Goal: Task Accomplishment & Management: Use online tool/utility

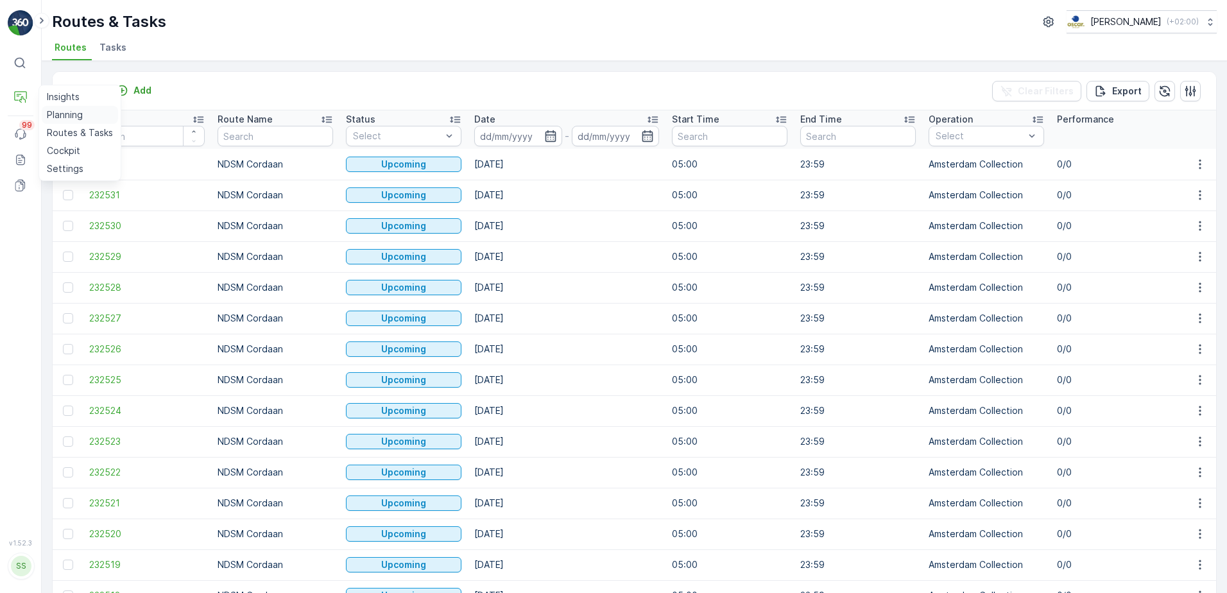
click at [79, 114] on p "Planning" at bounding box center [65, 114] width 36 height 13
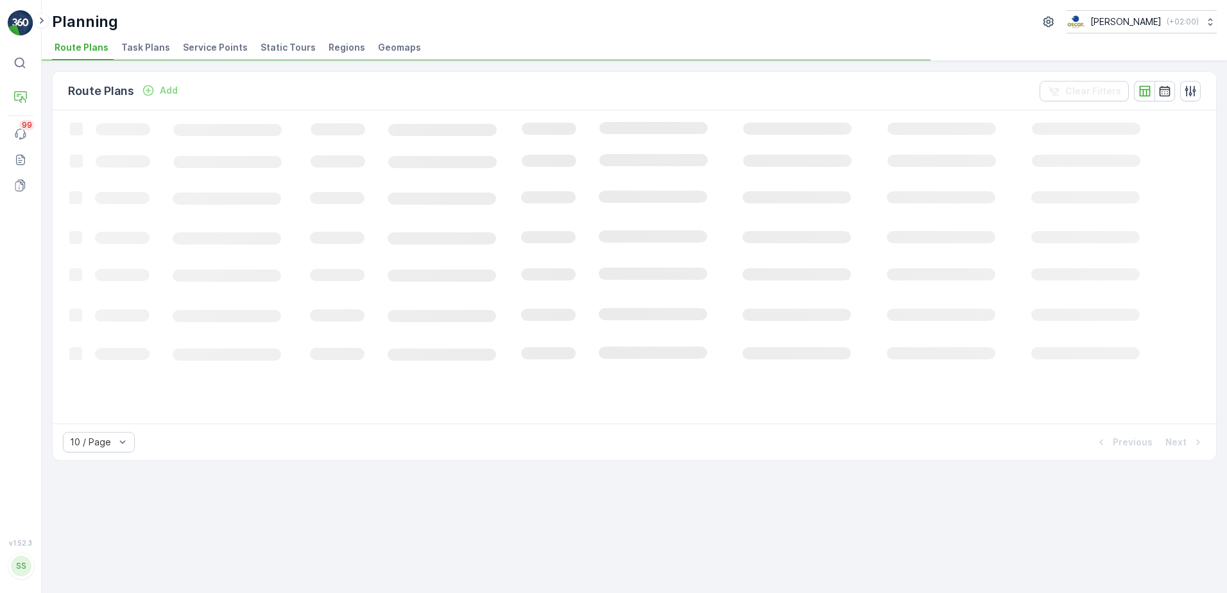
click at [214, 52] on span "Service Points" at bounding box center [215, 47] width 65 height 13
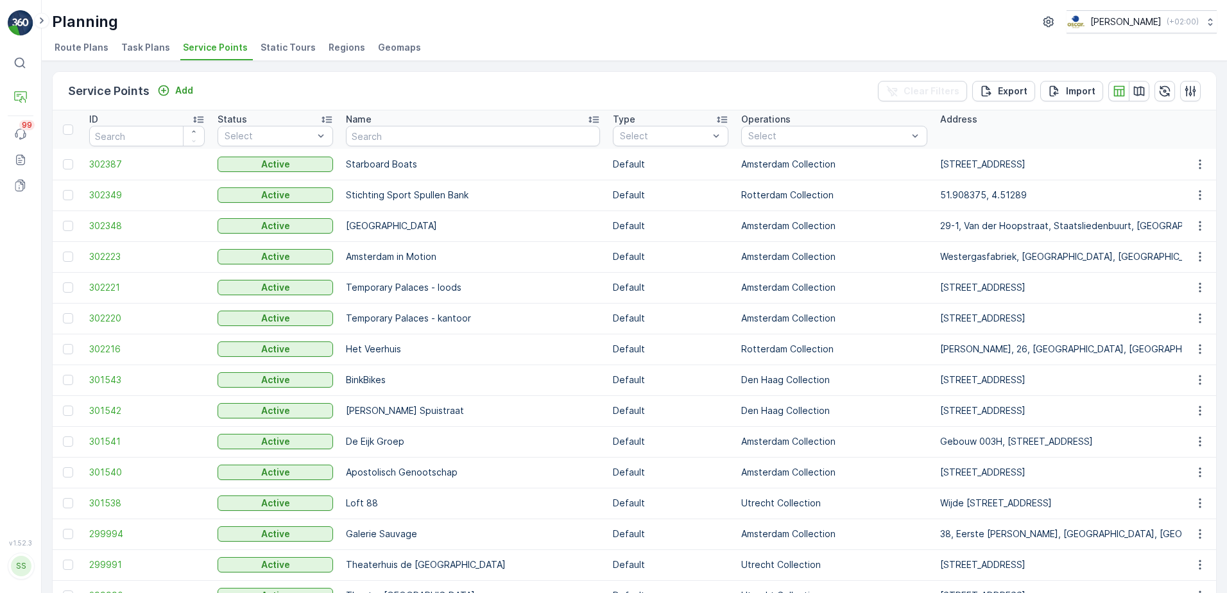
click at [439, 150] on td "Starboard Boats" at bounding box center [472, 164] width 267 height 31
click at [465, 141] on input "text" at bounding box center [473, 136] width 254 height 21
type input "compas"
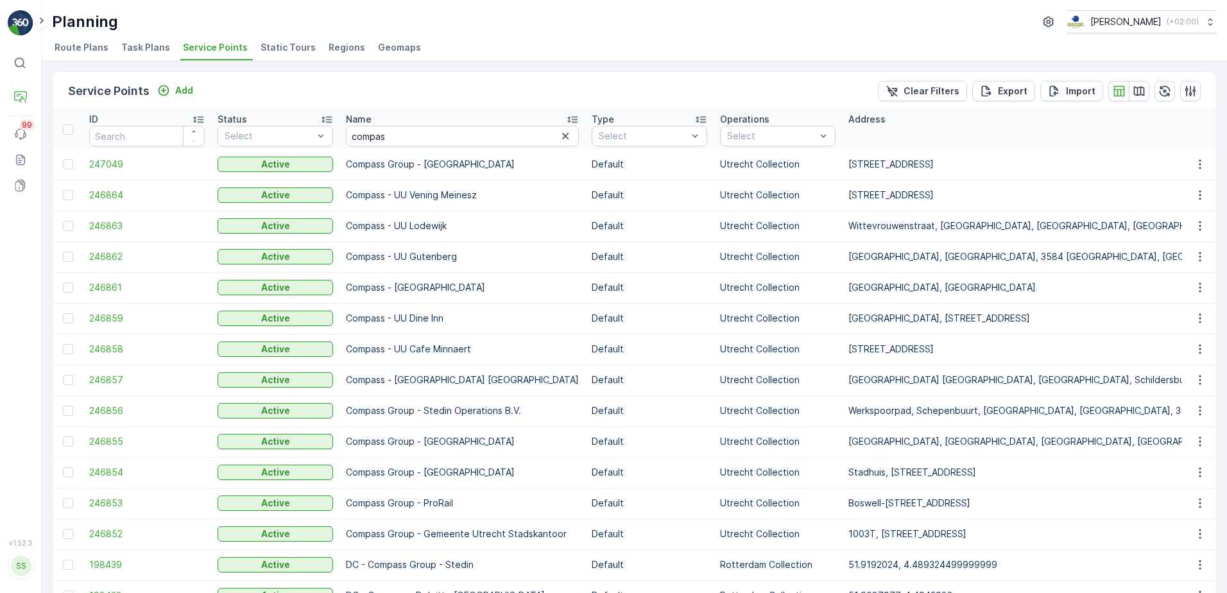
scroll to position [73, 0]
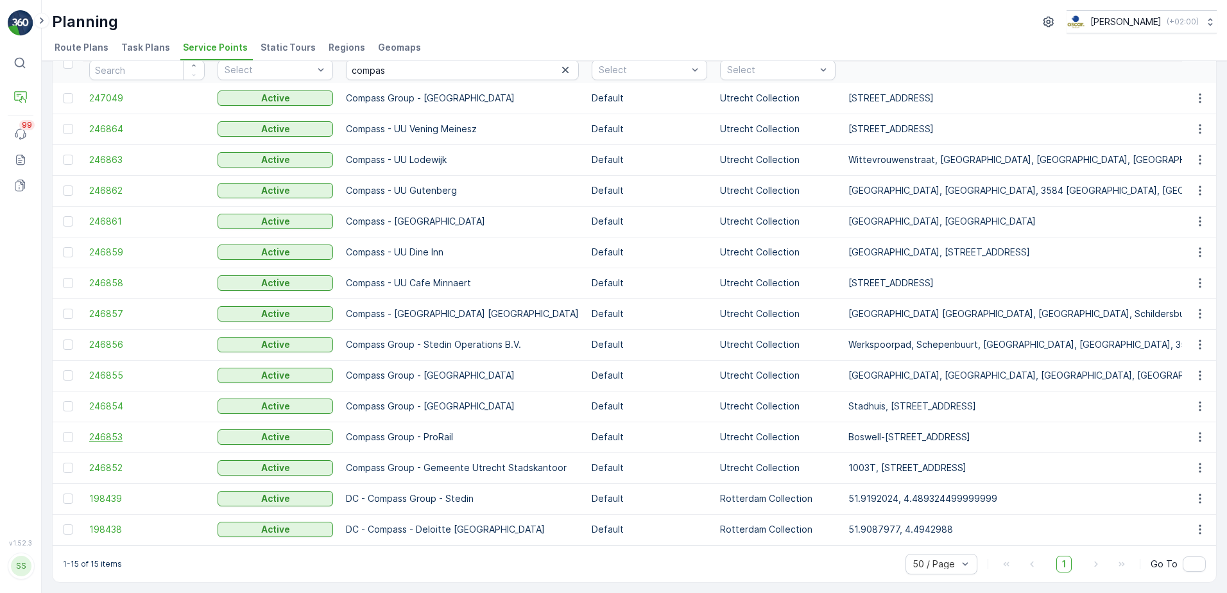
click at [107, 431] on span "246853" at bounding box center [146, 437] width 115 height 13
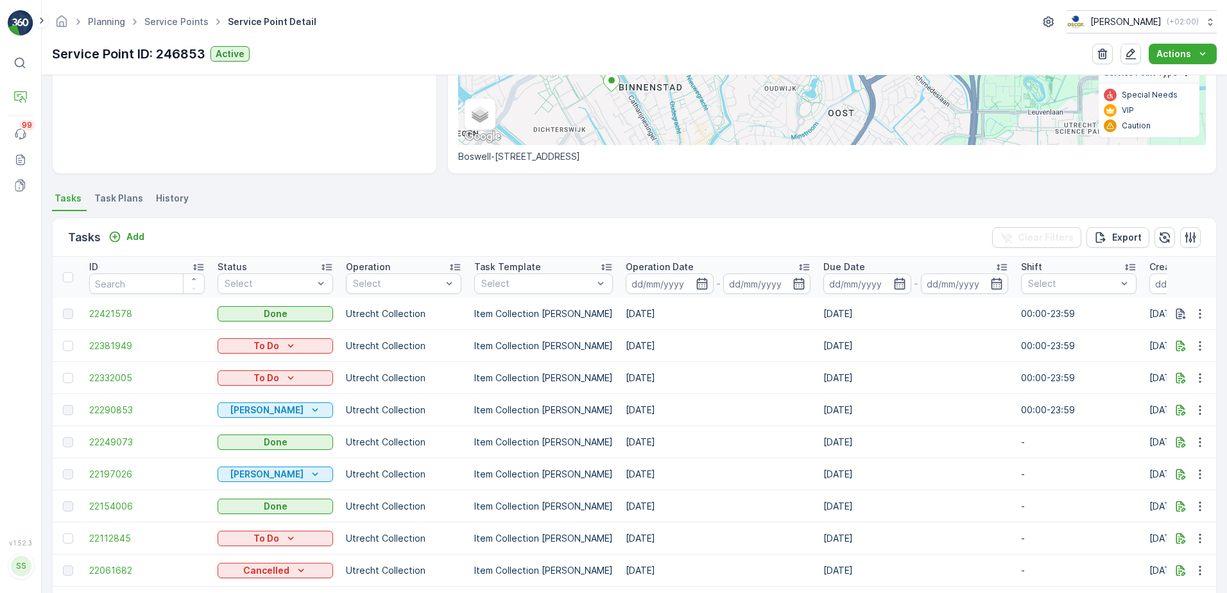
scroll to position [233, 0]
click at [115, 309] on span "22421578" at bounding box center [146, 313] width 115 height 13
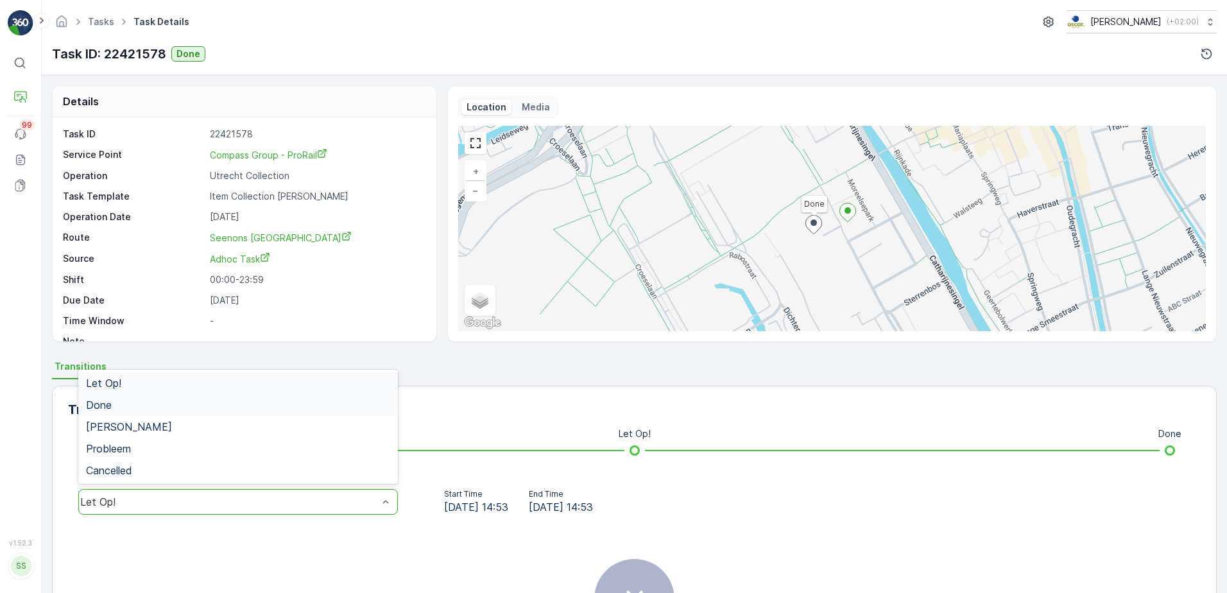
click at [229, 406] on div "Done" at bounding box center [238, 405] width 304 height 12
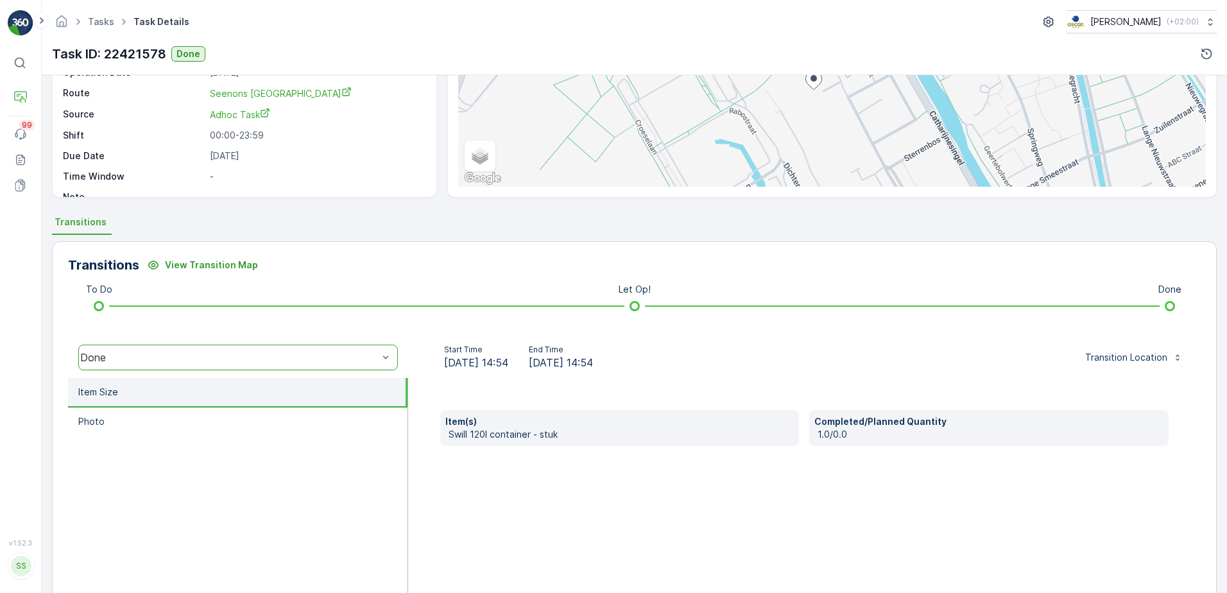
scroll to position [145, 0]
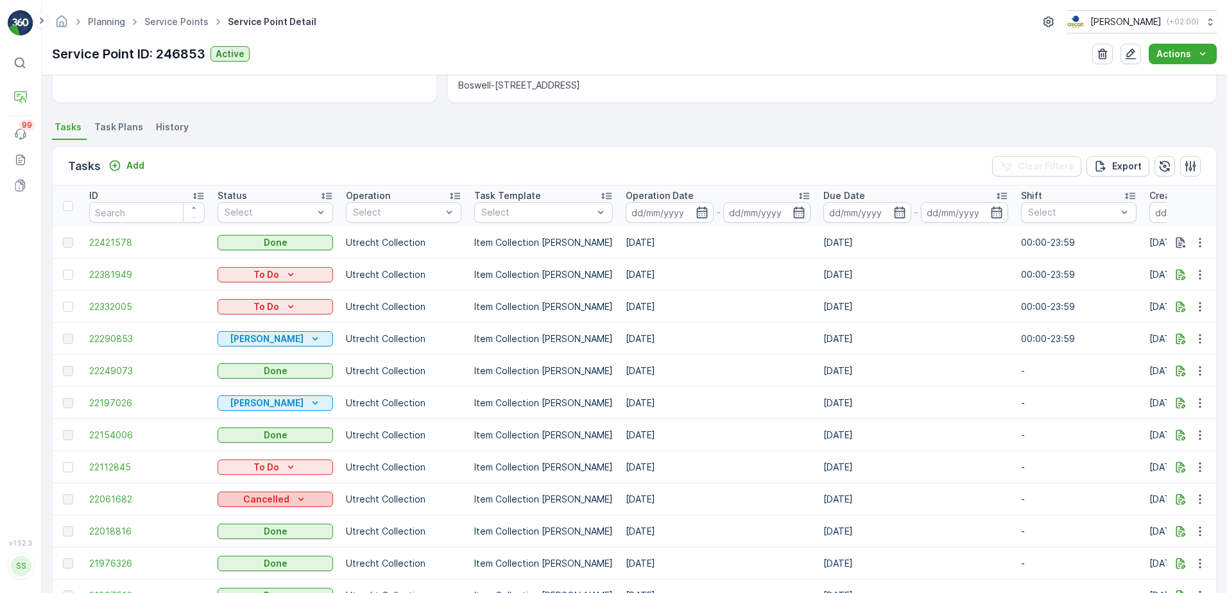
scroll to position [304, 0]
click at [109, 524] on span "22018816" at bounding box center [146, 530] width 115 height 13
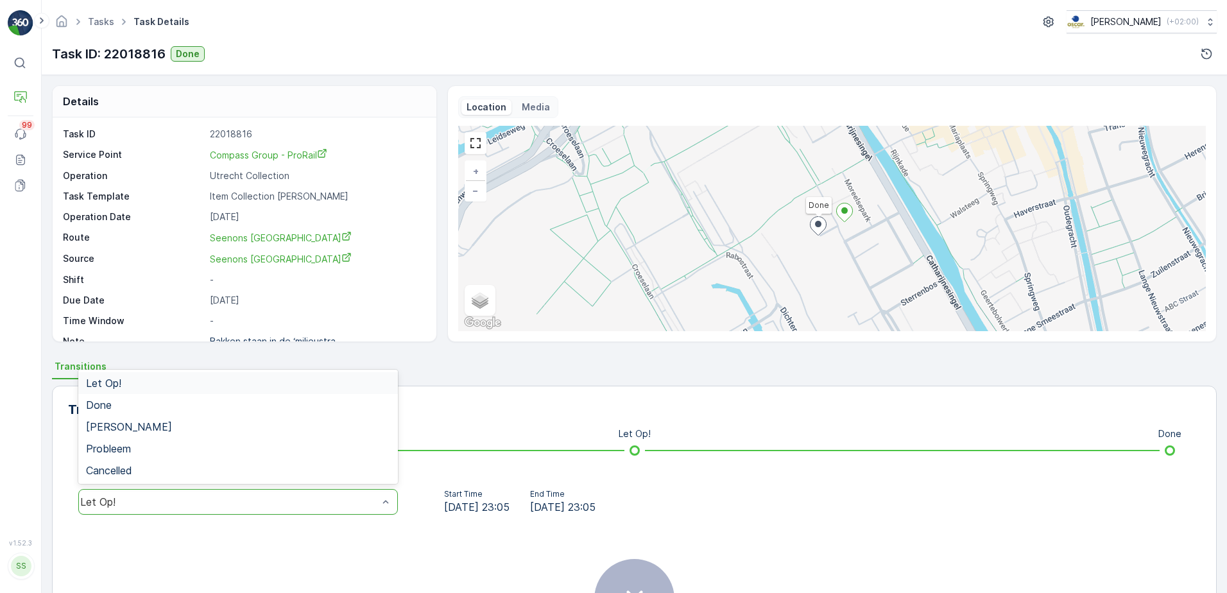
click at [350, 494] on div "Let Op!" at bounding box center [238, 502] width 320 height 26
click at [228, 395] on div "Done" at bounding box center [238, 405] width 320 height 22
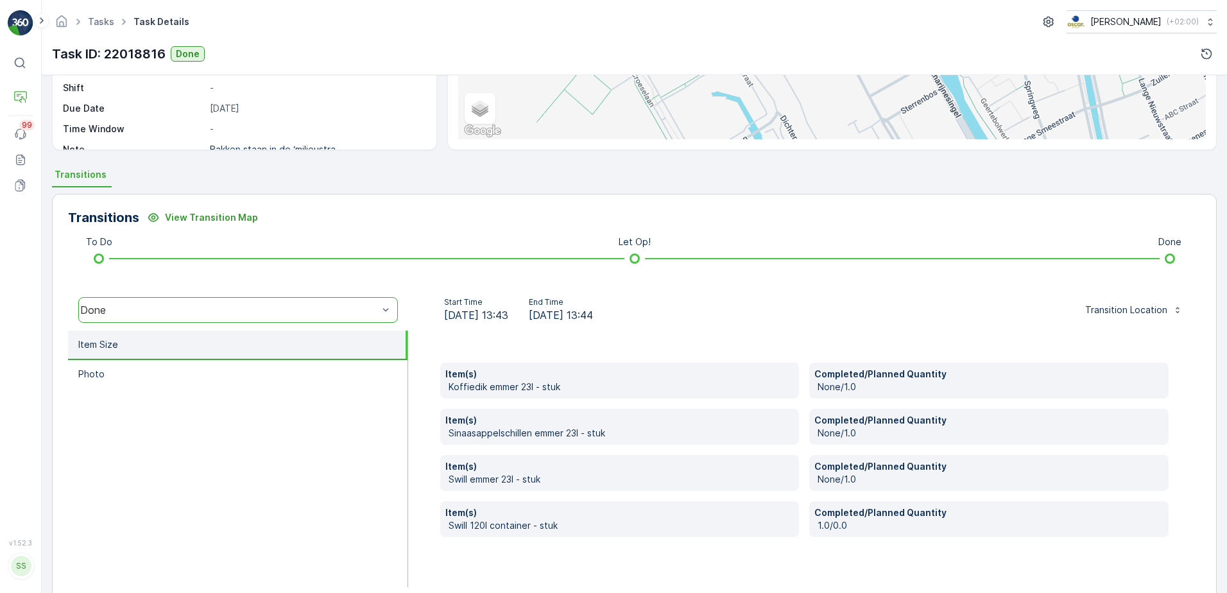
scroll to position [216, 0]
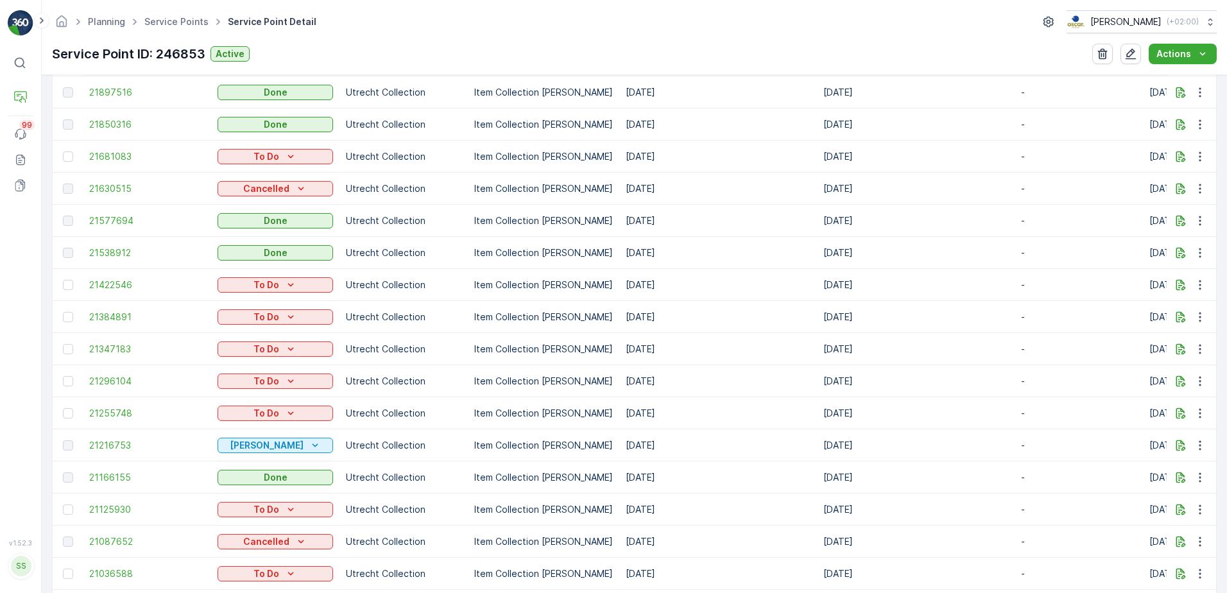
scroll to position [807, 0]
click at [102, 470] on span "21166155" at bounding box center [146, 476] width 115 height 13
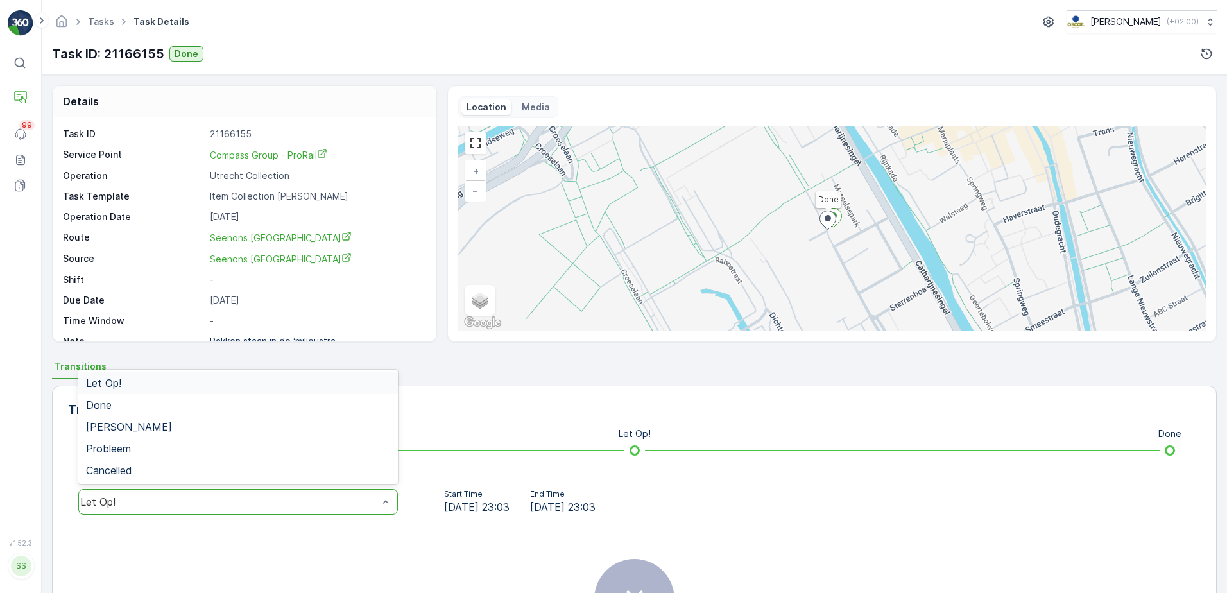
click at [220, 489] on div "Let Op!" at bounding box center [238, 502] width 320 height 26
click at [174, 400] on div "Done" at bounding box center [238, 405] width 304 height 12
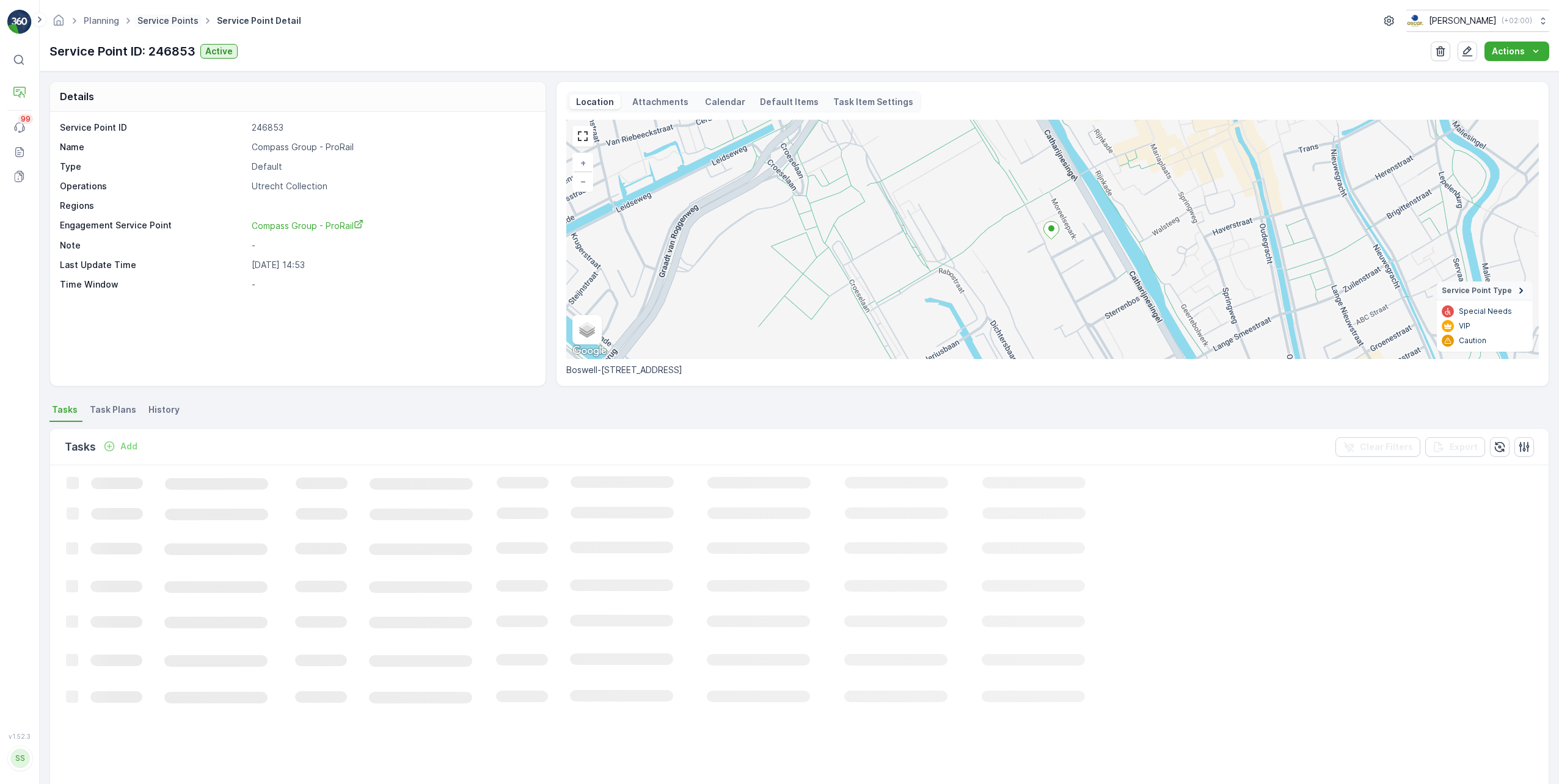
click at [178, 25] on link "Service Points" at bounding box center [168, 20] width 61 height 10
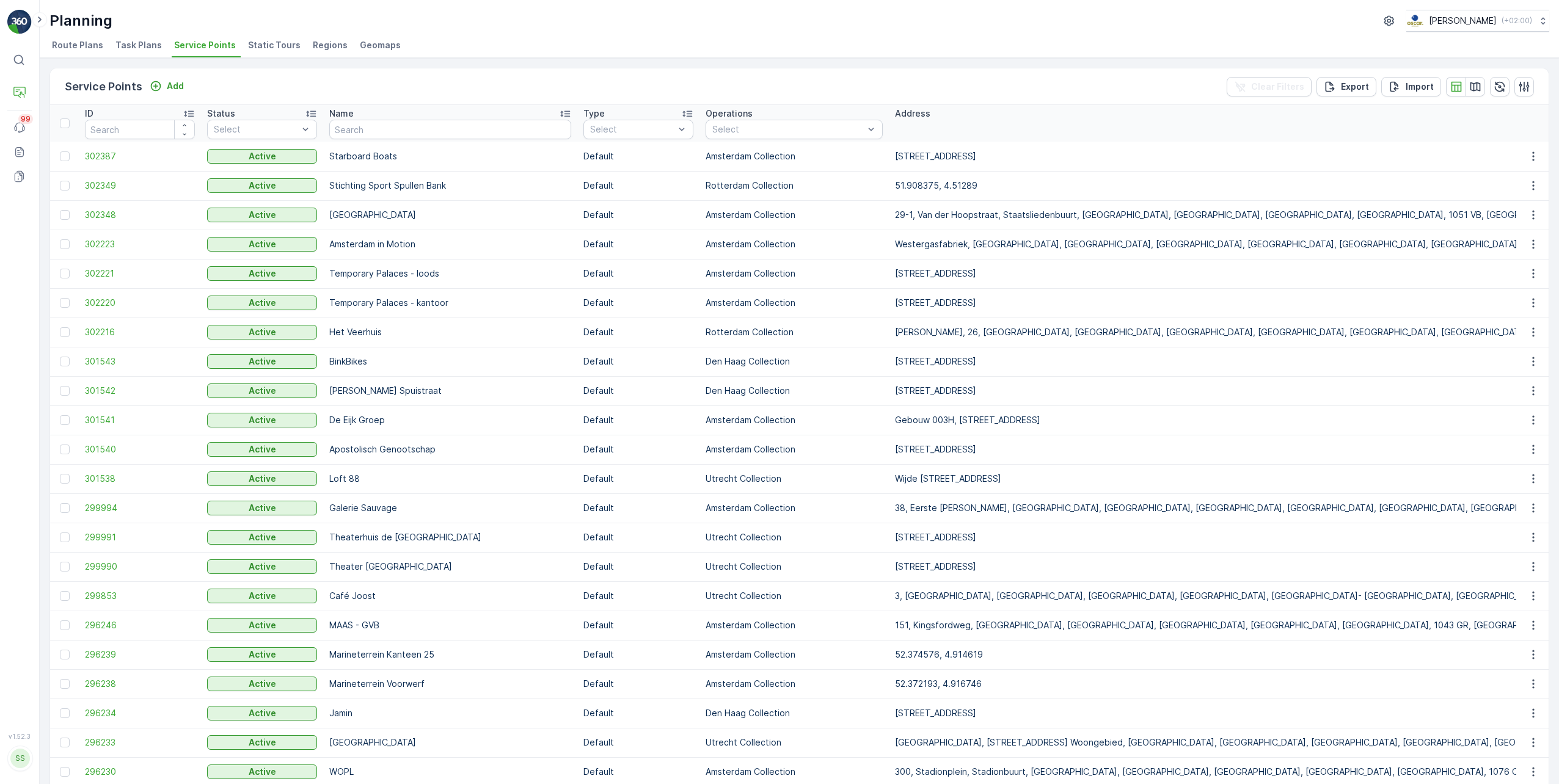
click at [411, 132] on input "text" at bounding box center [450, 129] width 242 height 20
type input "goesting"
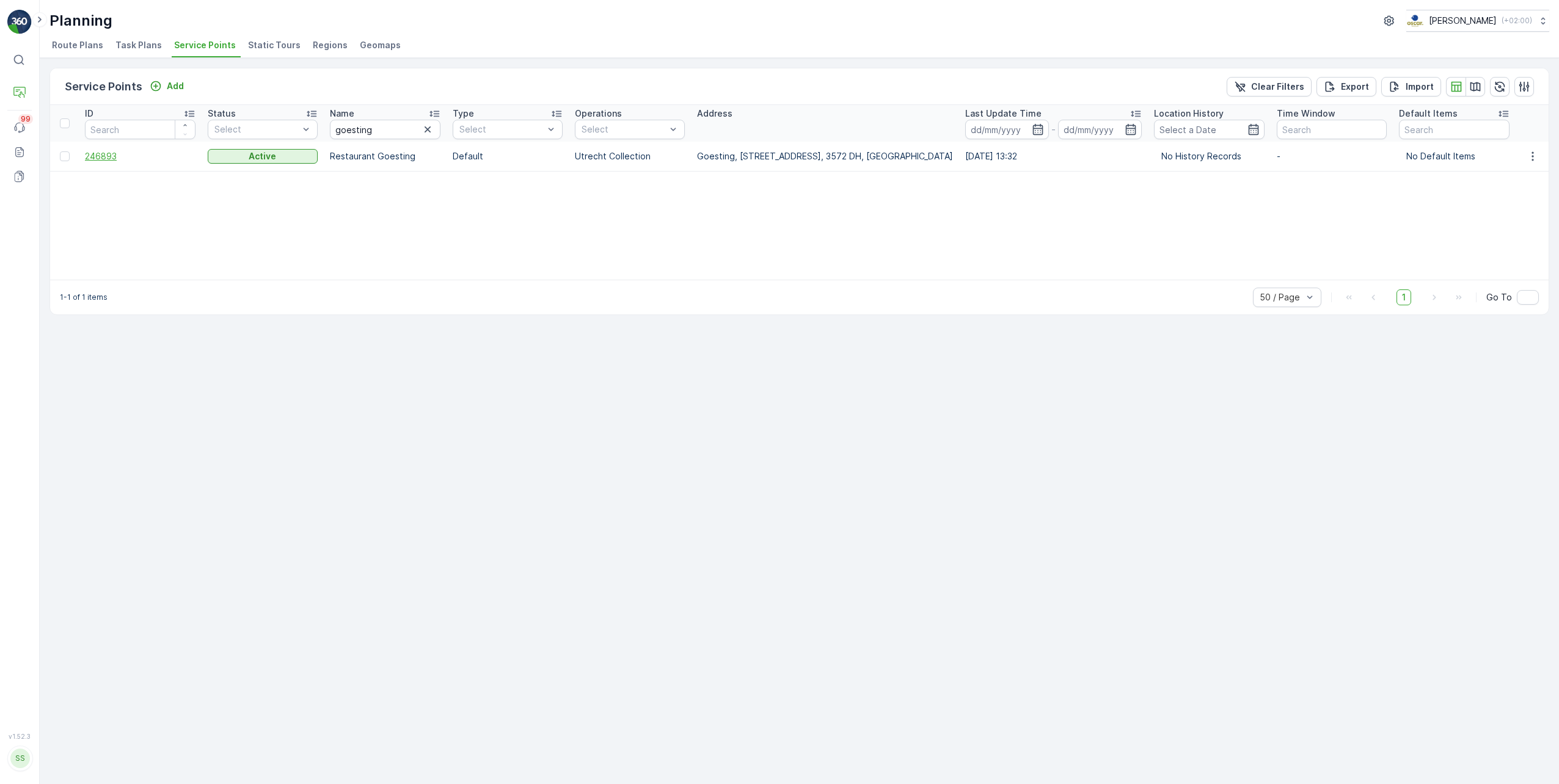
click at [115, 152] on span "246893" at bounding box center [140, 156] width 110 height 12
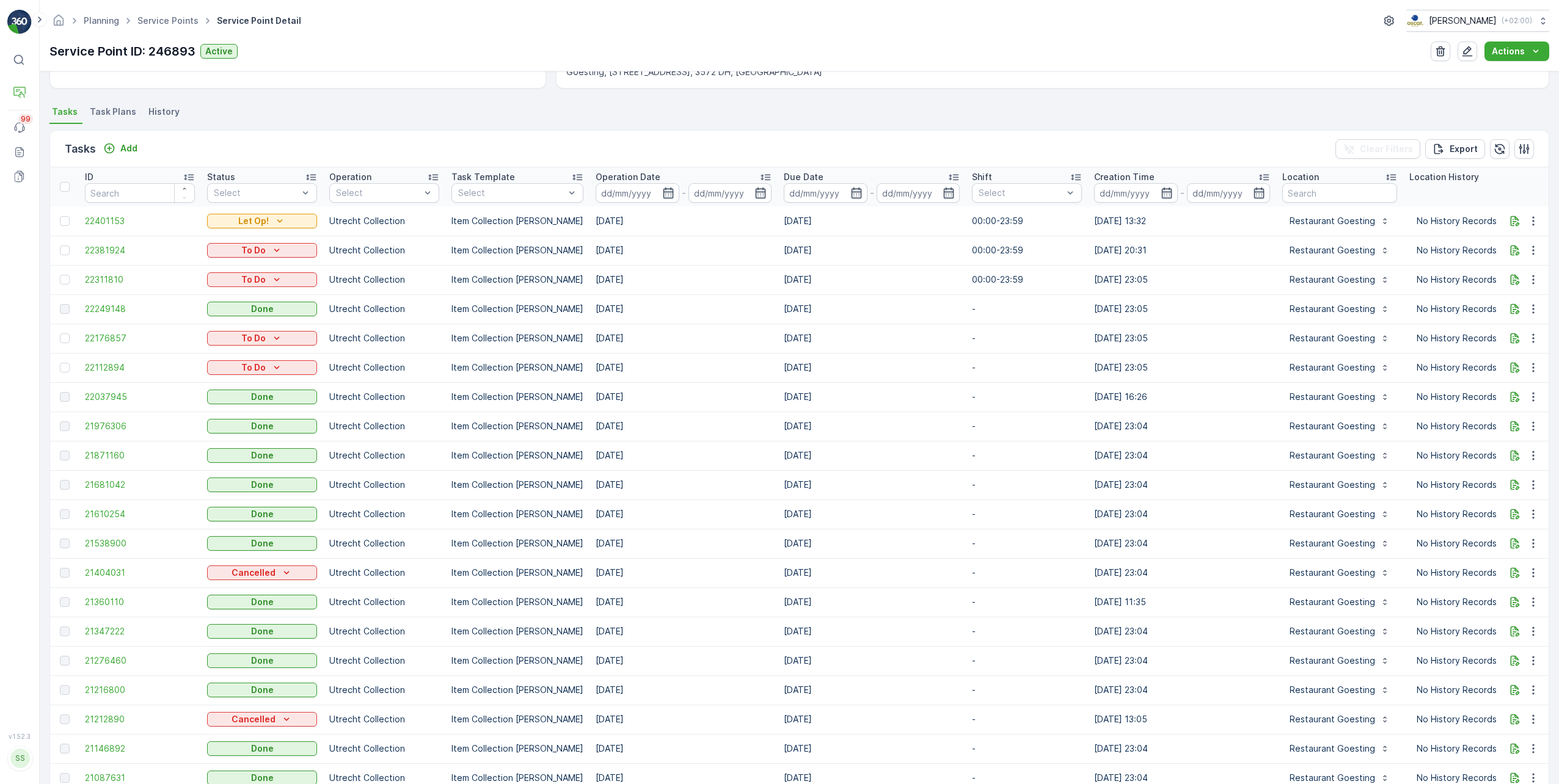
scroll to position [305, 0]
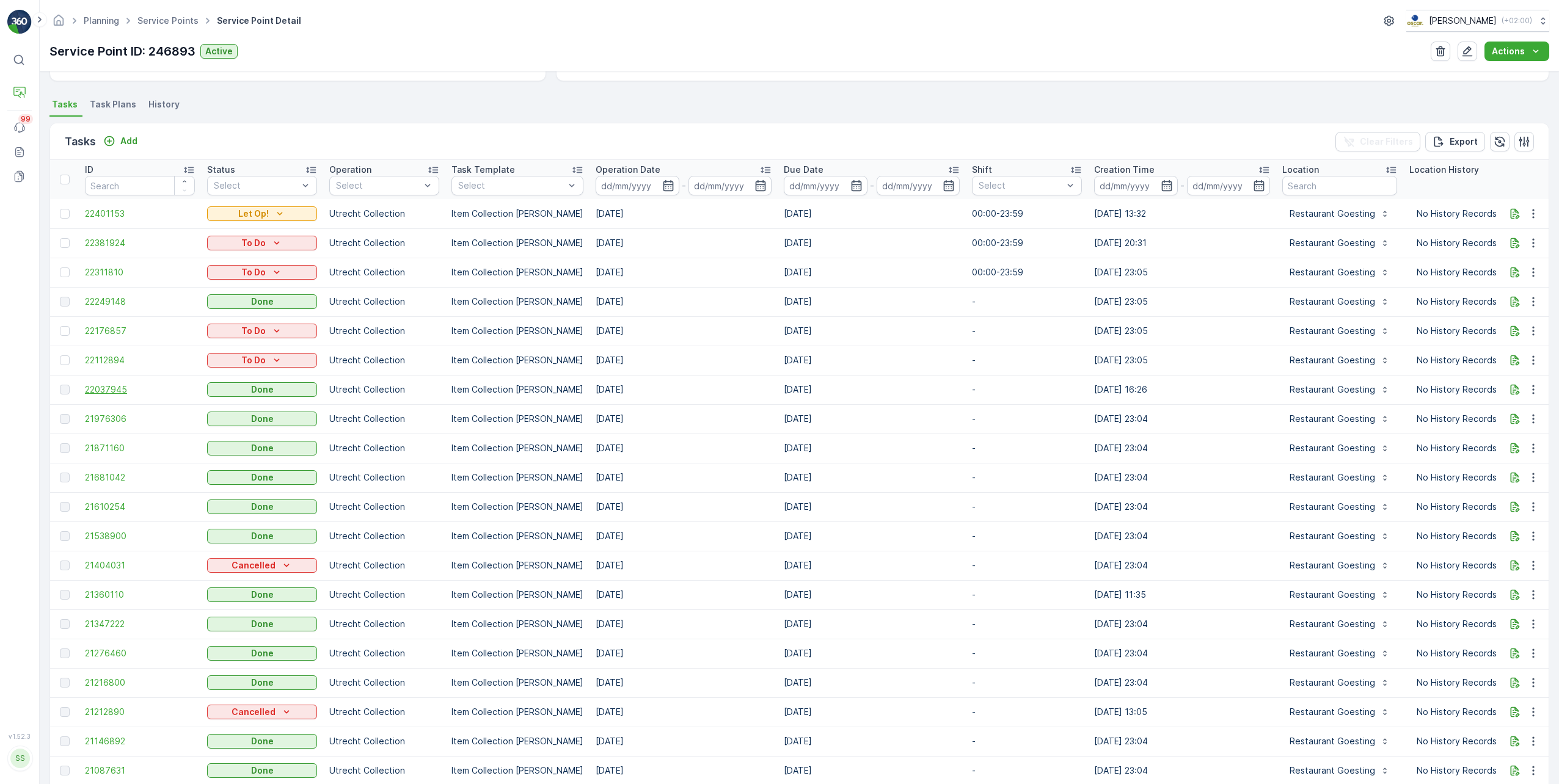
click at [105, 387] on span "22037945" at bounding box center [139, 389] width 109 height 12
click at [104, 415] on span "21976306" at bounding box center [139, 419] width 109 height 12
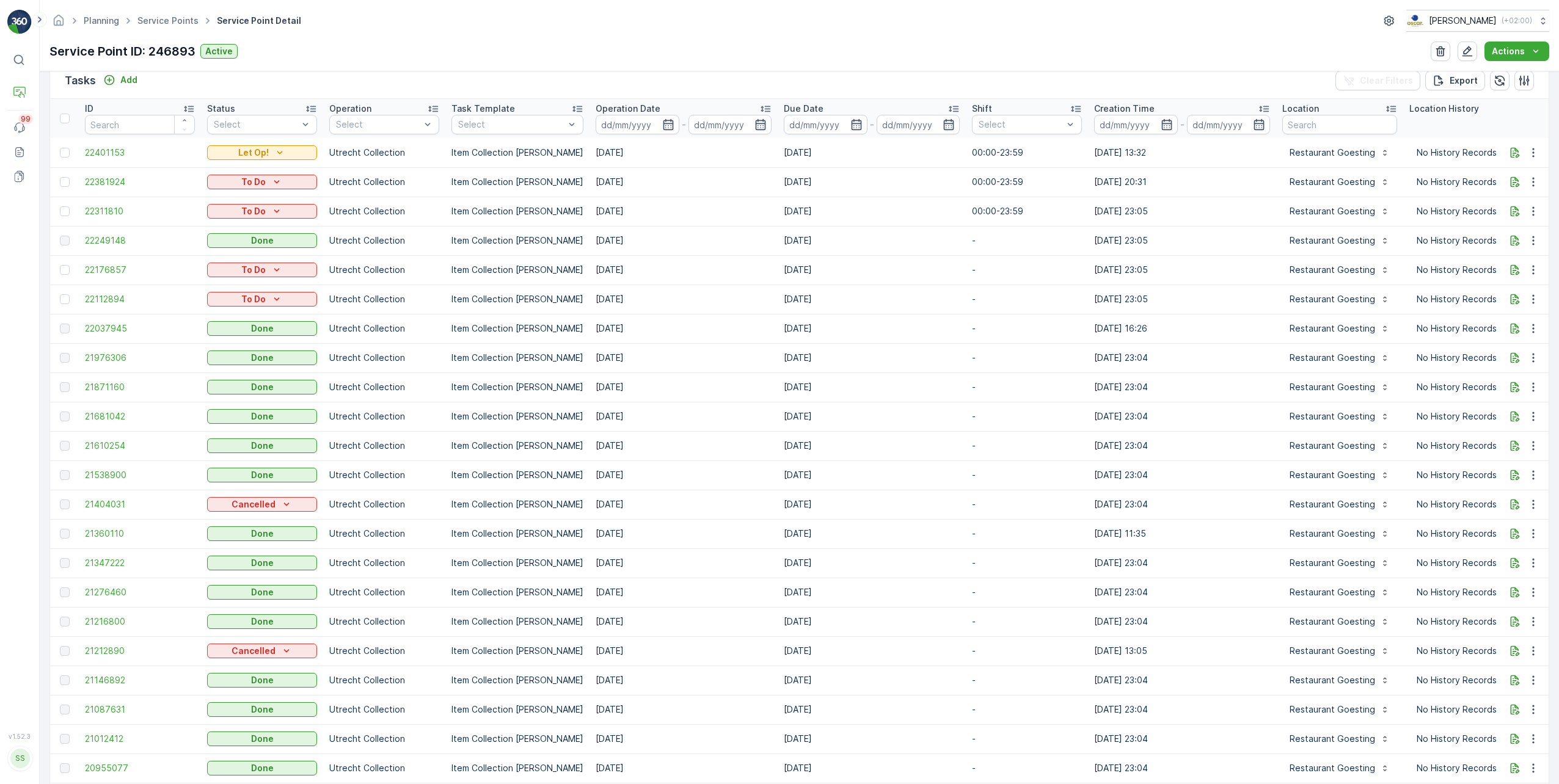
scroll to position [427, 0]
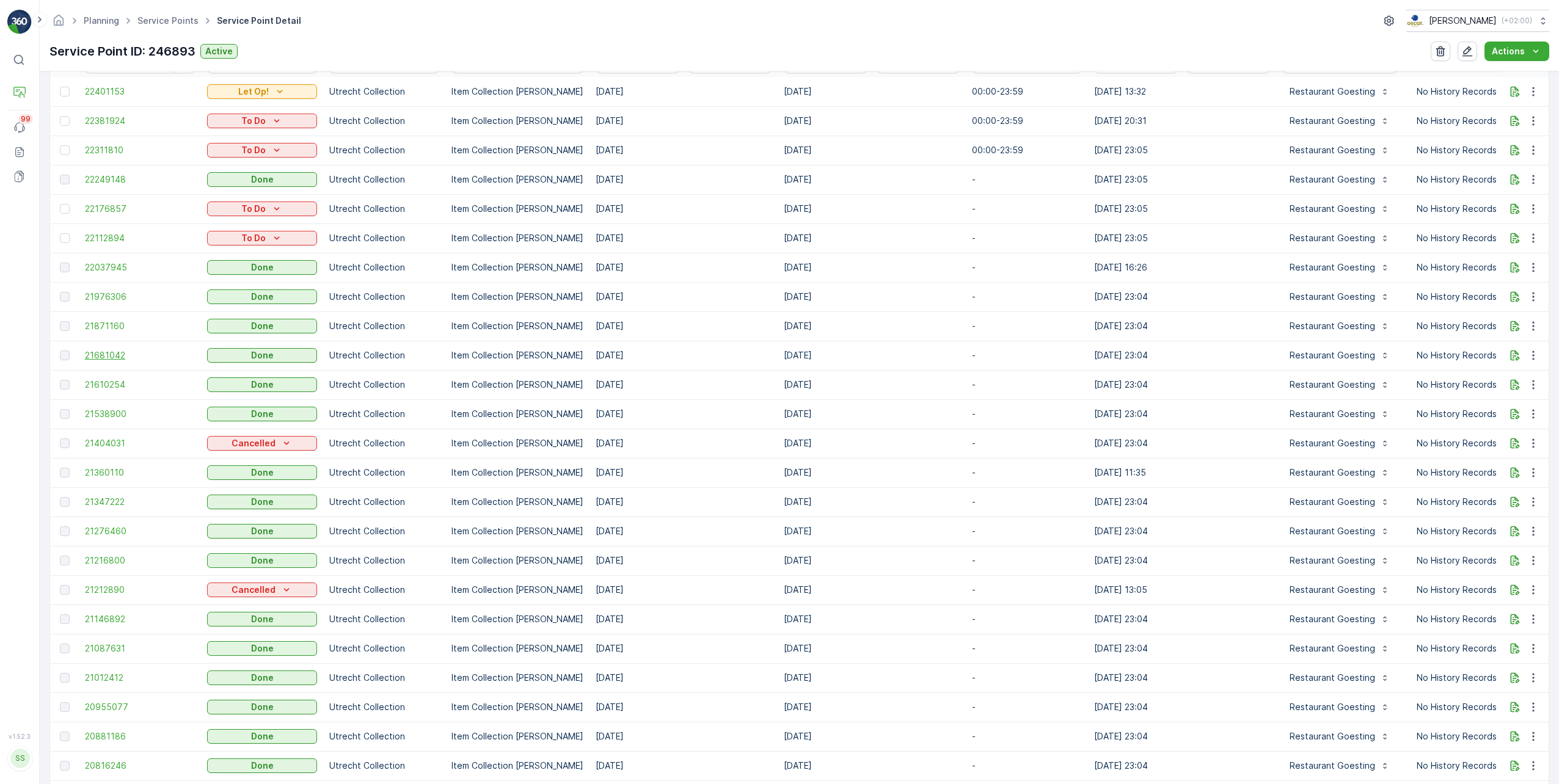
click at [111, 357] on span "21681042" at bounding box center [139, 355] width 109 height 12
click at [106, 326] on span "21871160" at bounding box center [139, 325] width 109 height 12
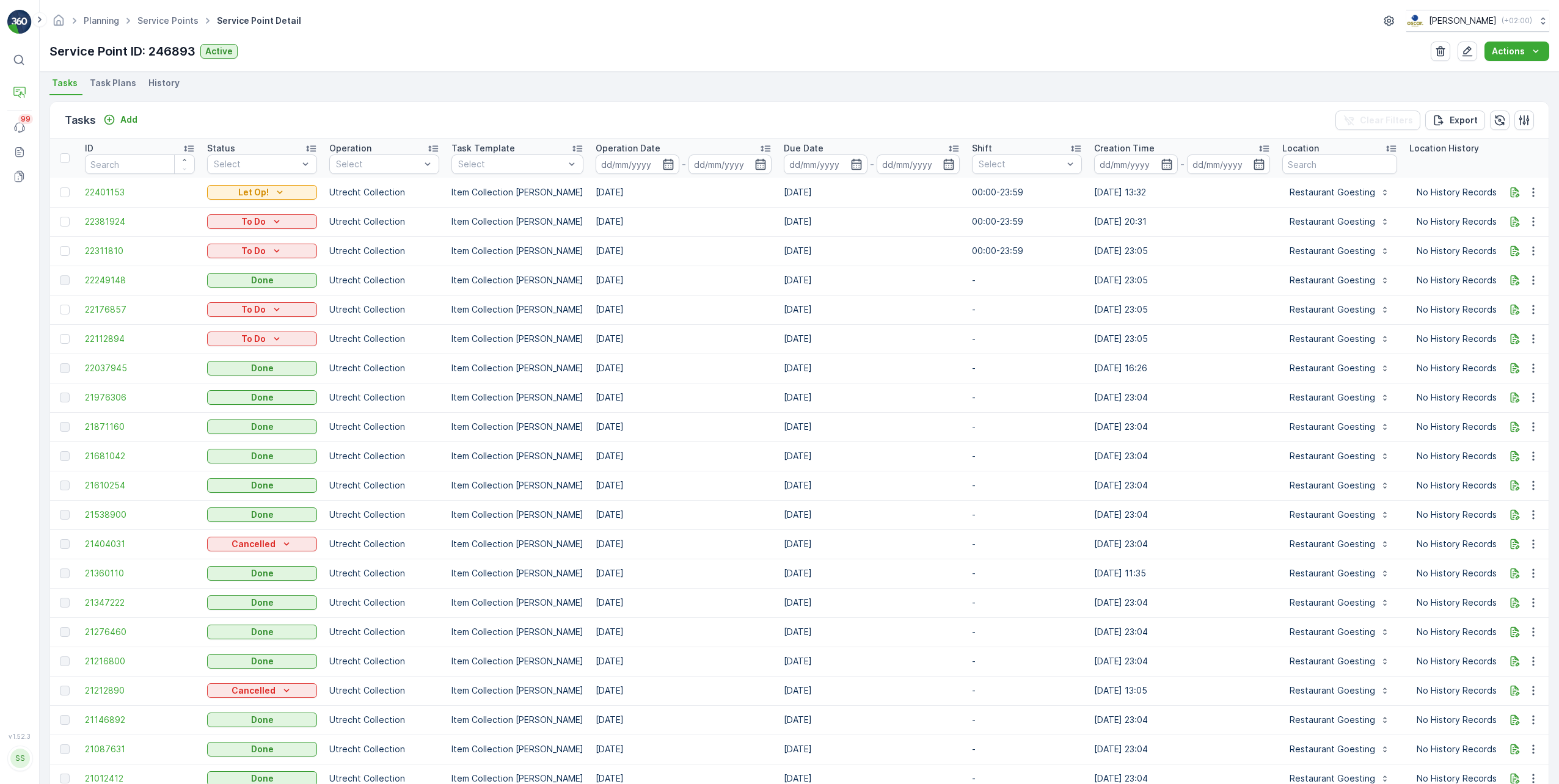
scroll to position [0, 0]
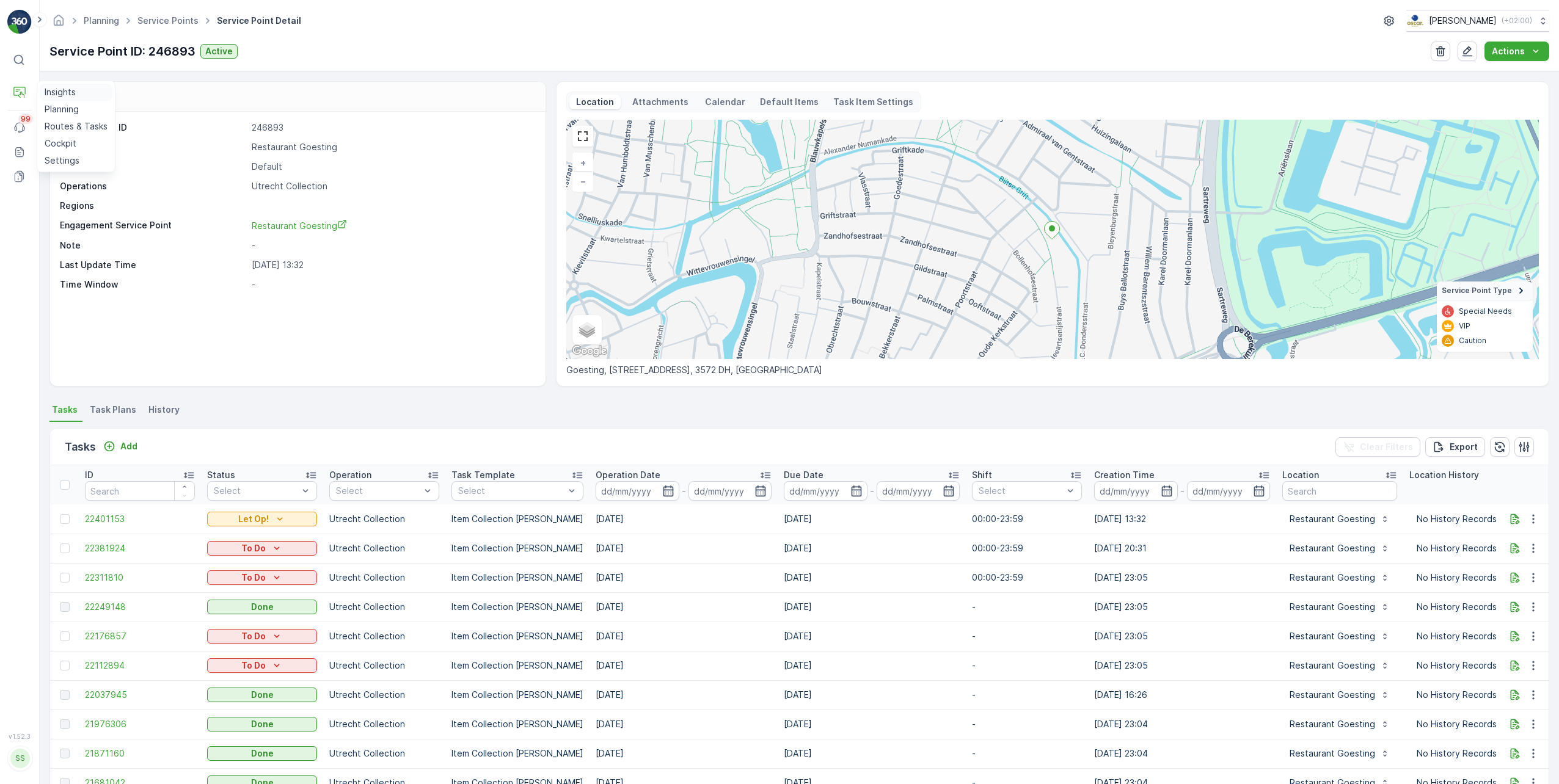
click at [49, 89] on p "Insights" at bounding box center [60, 91] width 31 height 12
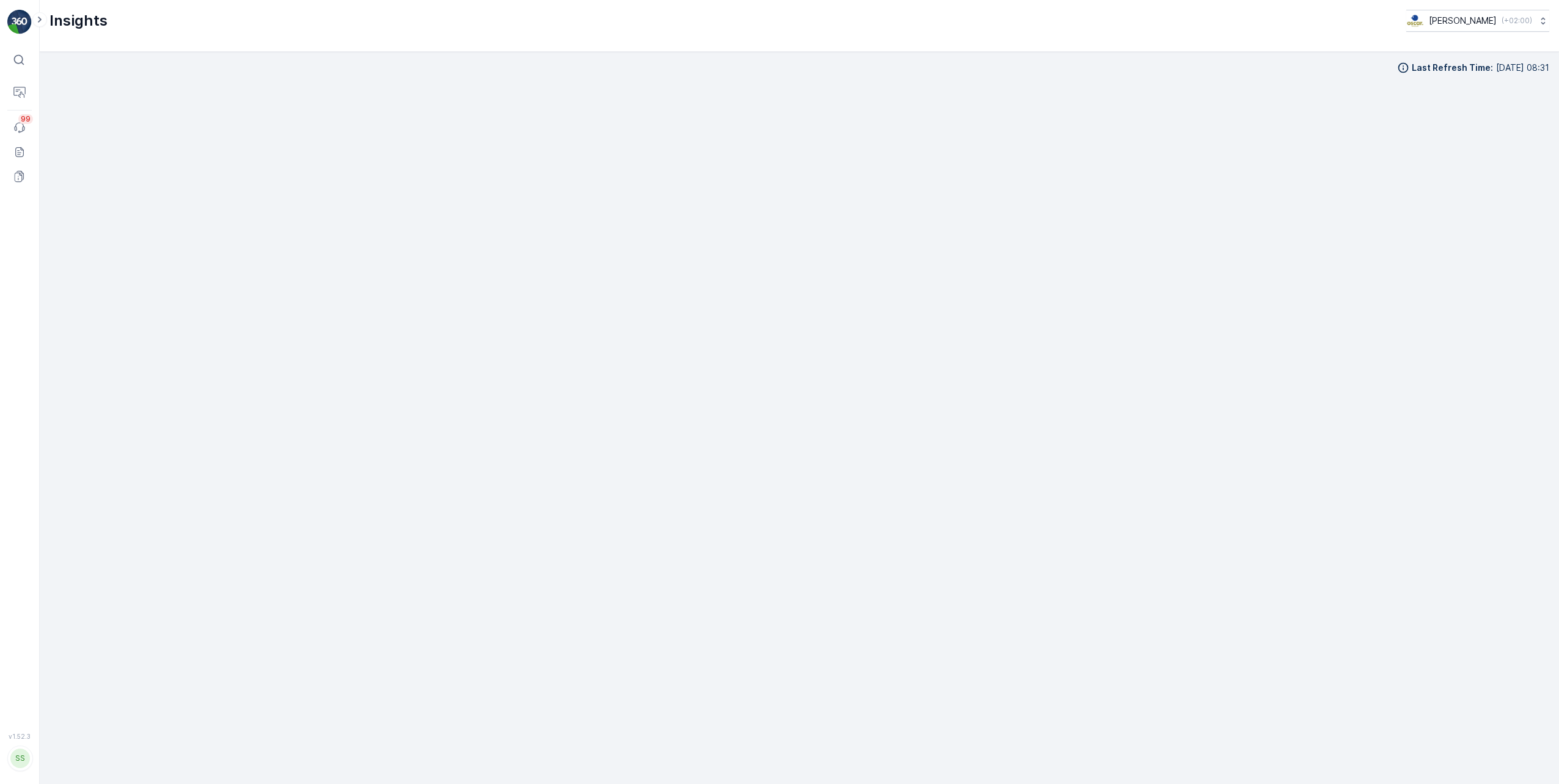
click at [24, 26] on img at bounding box center [20, 22] width 25 height 25
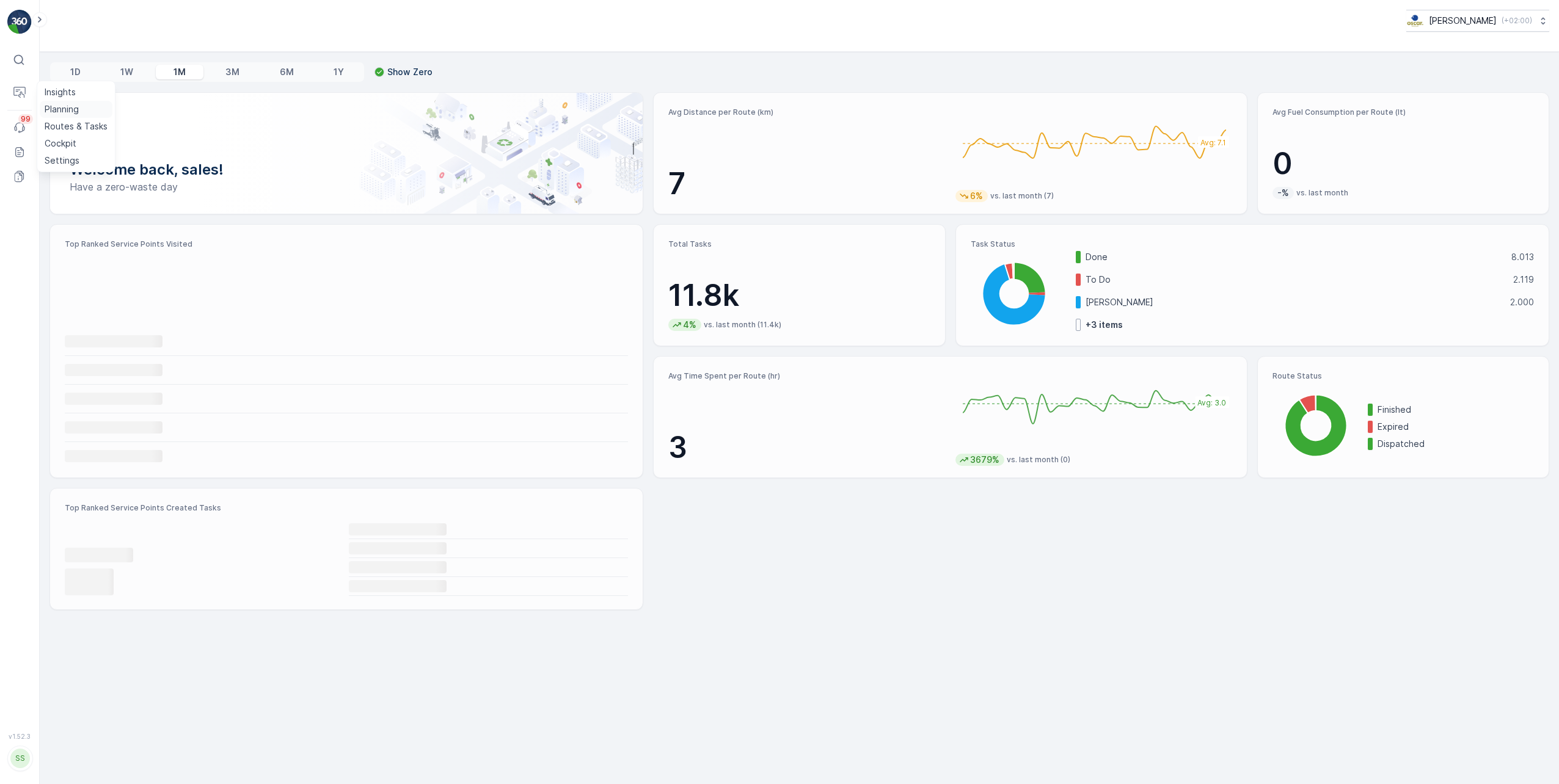
click at [70, 109] on p "Planning" at bounding box center [62, 108] width 34 height 12
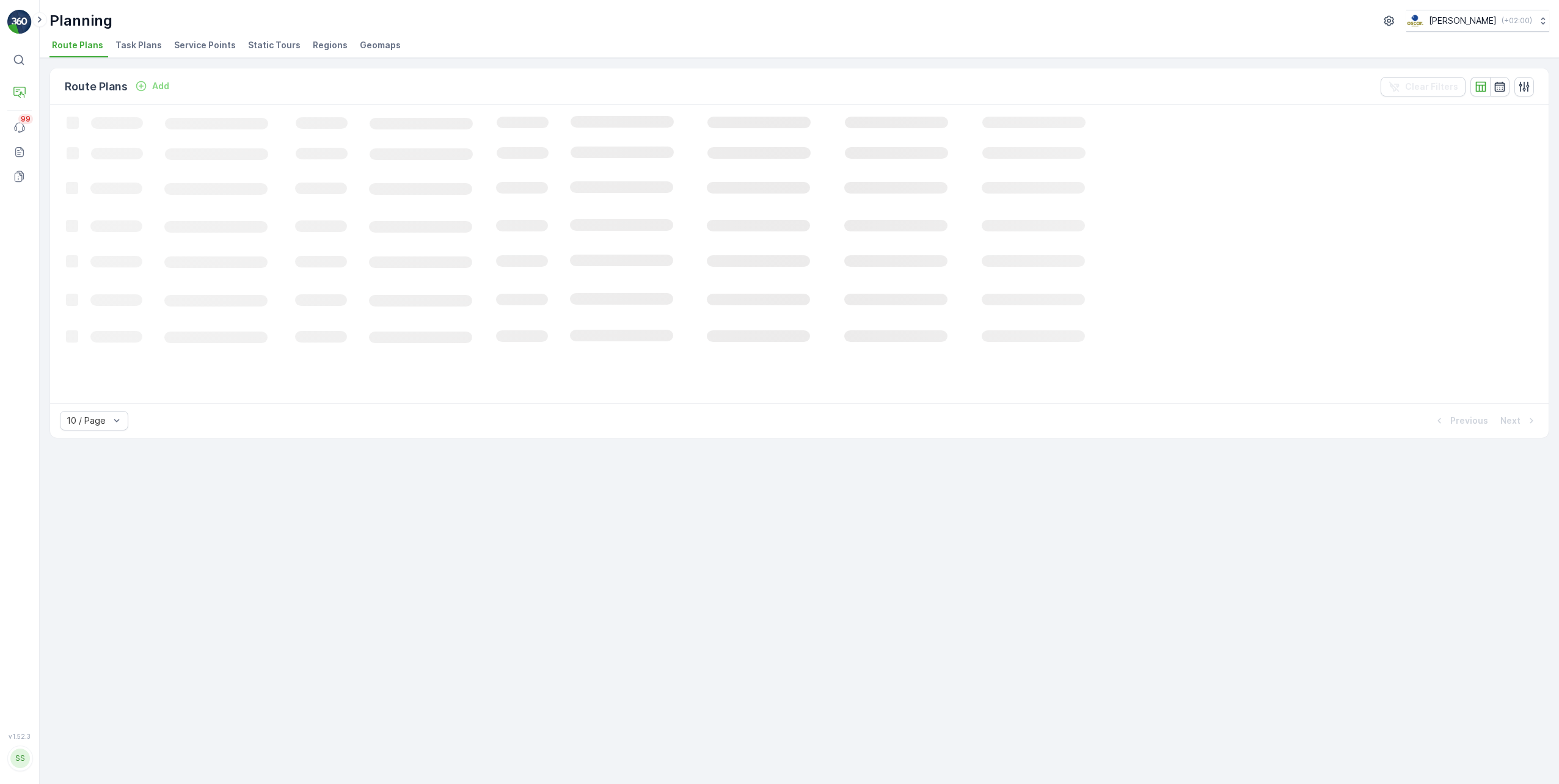
click at [191, 47] on span "Service Points" at bounding box center [205, 45] width 62 height 12
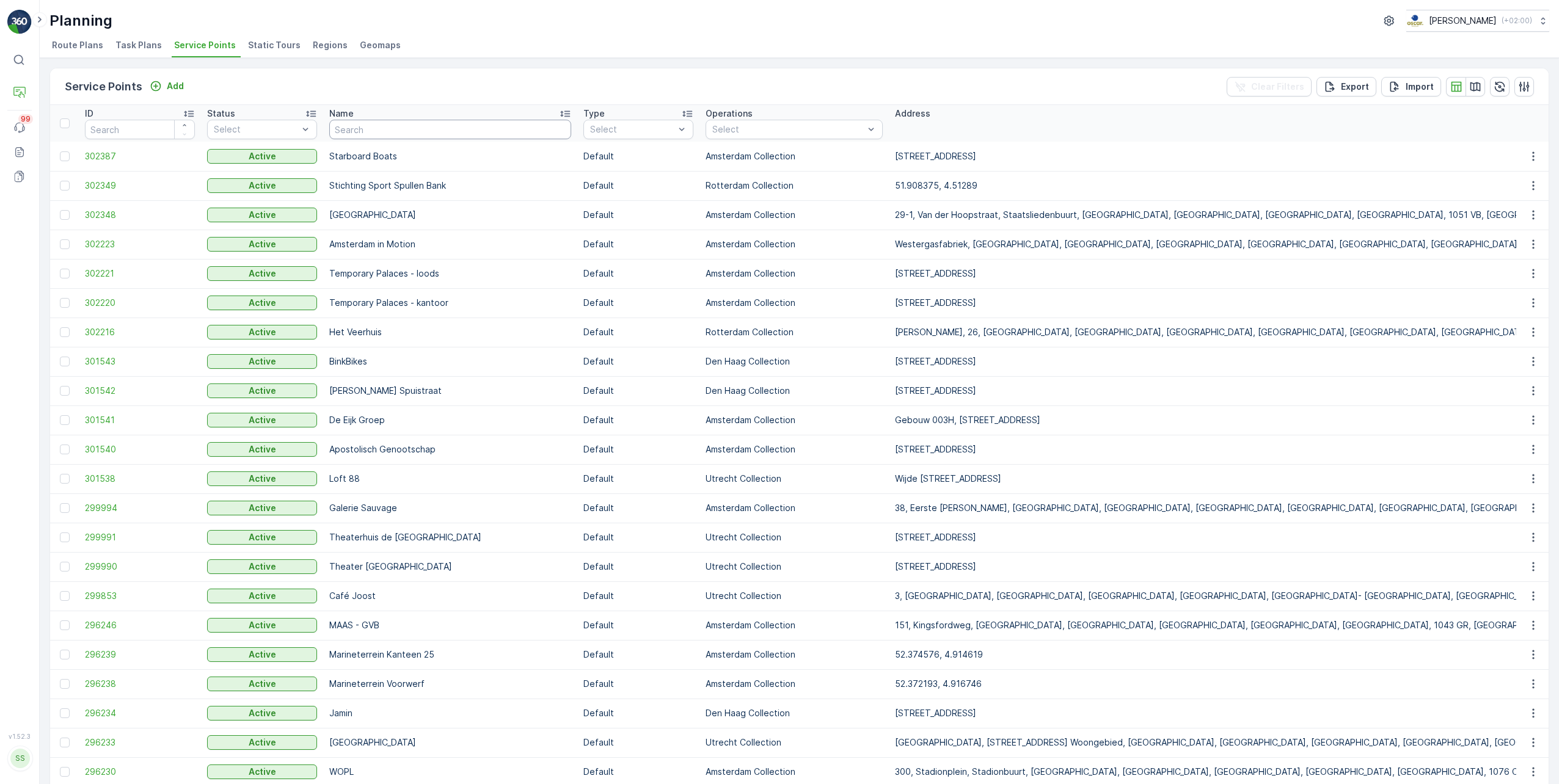
click at [374, 126] on input "text" at bounding box center [450, 129] width 242 height 20
type input "UMC"
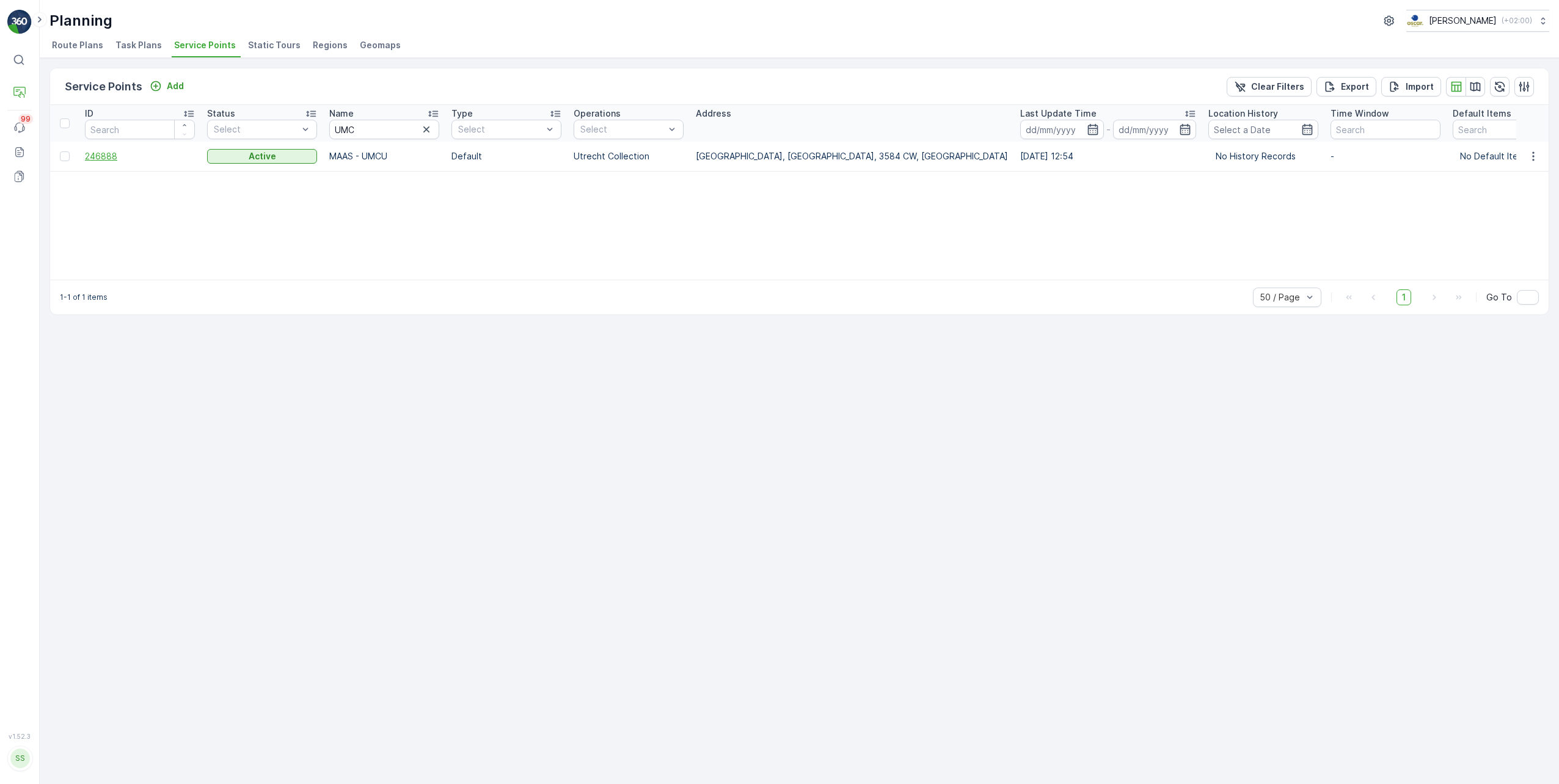
click at [94, 154] on span "246888" at bounding box center [139, 156] width 109 height 12
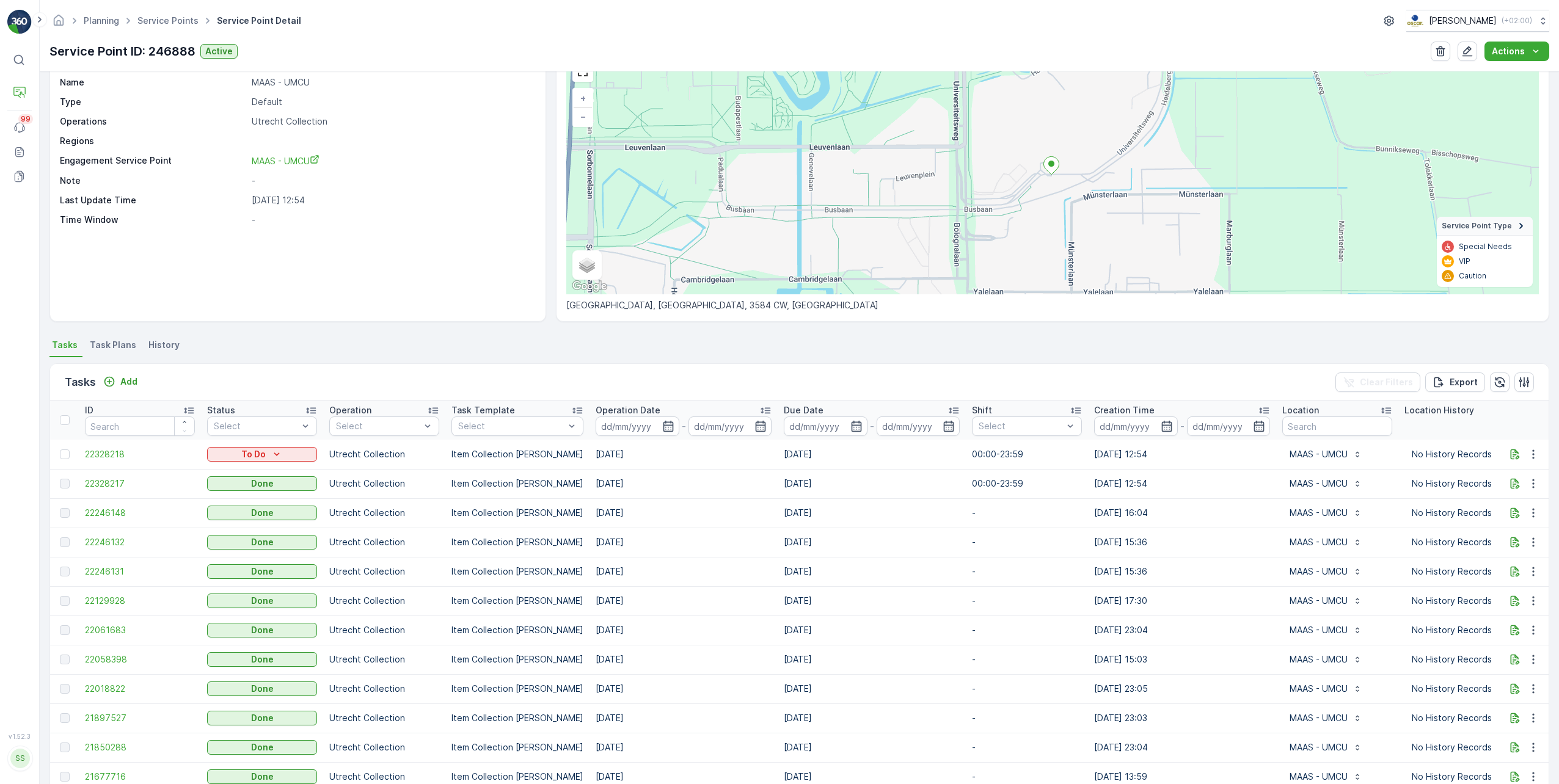
scroll to position [122, 0]
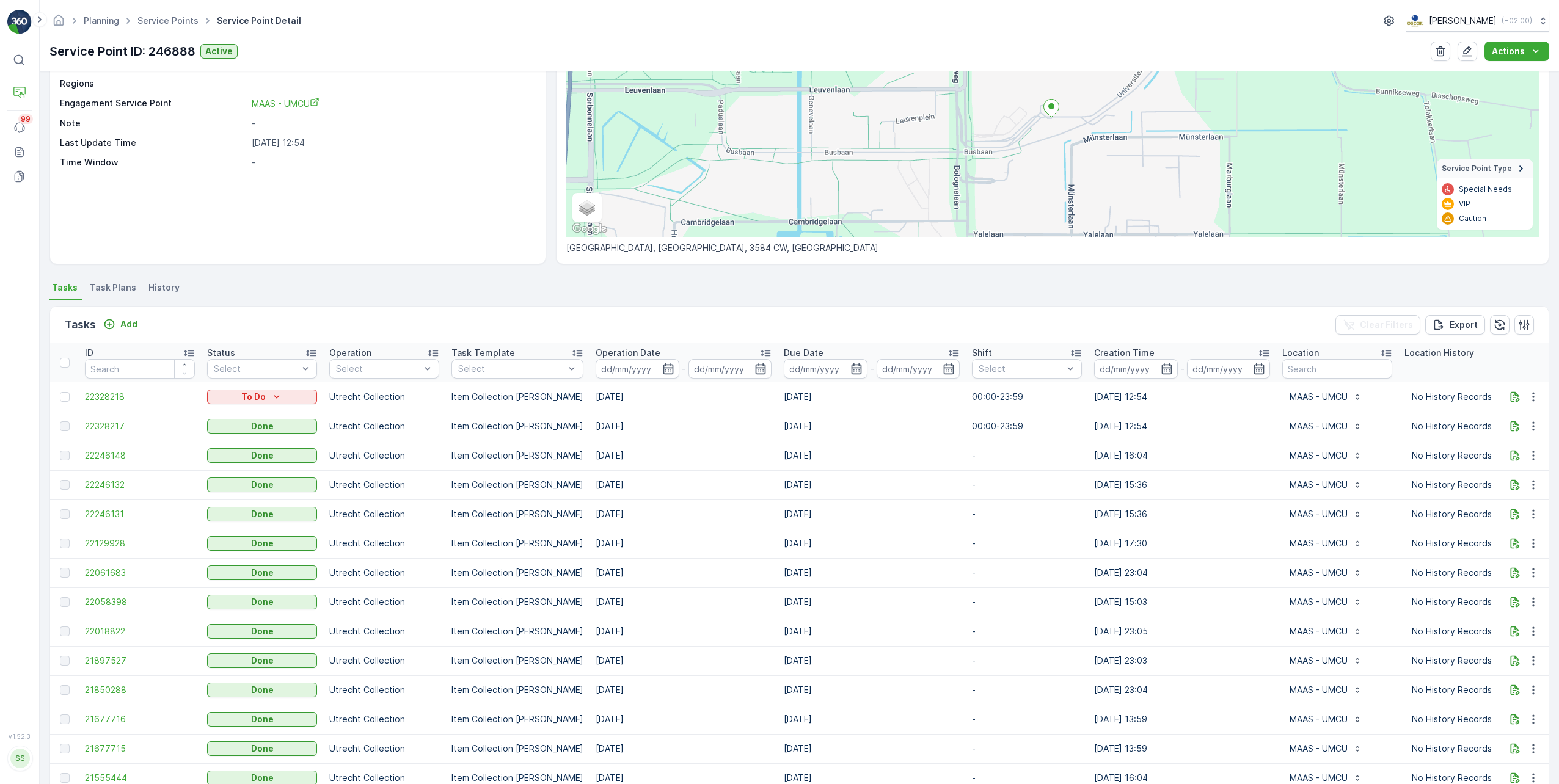
click at [107, 421] on span "22328217" at bounding box center [139, 425] width 109 height 12
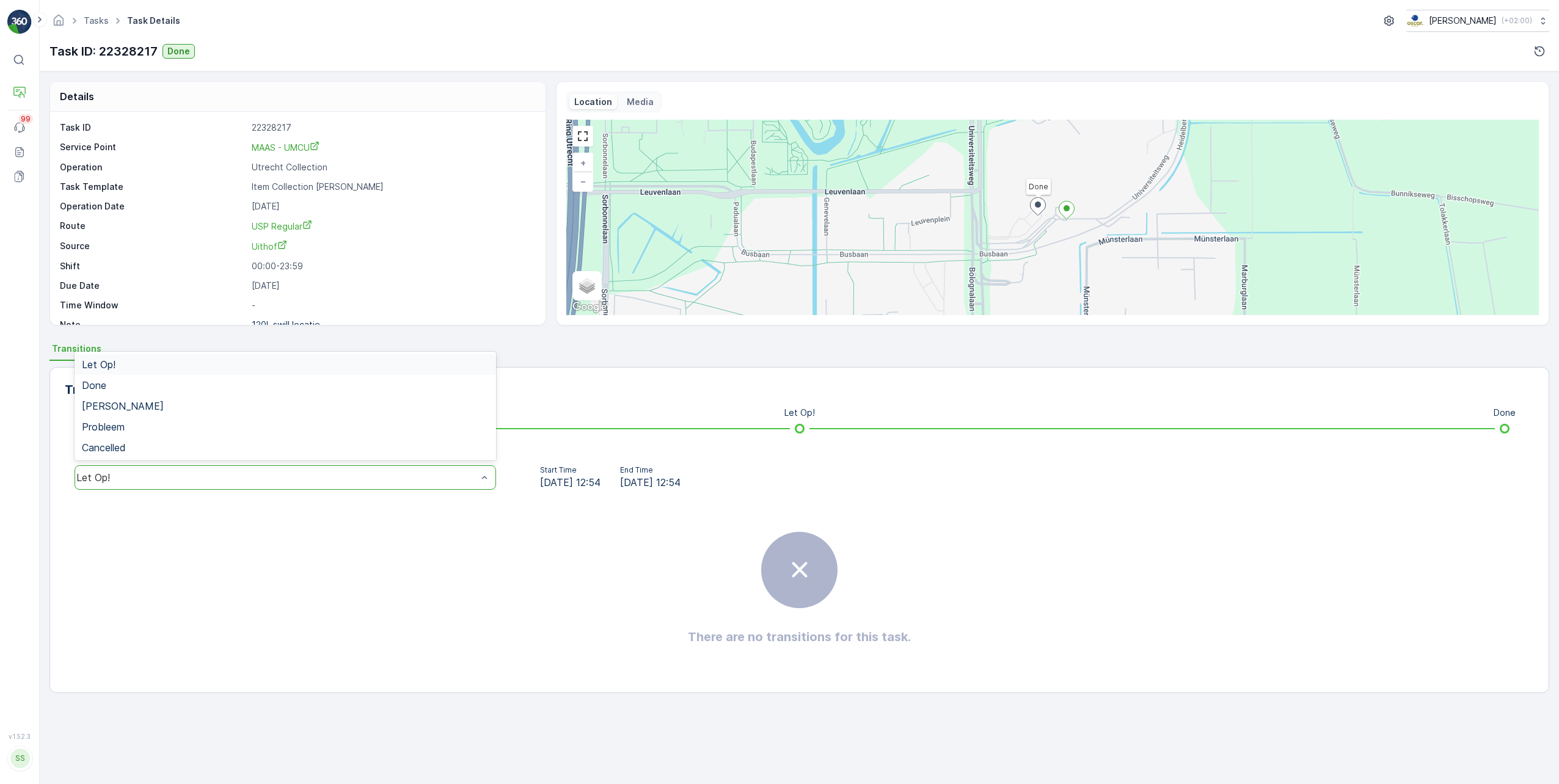
click at [258, 469] on div "Let Op!" at bounding box center [285, 478] width 422 height 25
click at [129, 389] on div "Done" at bounding box center [285, 385] width 406 height 11
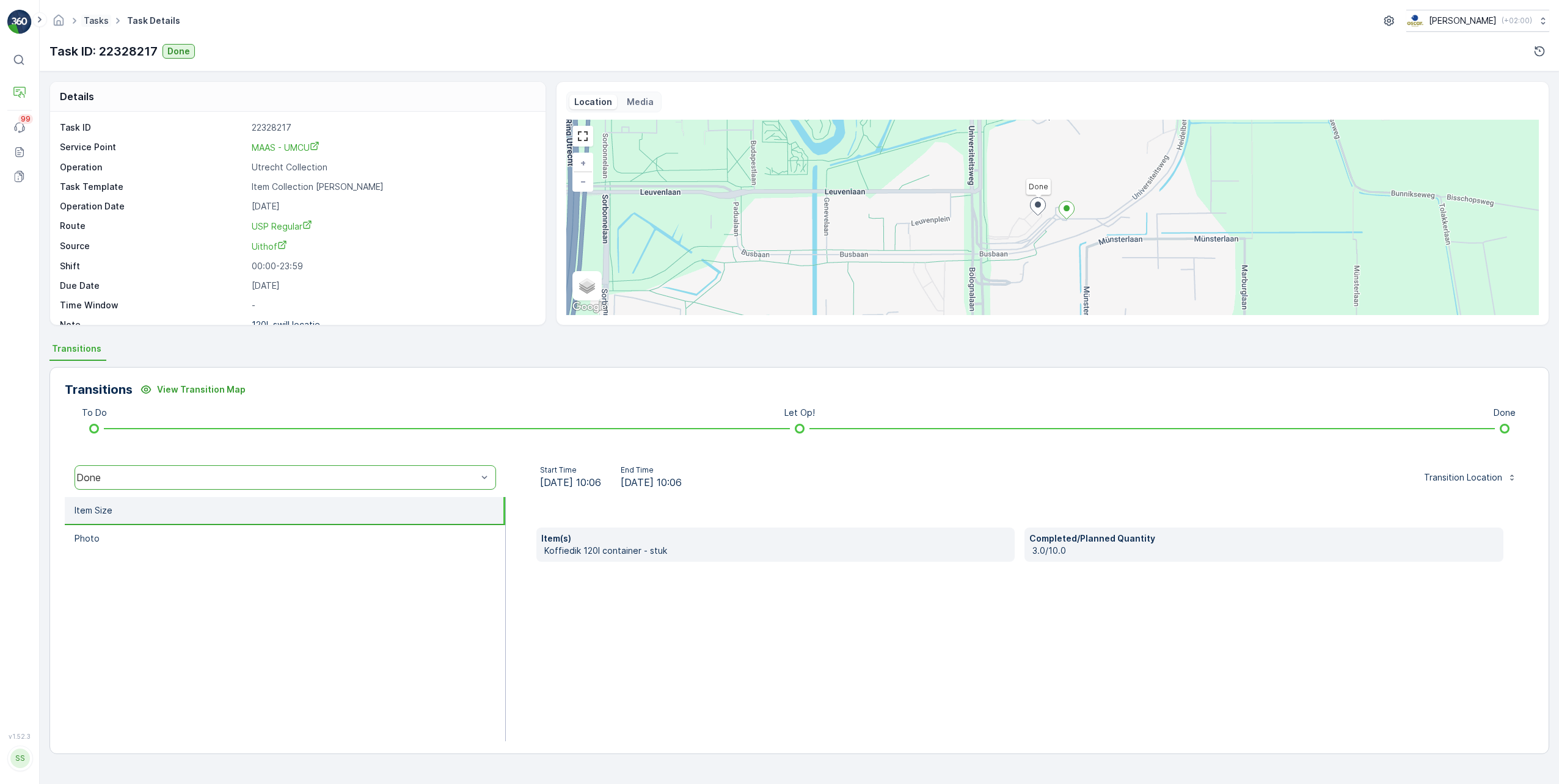
click at [98, 21] on link "Tasks" at bounding box center [96, 20] width 25 height 10
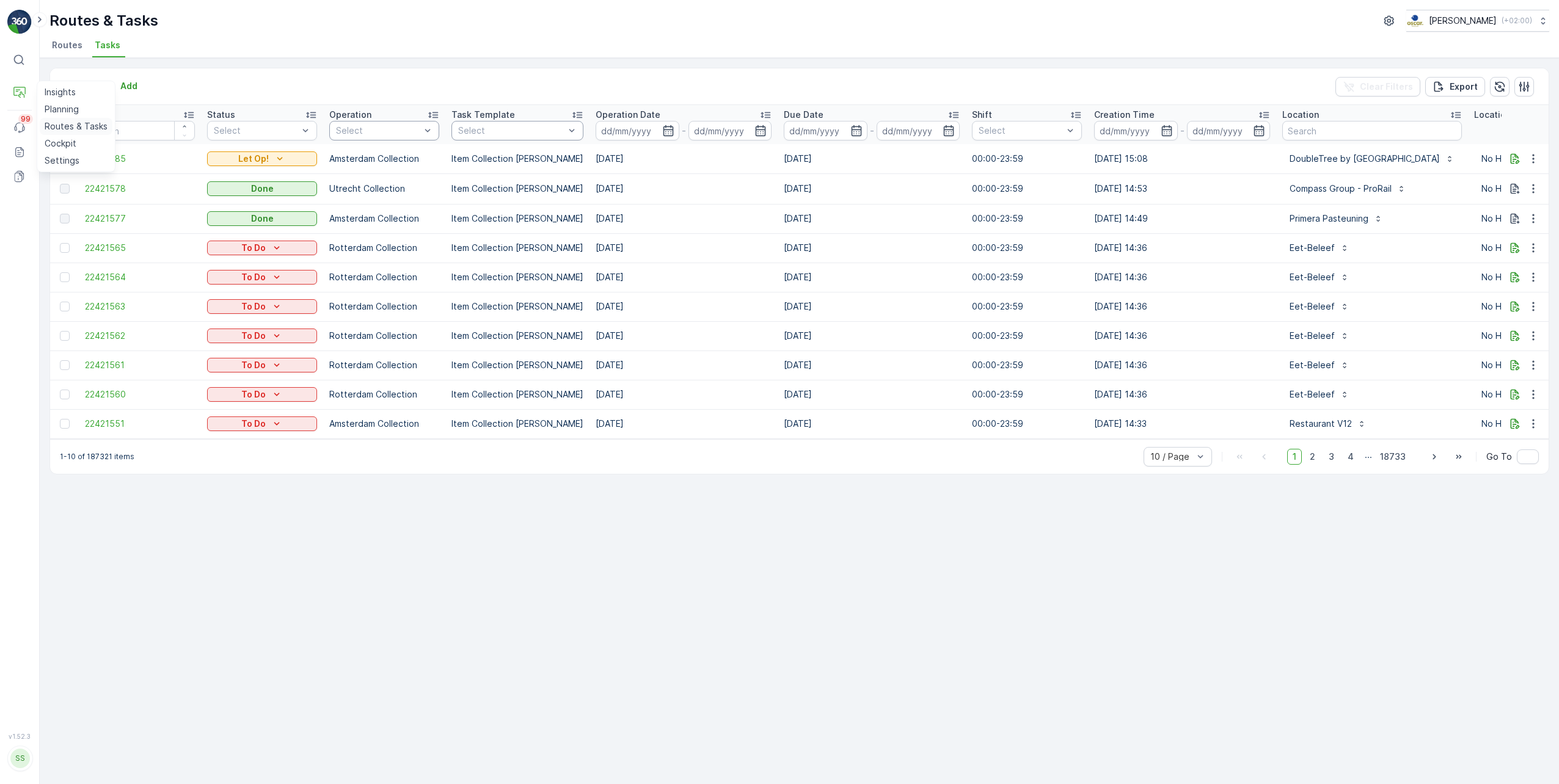
click at [61, 127] on p "Routes & Tasks" at bounding box center [76, 126] width 63 height 12
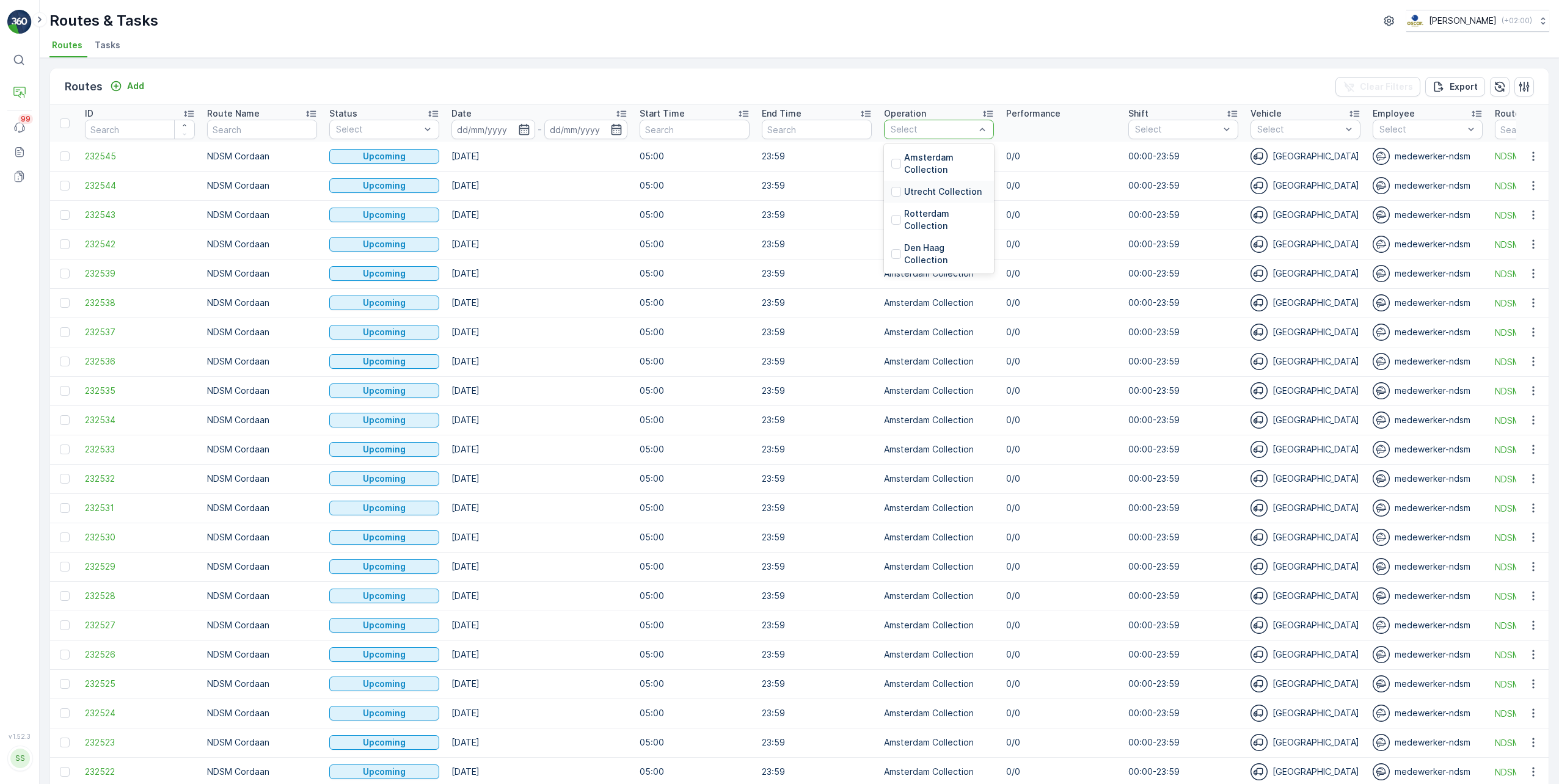
click at [895, 197] on div "Utrecht Collection" at bounding box center [936, 191] width 90 height 12
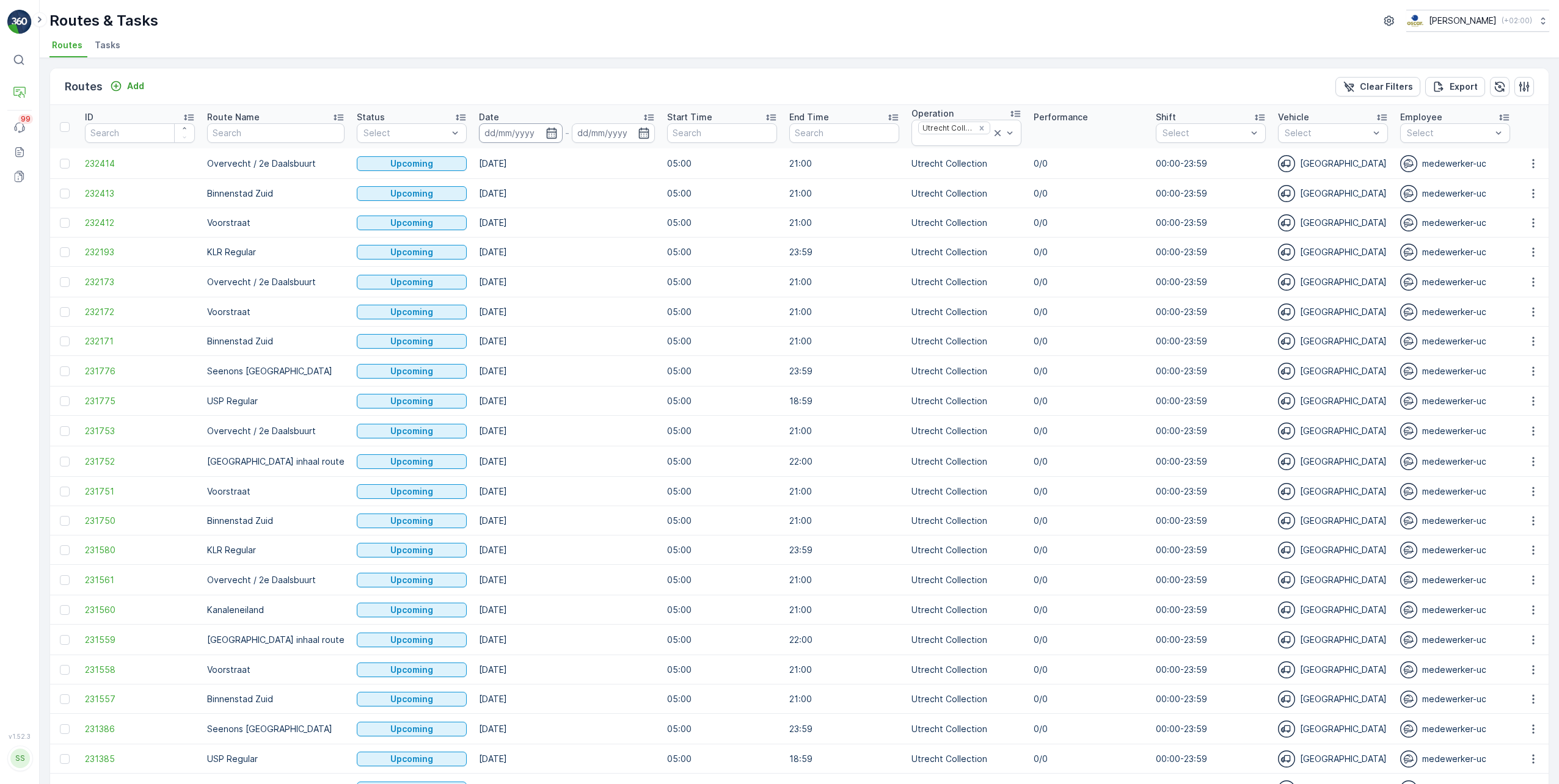
click at [514, 139] on input at bounding box center [521, 133] width 84 height 20
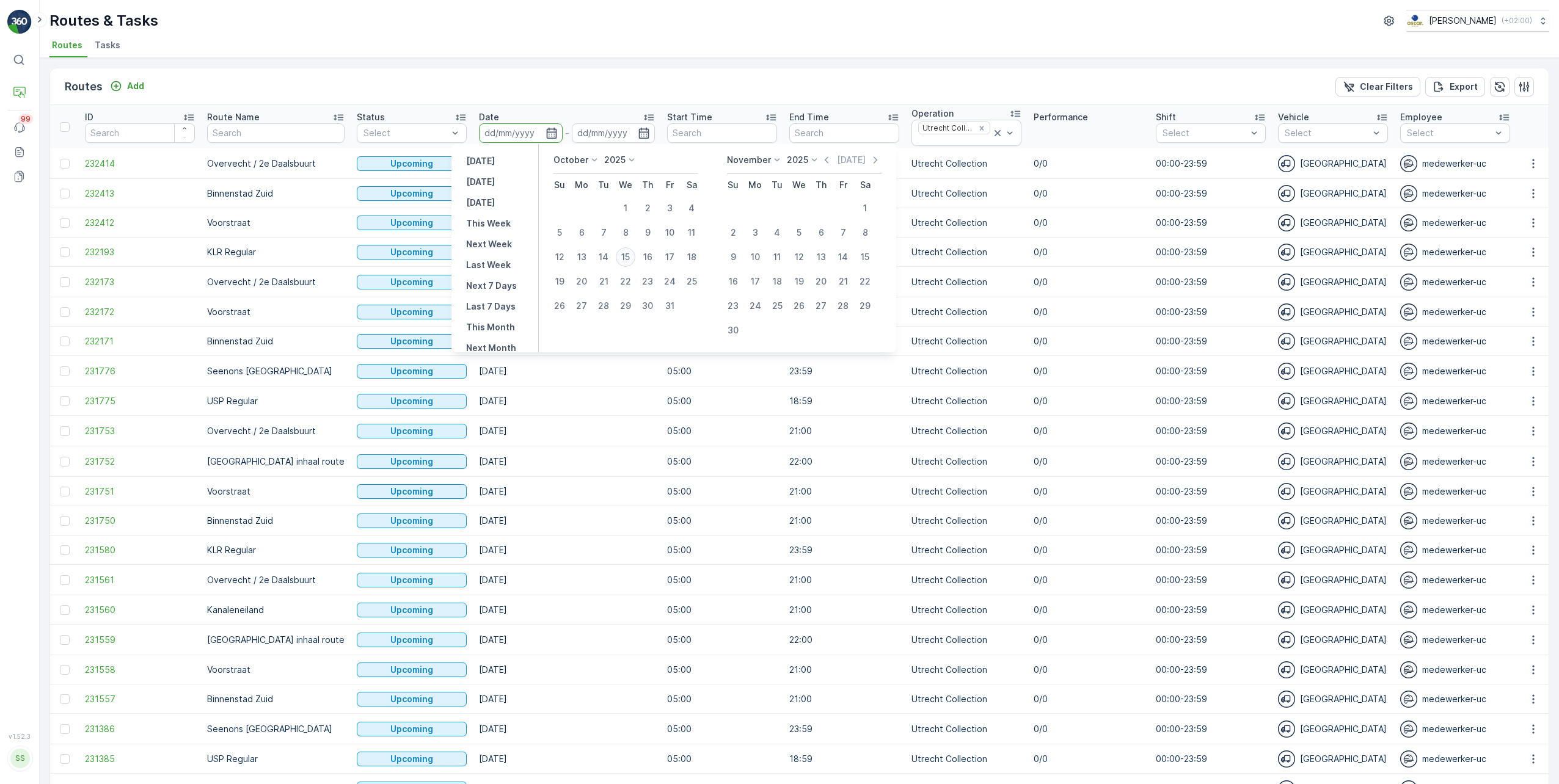
click at [625, 250] on div "15" at bounding box center [625, 257] width 20 height 20
type input "[DATE]"
click at [606, 136] on div "[DATE]" at bounding box center [614, 133] width 84 height 20
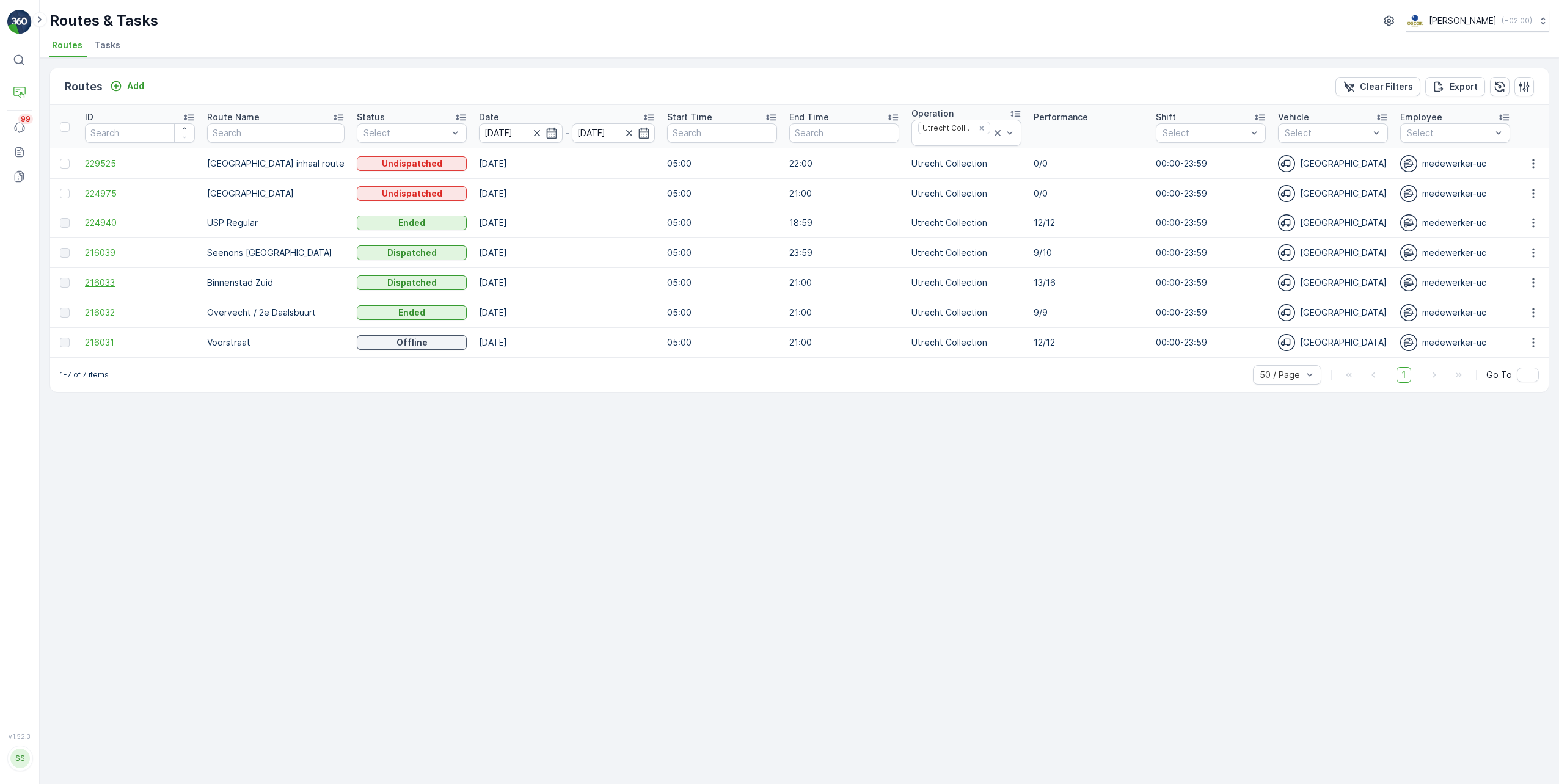
click at [109, 281] on span "216033" at bounding box center [139, 283] width 109 height 12
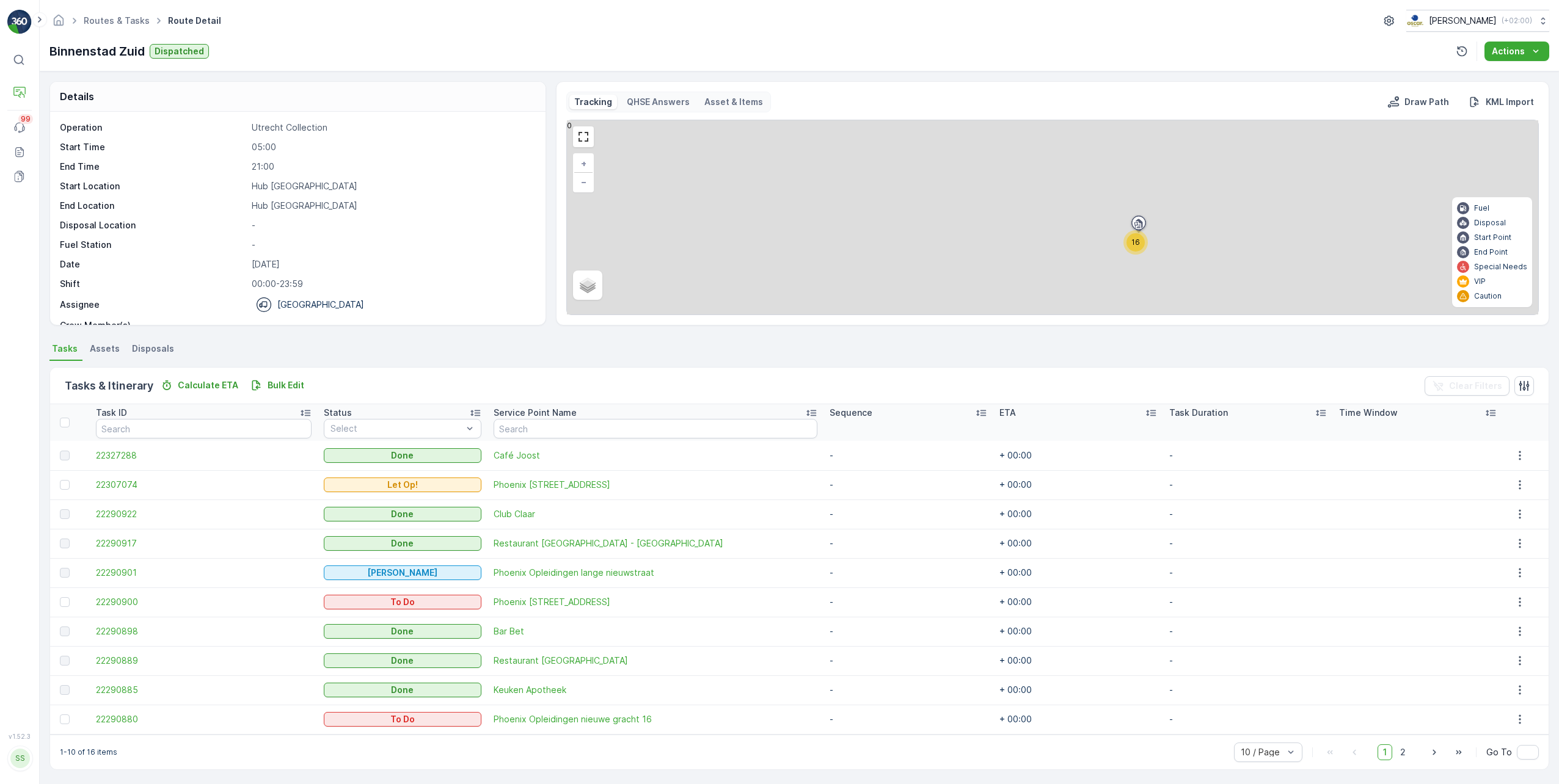
scroll to position [2, 0]
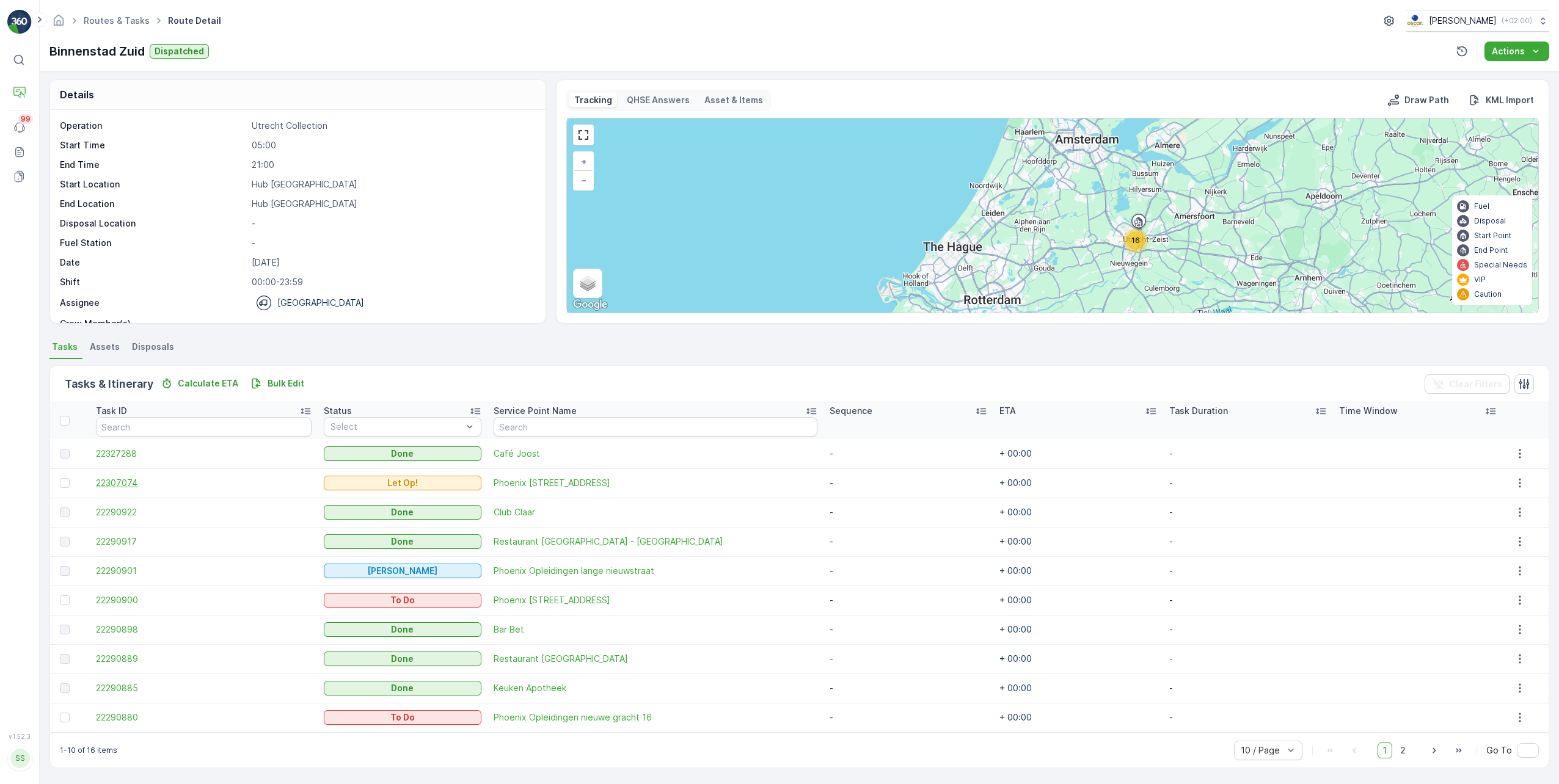
click at [109, 484] on span "22307074" at bounding box center [204, 482] width 215 height 12
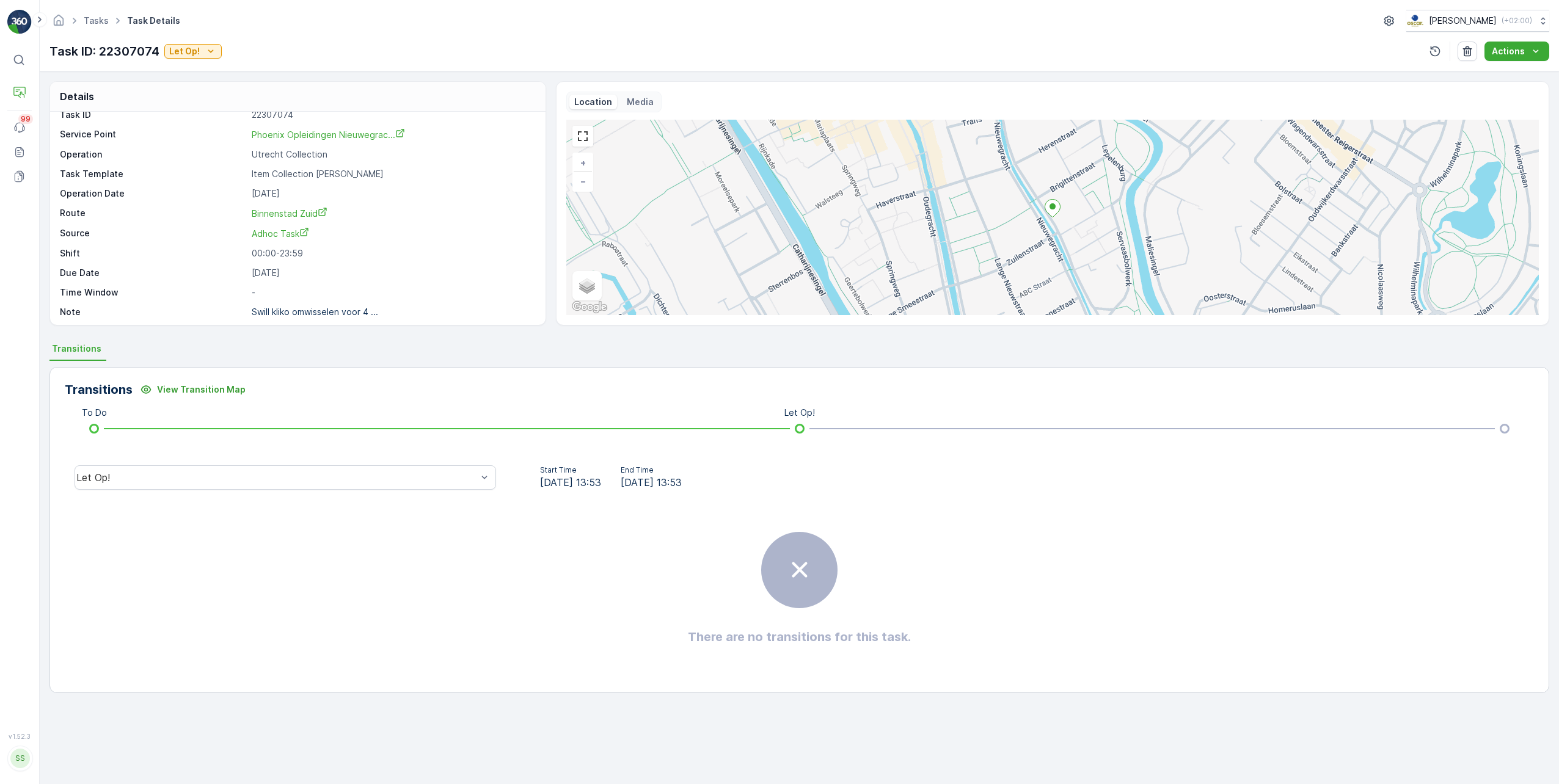
scroll to position [16, 0]
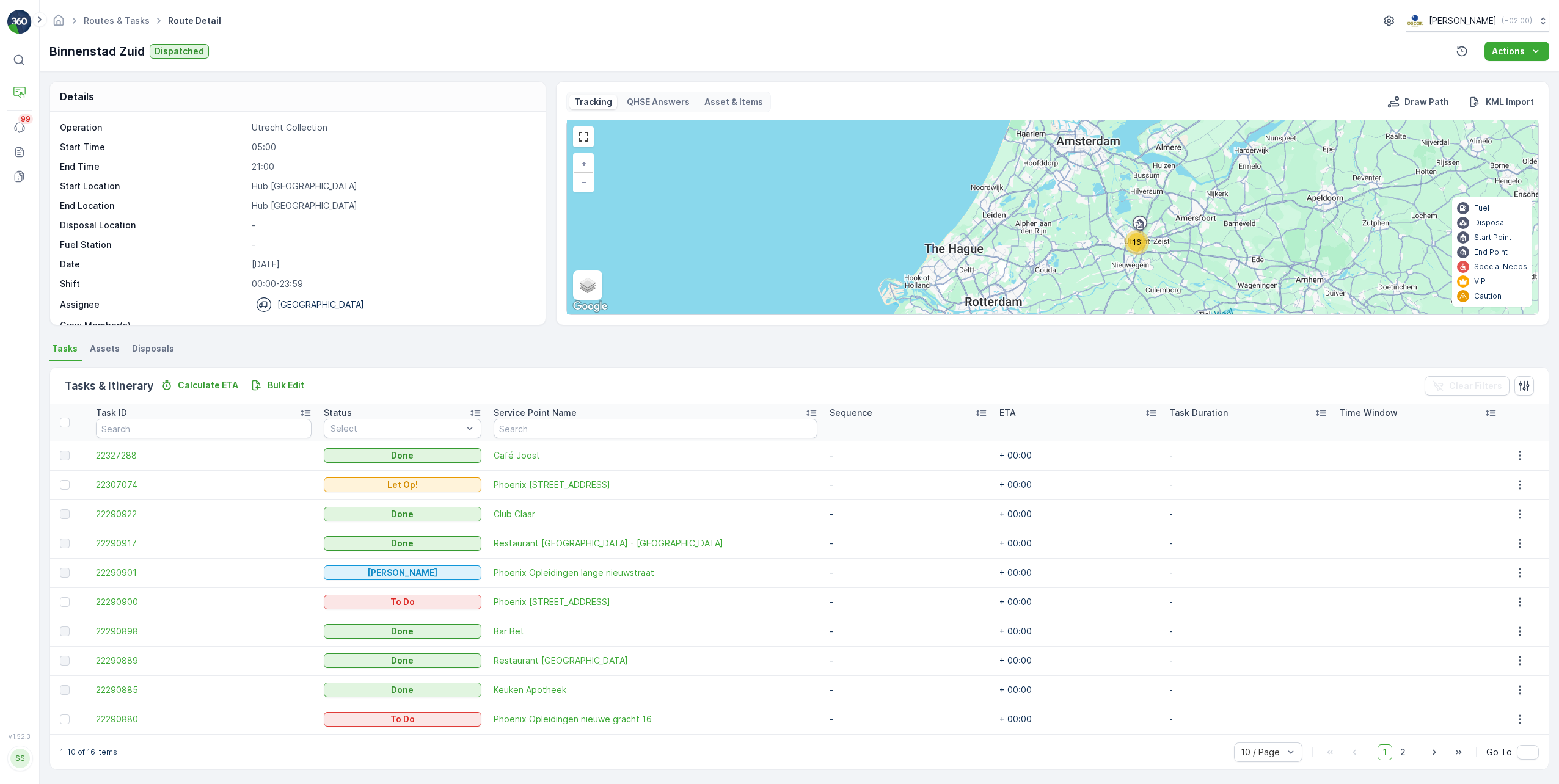
scroll to position [2, 0]
click at [61, 108] on p "Planning" at bounding box center [62, 108] width 34 height 12
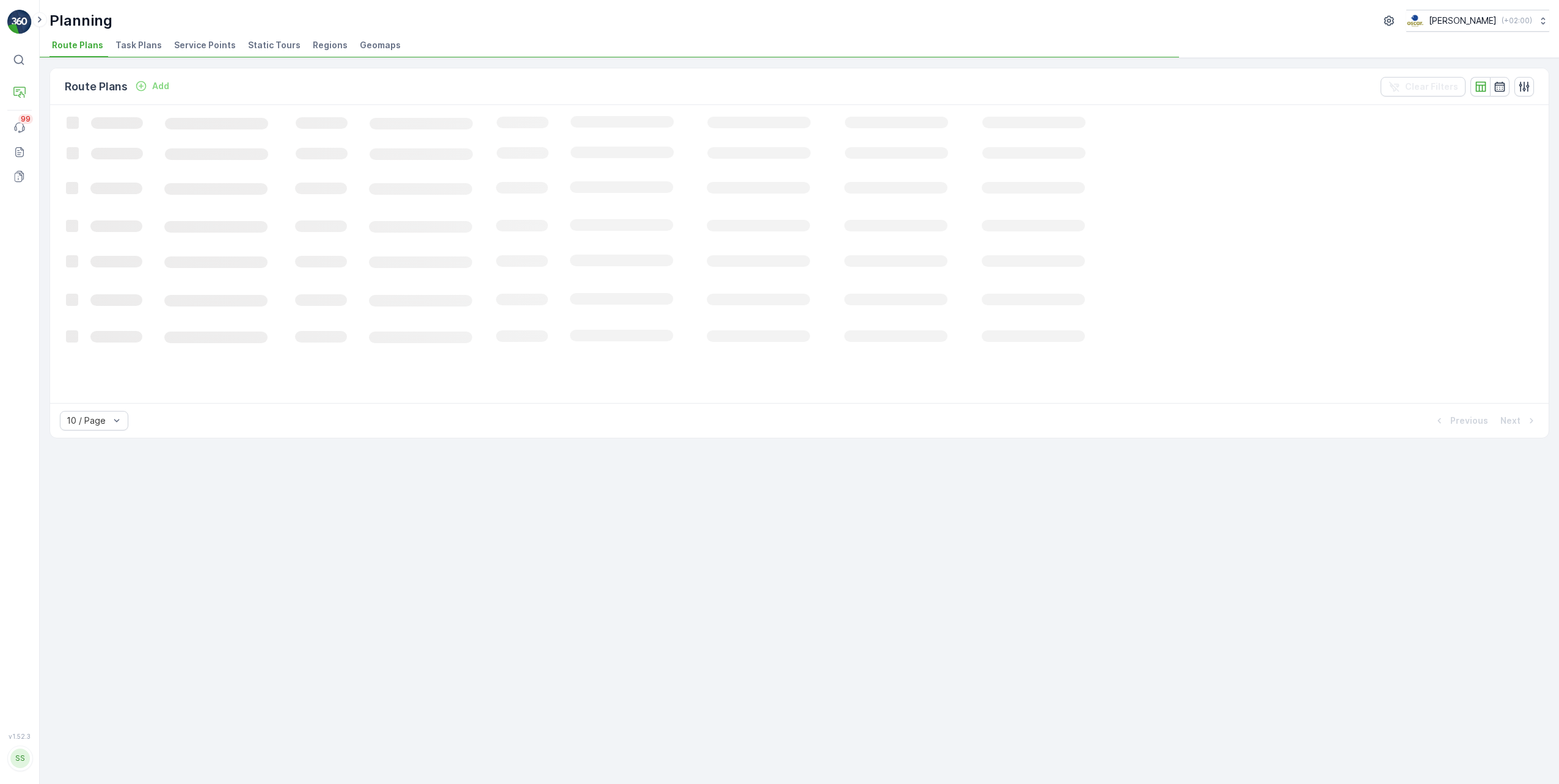
click at [221, 45] on span "Service Points" at bounding box center [205, 45] width 62 height 12
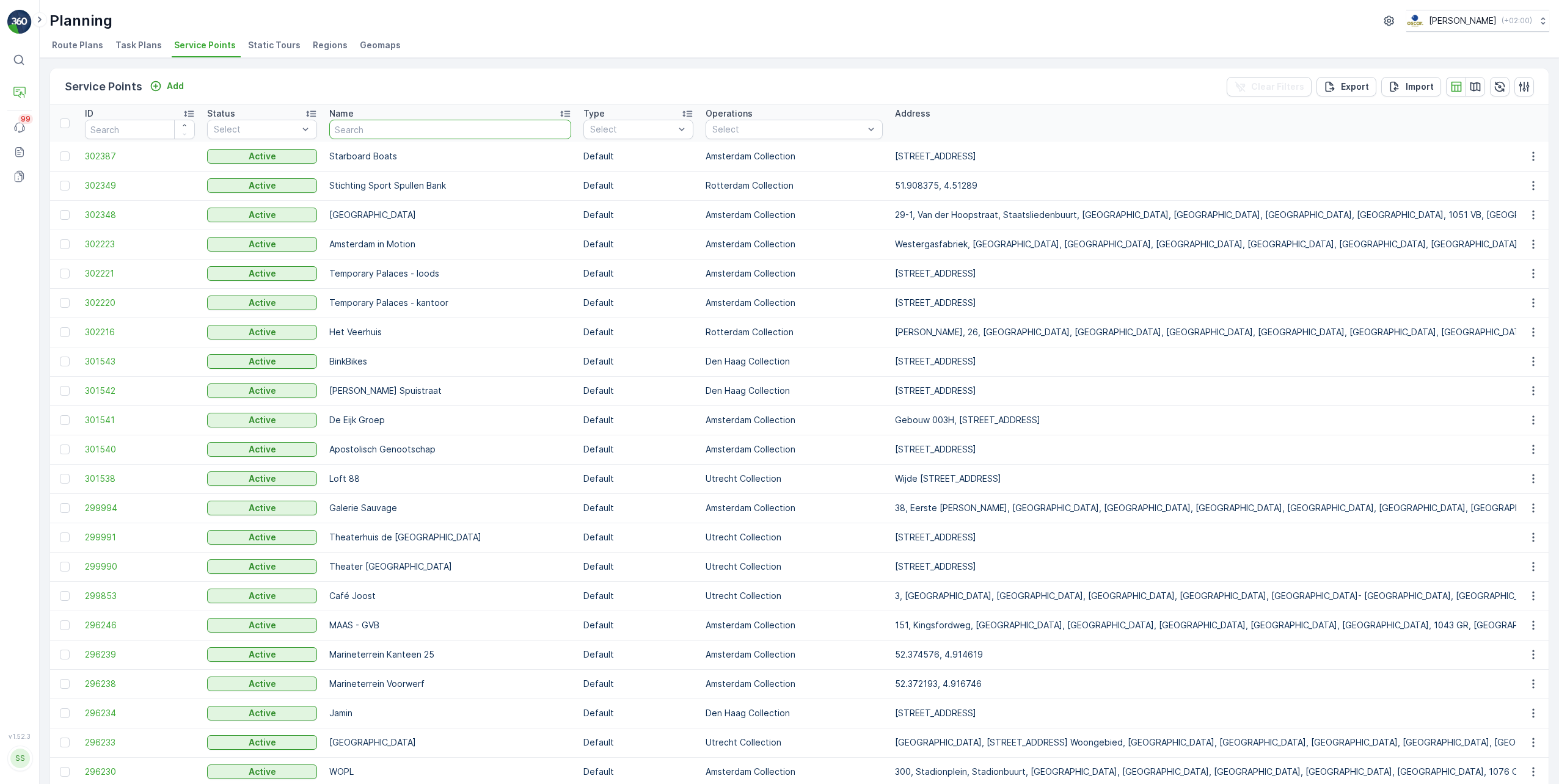
click at [427, 127] on input "text" at bounding box center [450, 129] width 242 height 20
type input "dae"
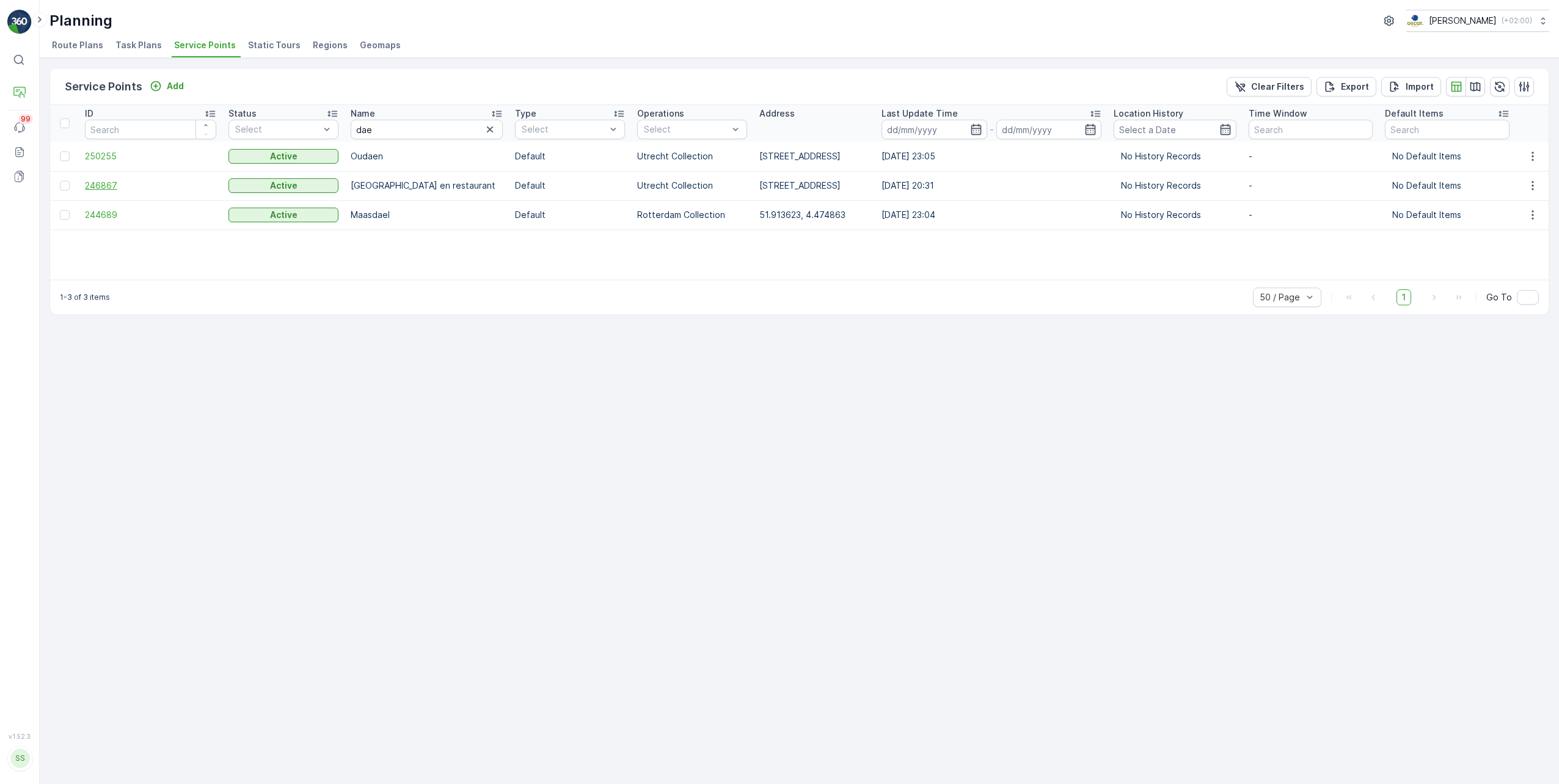
click at [107, 188] on span "246867" at bounding box center [150, 186] width 131 height 12
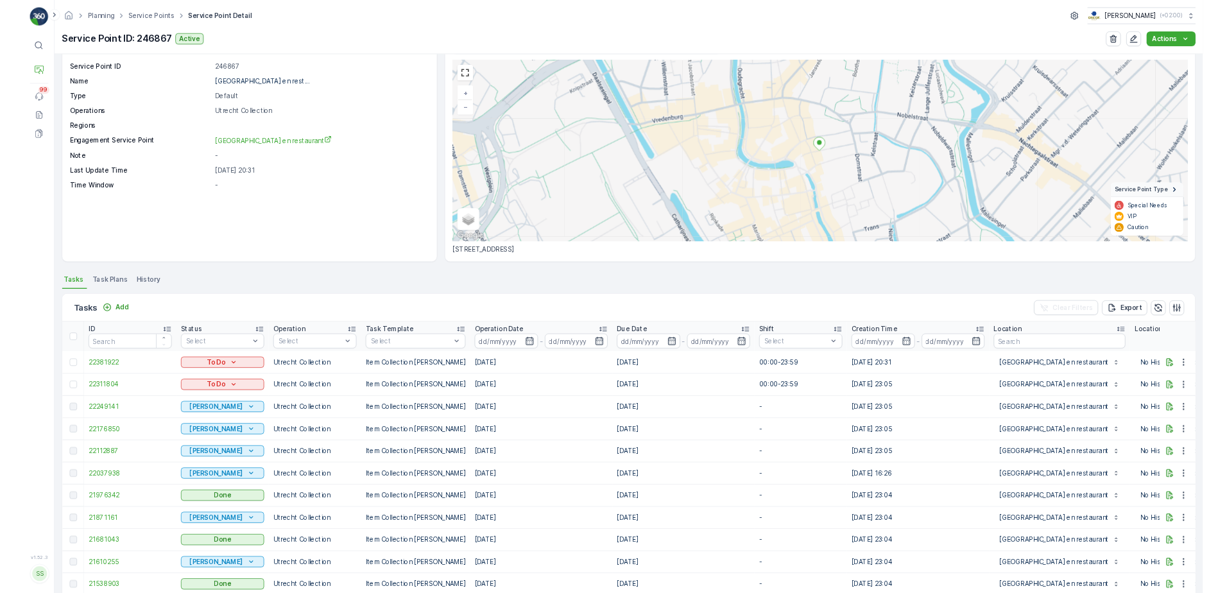
scroll to position [38, 0]
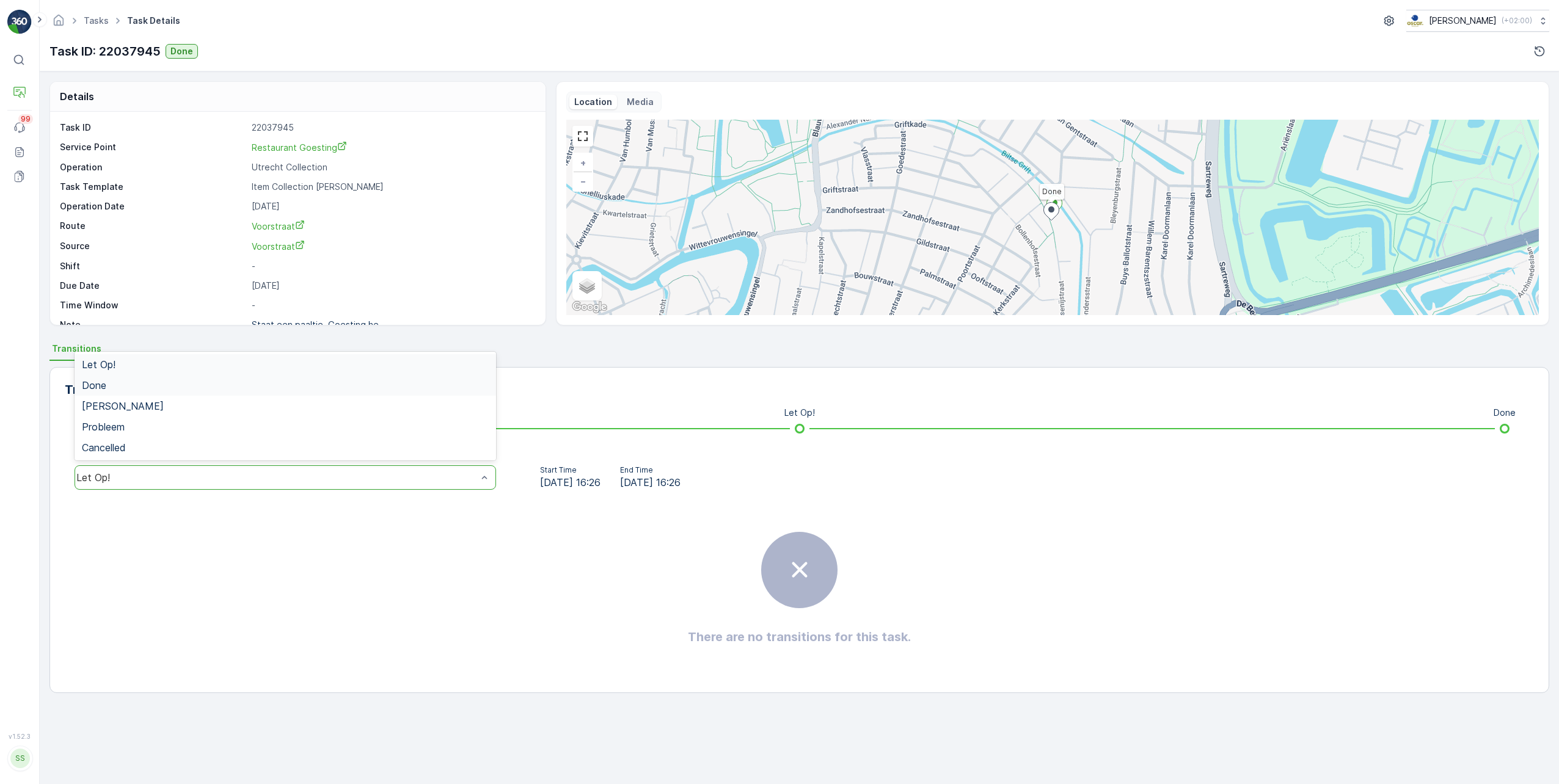
click at [84, 382] on span "Done" at bounding box center [94, 385] width 25 height 11
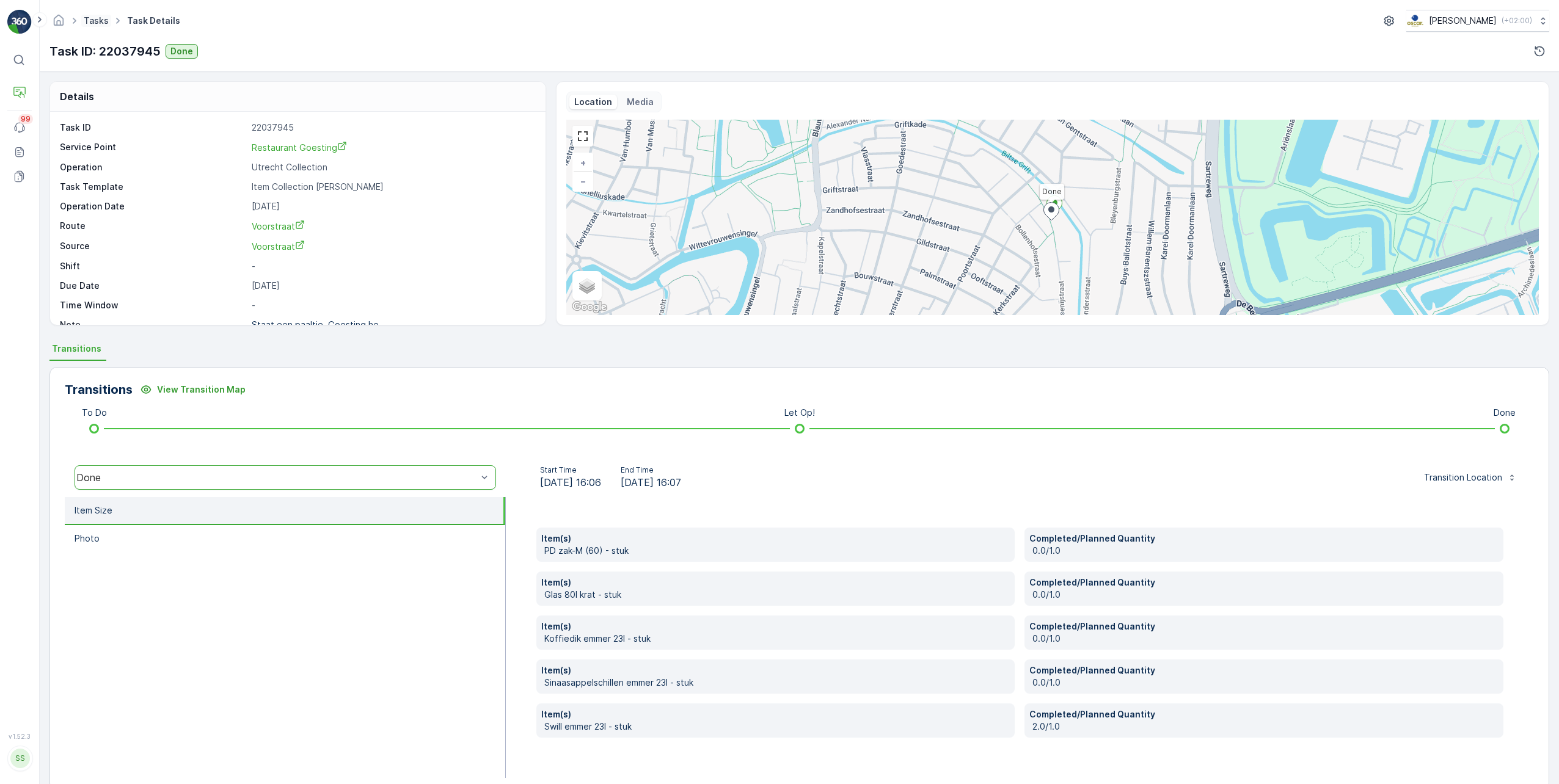
click at [86, 18] on link "Tasks" at bounding box center [96, 20] width 25 height 10
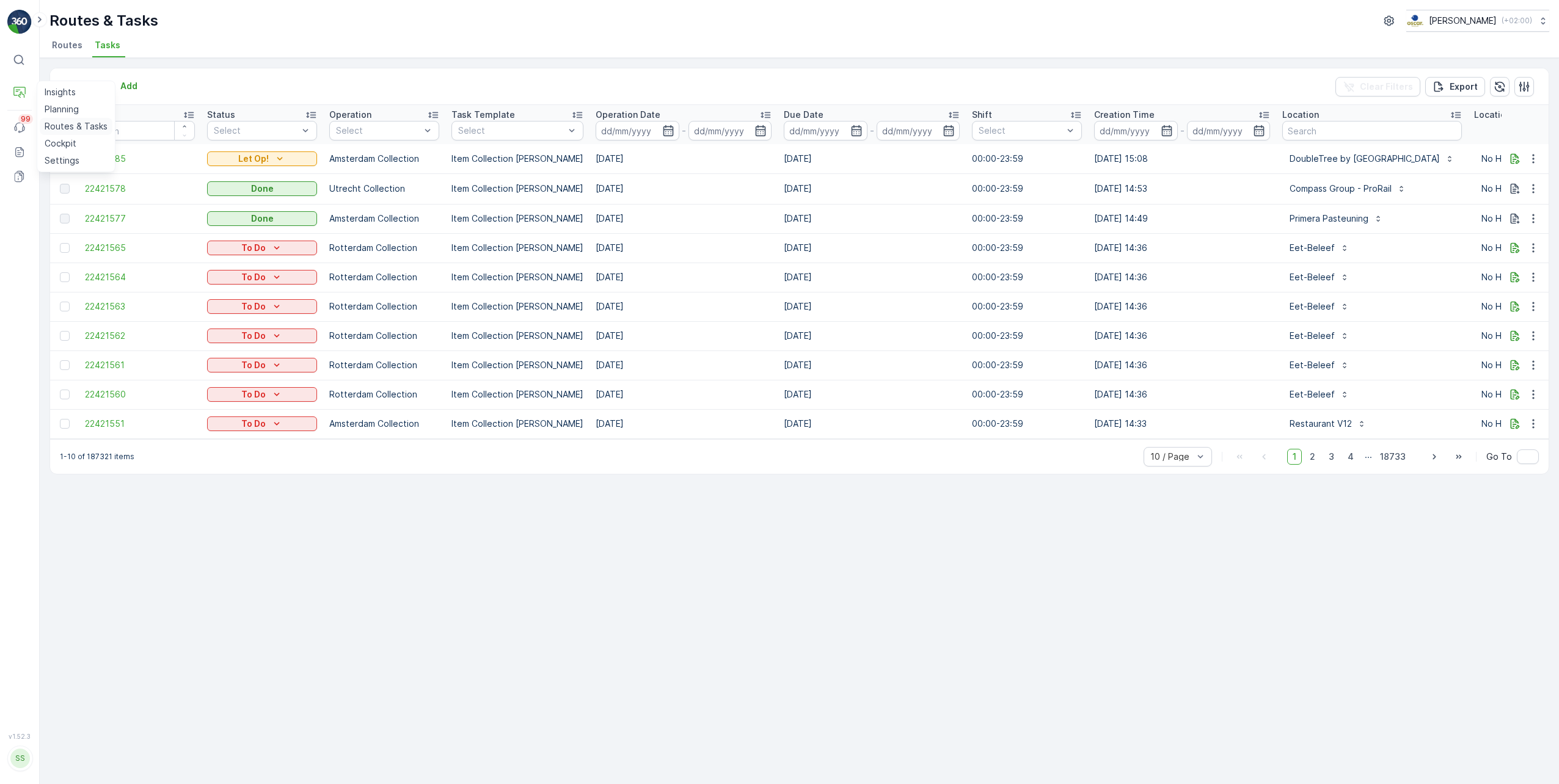
click at [65, 124] on p "Routes & Tasks" at bounding box center [76, 126] width 63 height 12
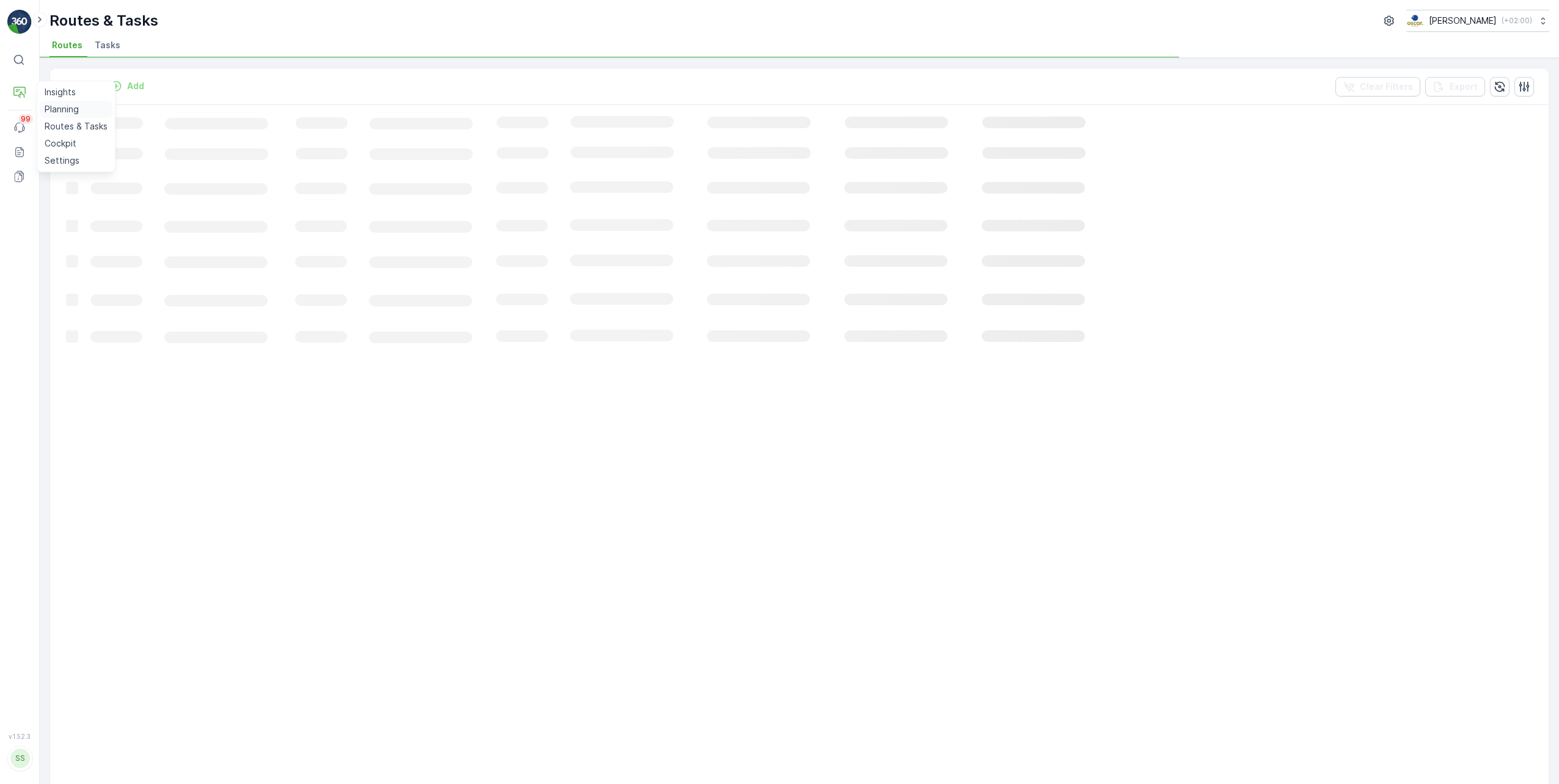
click at [52, 108] on p "Planning" at bounding box center [62, 108] width 34 height 12
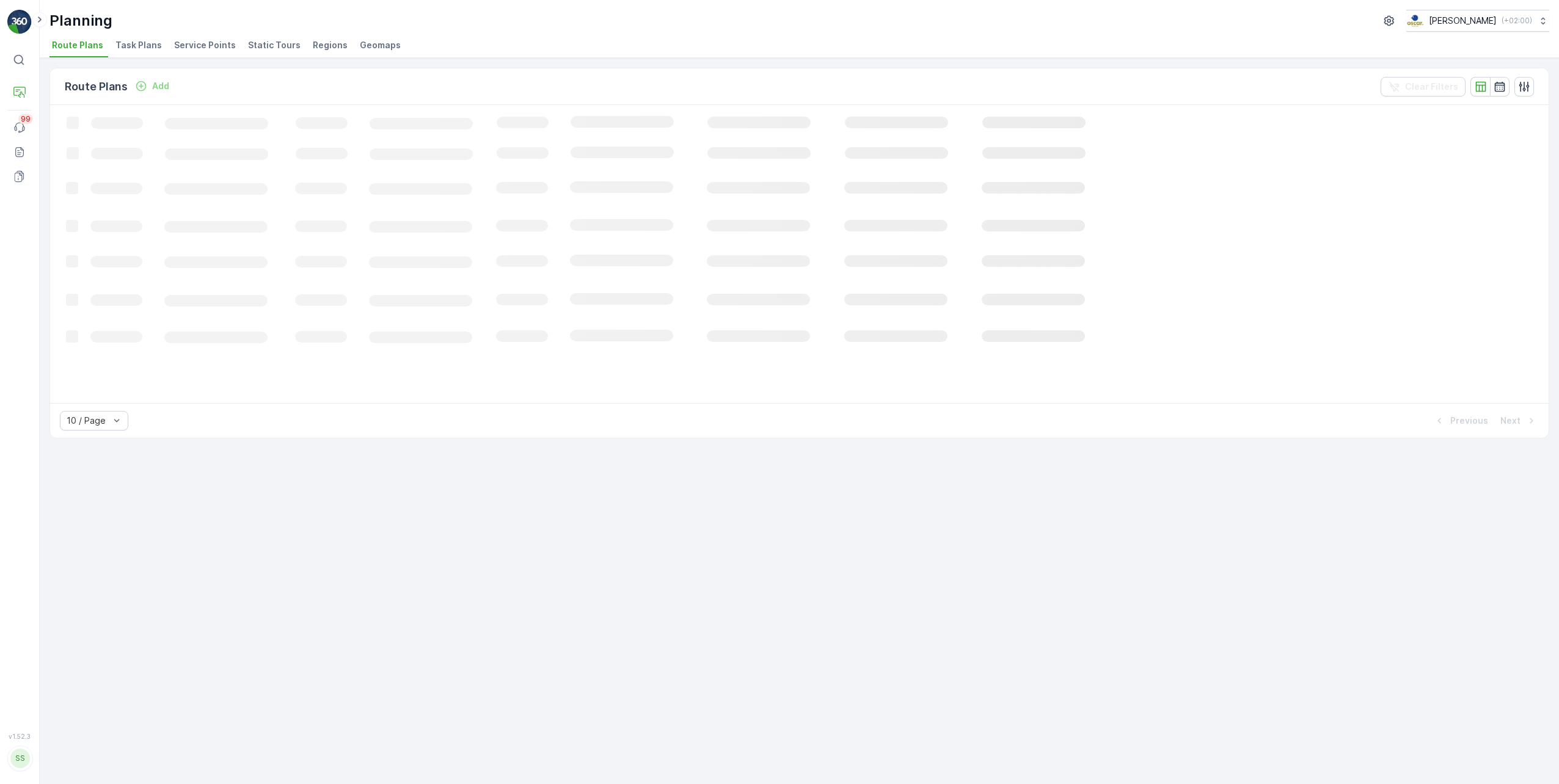
click at [199, 40] on span "Service Points" at bounding box center [205, 45] width 62 height 12
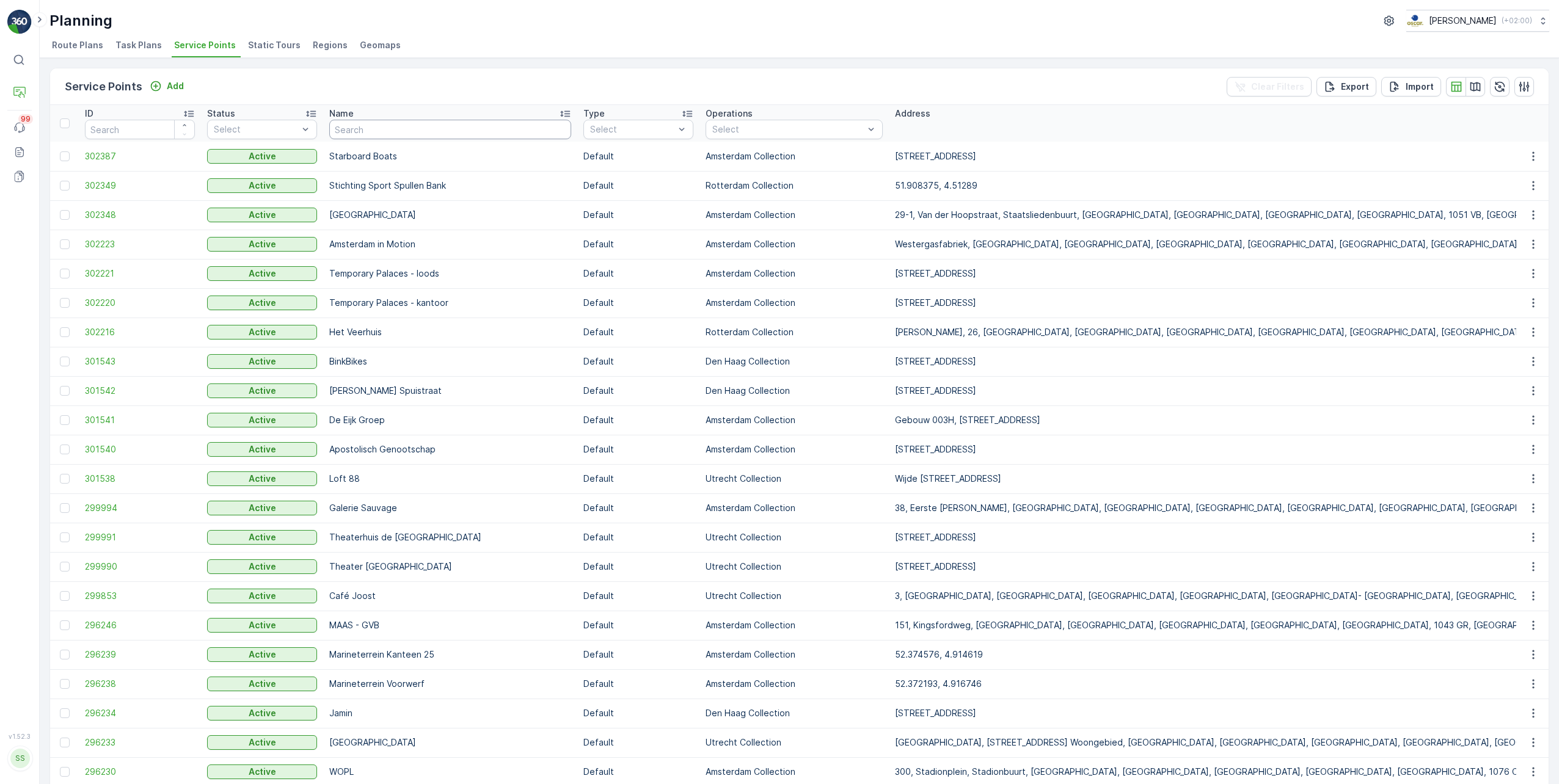
click at [348, 122] on input "text" at bounding box center [450, 129] width 242 height 20
type input "conciou"
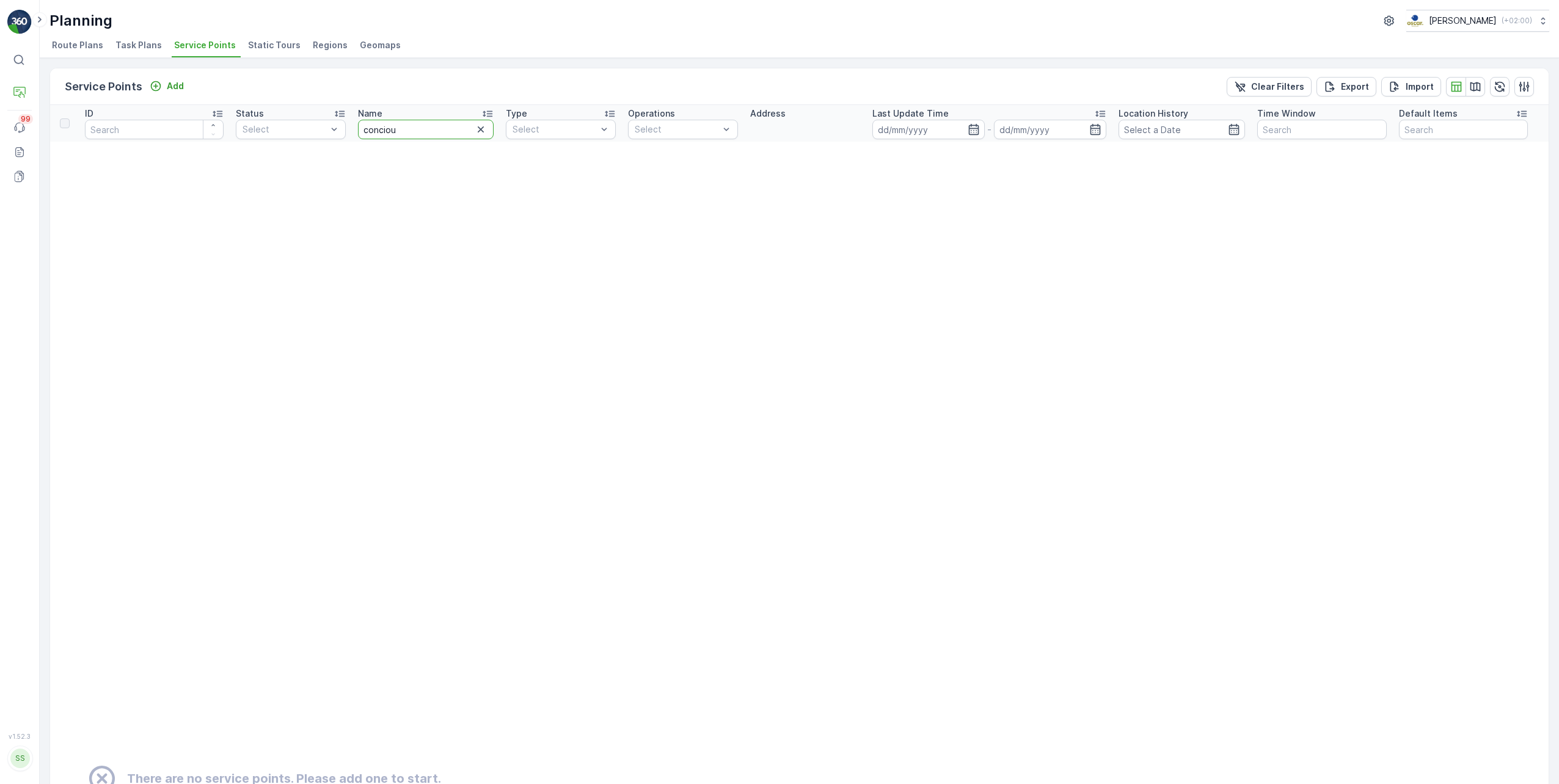
click at [406, 132] on input "conciou" at bounding box center [425, 129] width 136 height 20
type input "c"
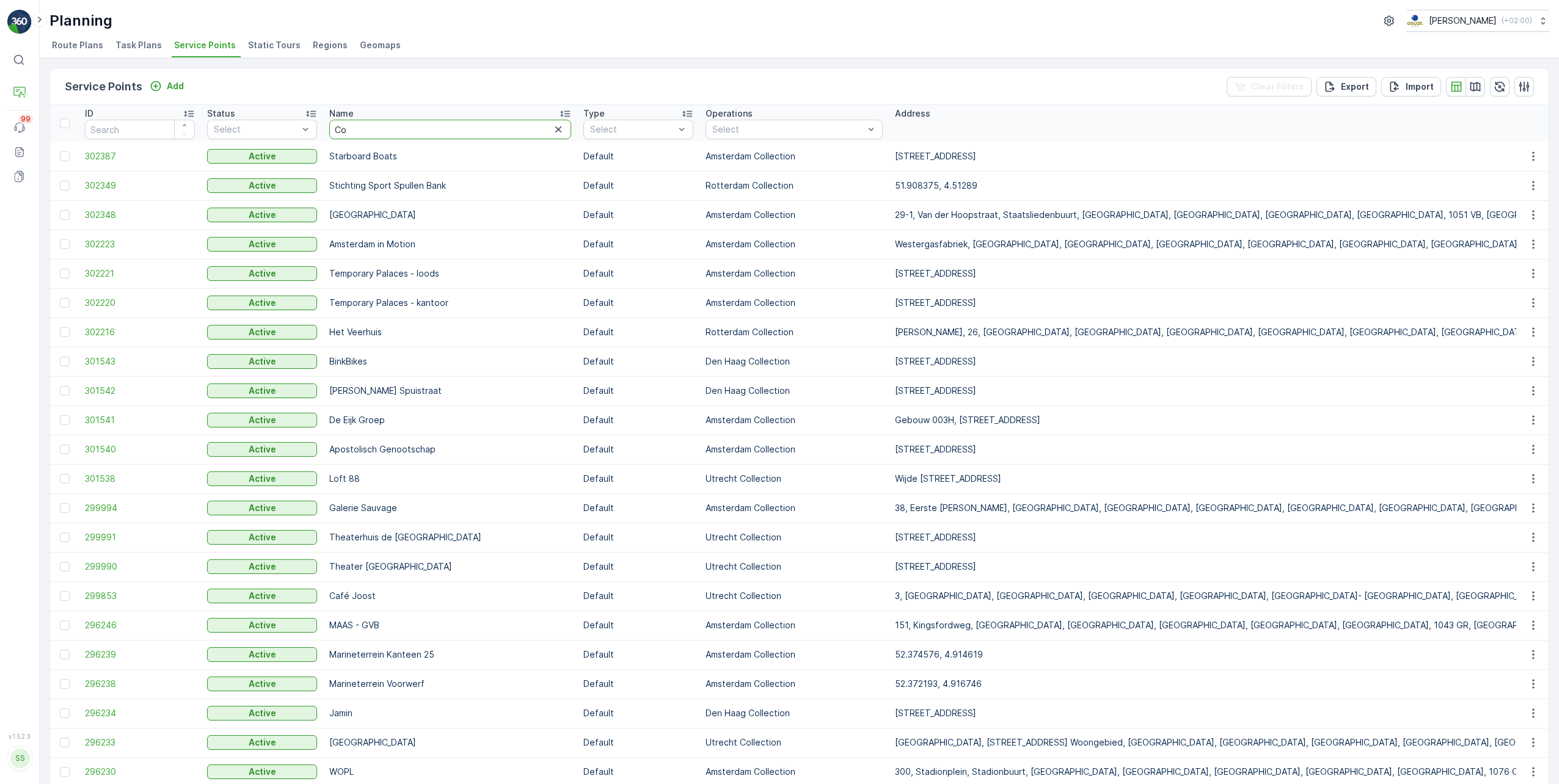
type input "Con"
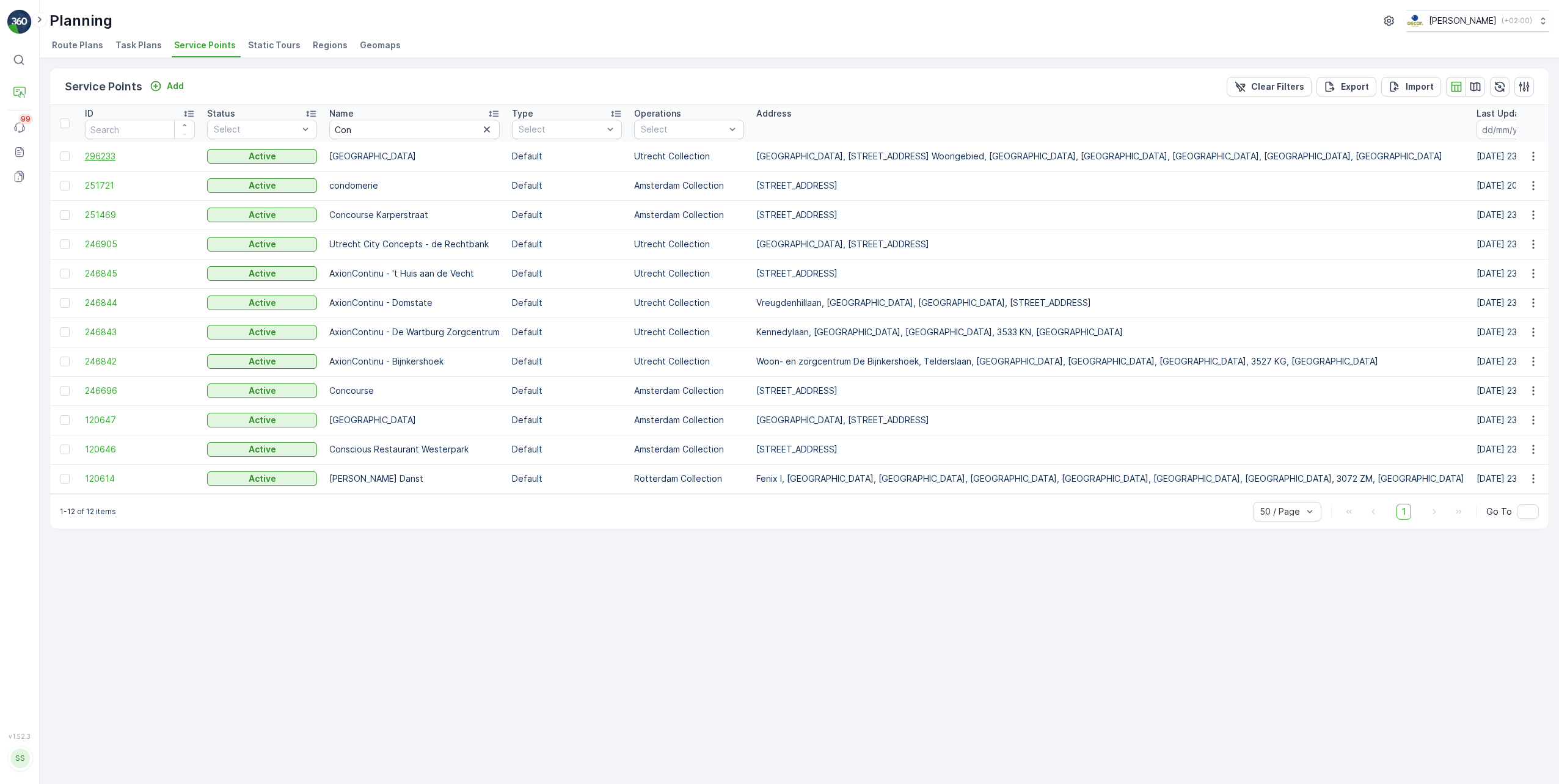
click at [104, 158] on span "296233" at bounding box center [139, 156] width 109 height 12
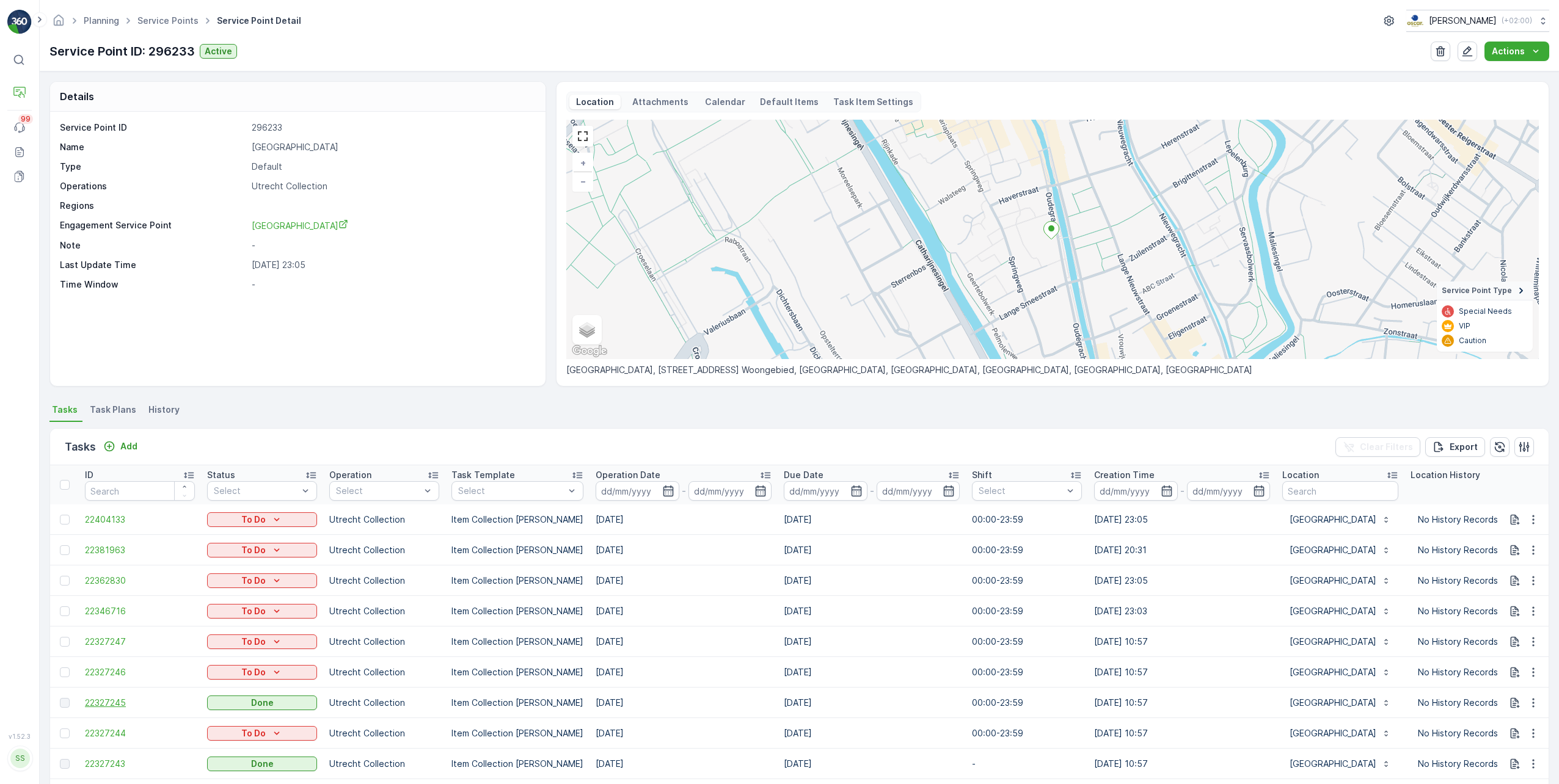
click at [113, 700] on span "22327245" at bounding box center [139, 702] width 109 height 12
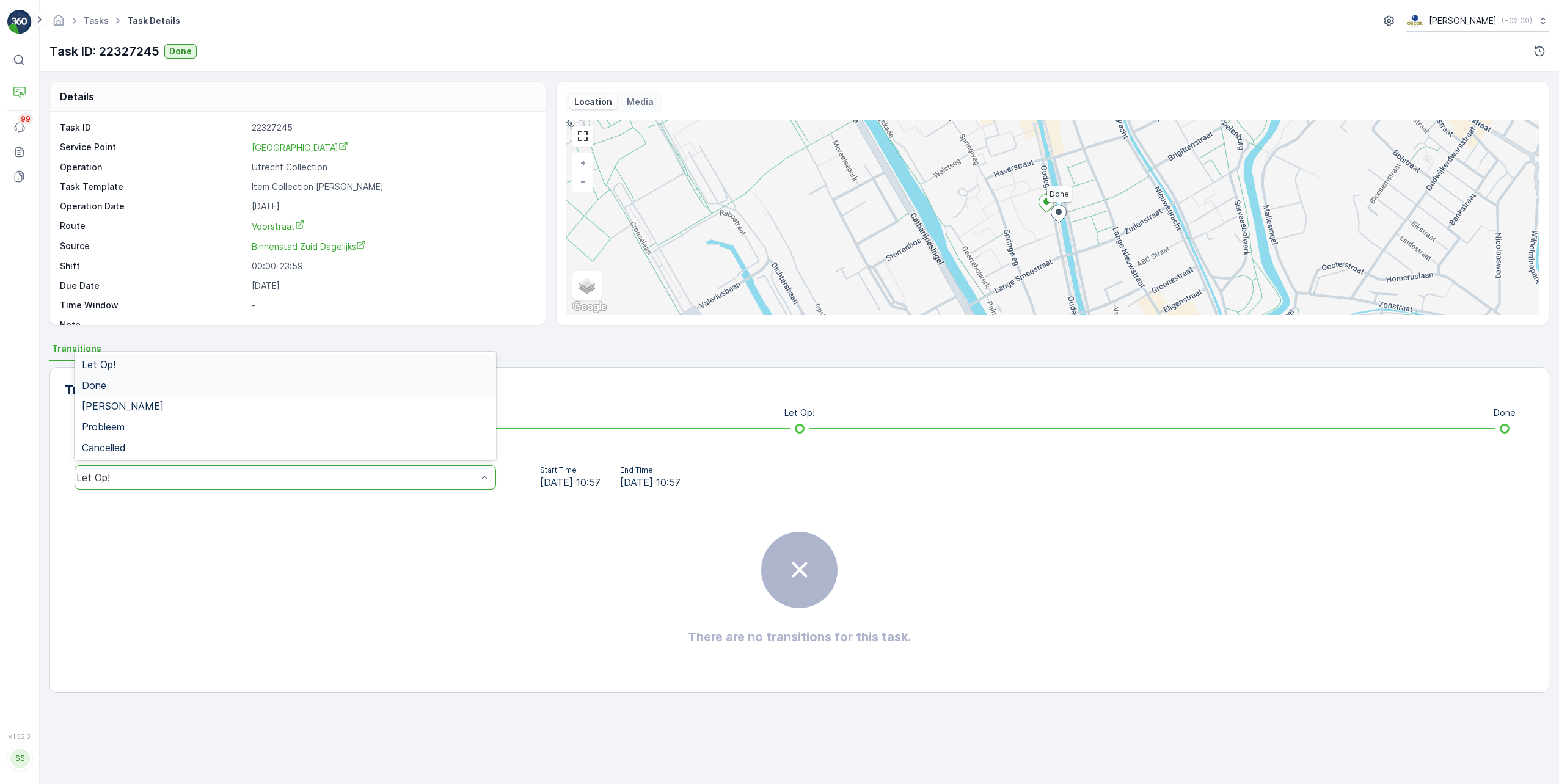
click at [140, 392] on div "Done" at bounding box center [285, 385] width 422 height 21
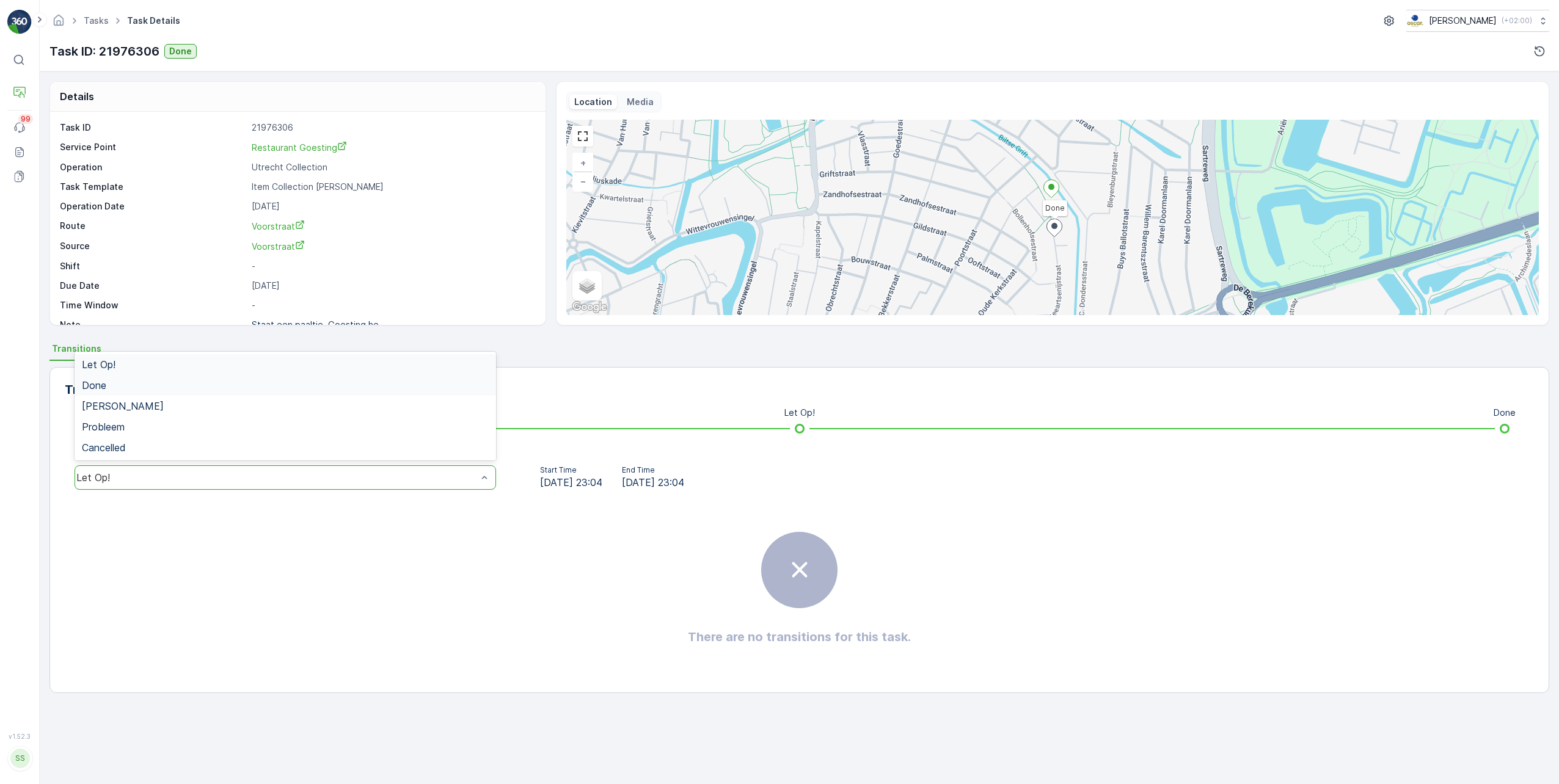
click at [126, 389] on div "Done" at bounding box center [285, 385] width 406 height 11
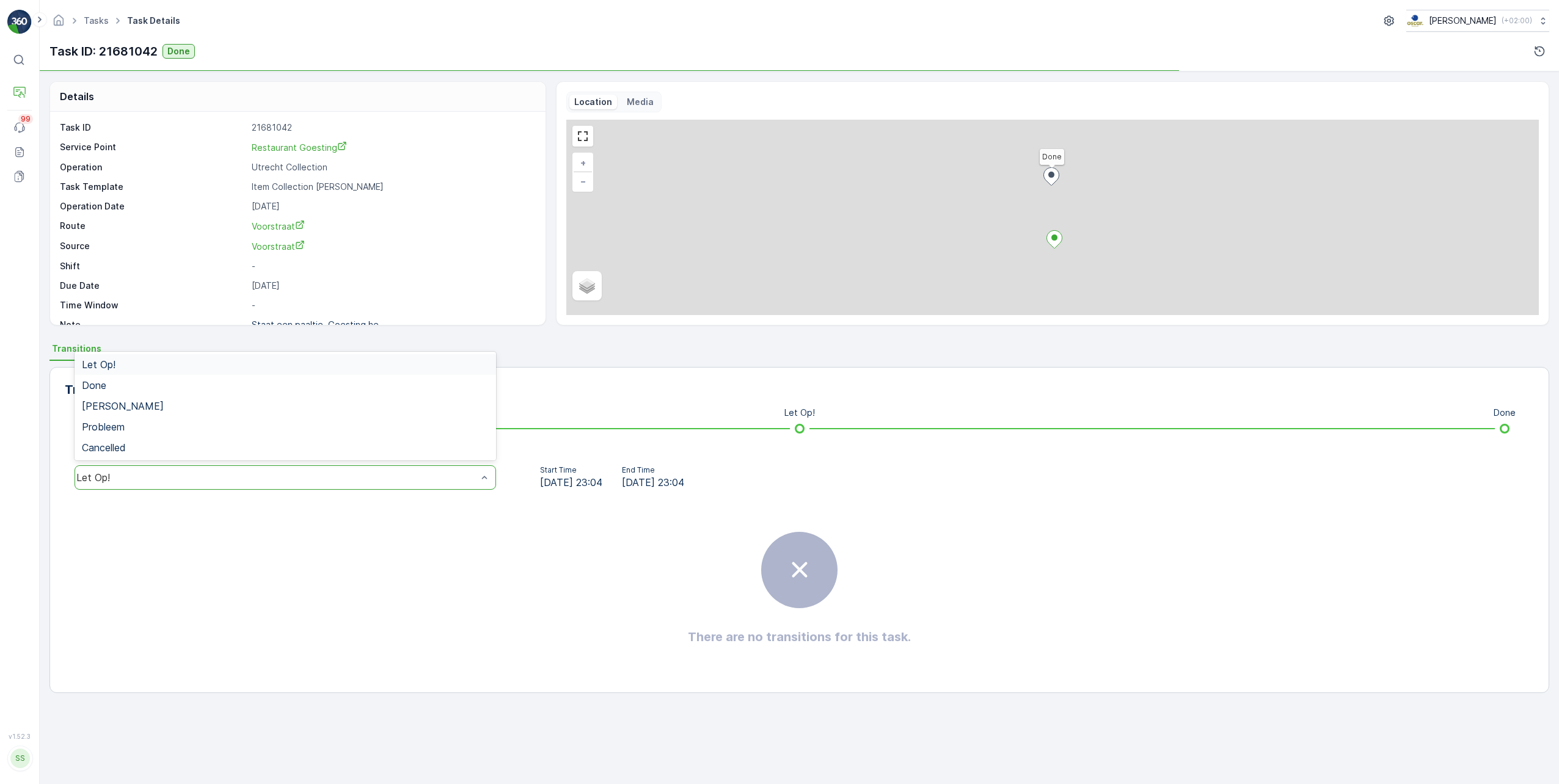
click at [253, 485] on div "Let Op!" at bounding box center [285, 478] width 422 height 25
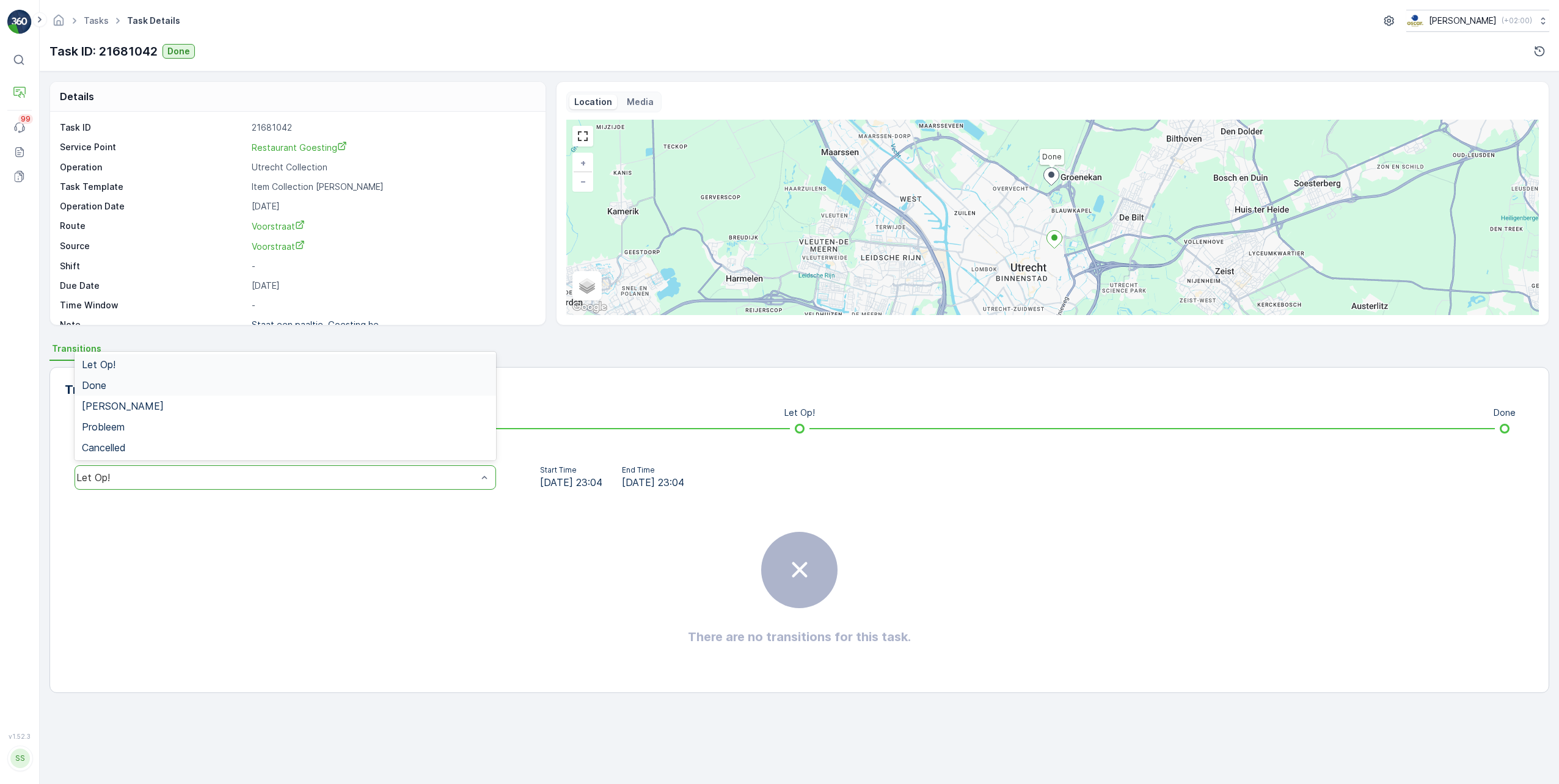
click at [141, 391] on div "Done" at bounding box center [285, 385] width 422 height 21
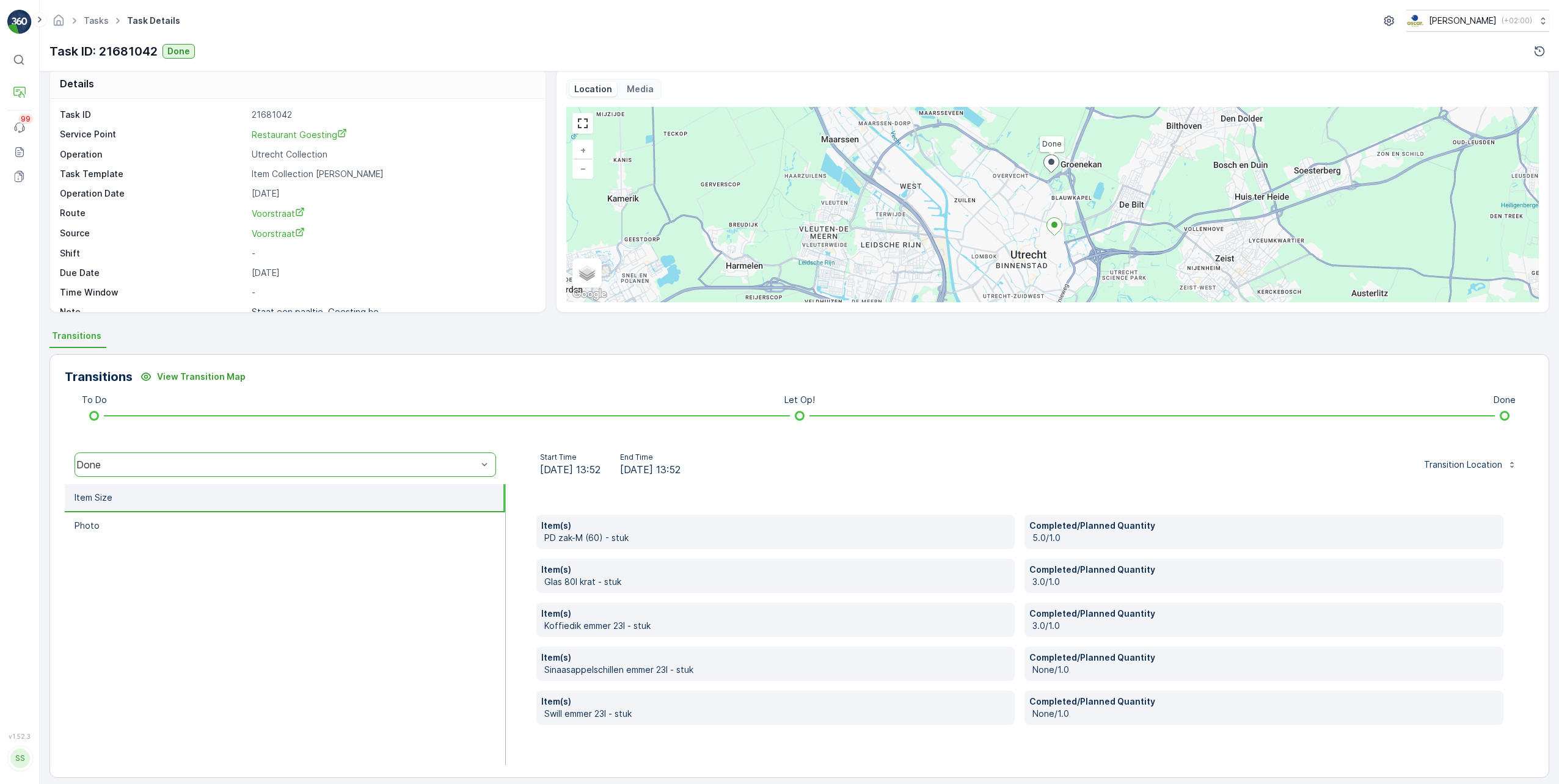
scroll to position [23, 0]
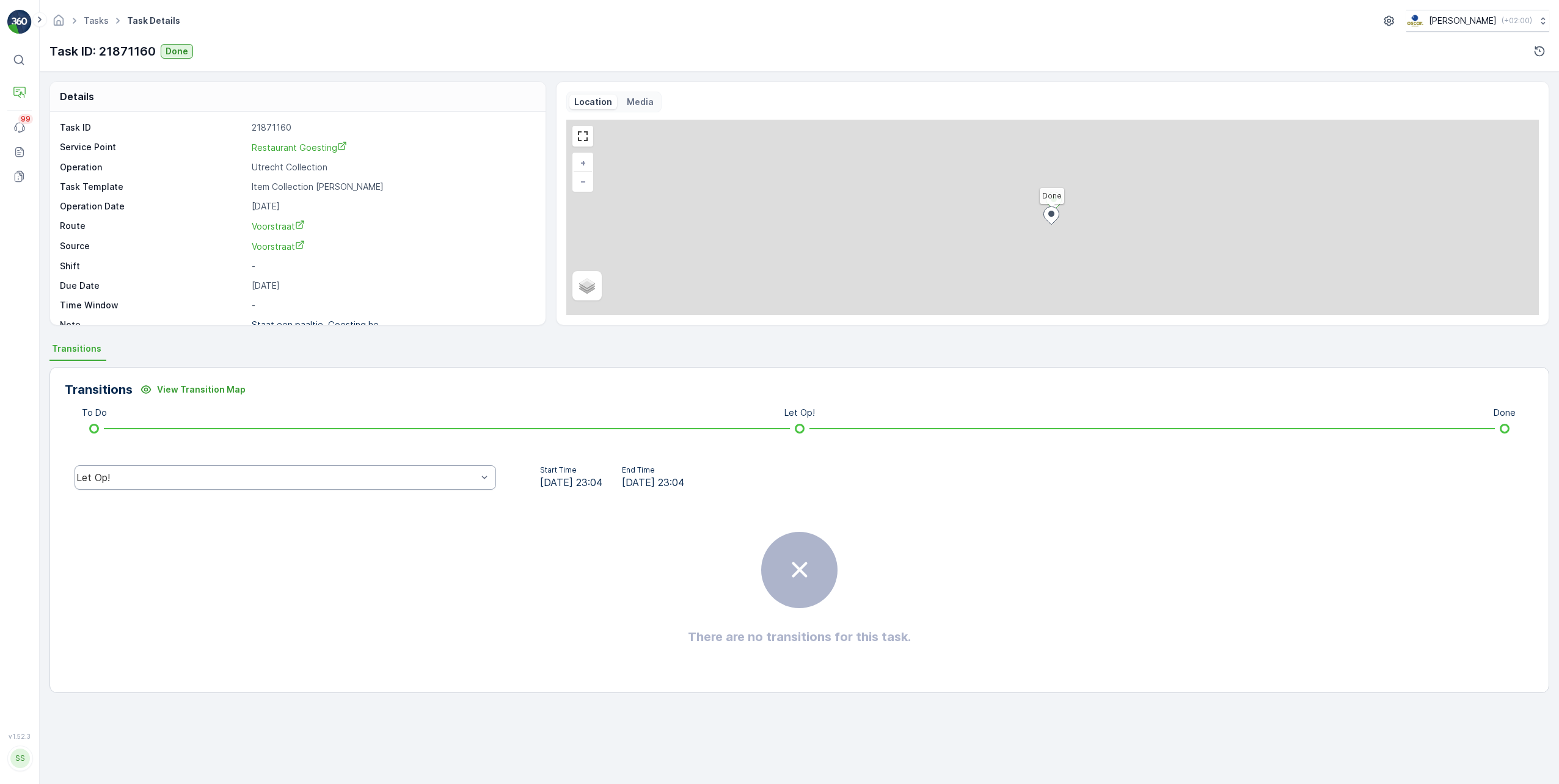
click at [207, 484] on div "Let Op!" at bounding box center [285, 478] width 422 height 25
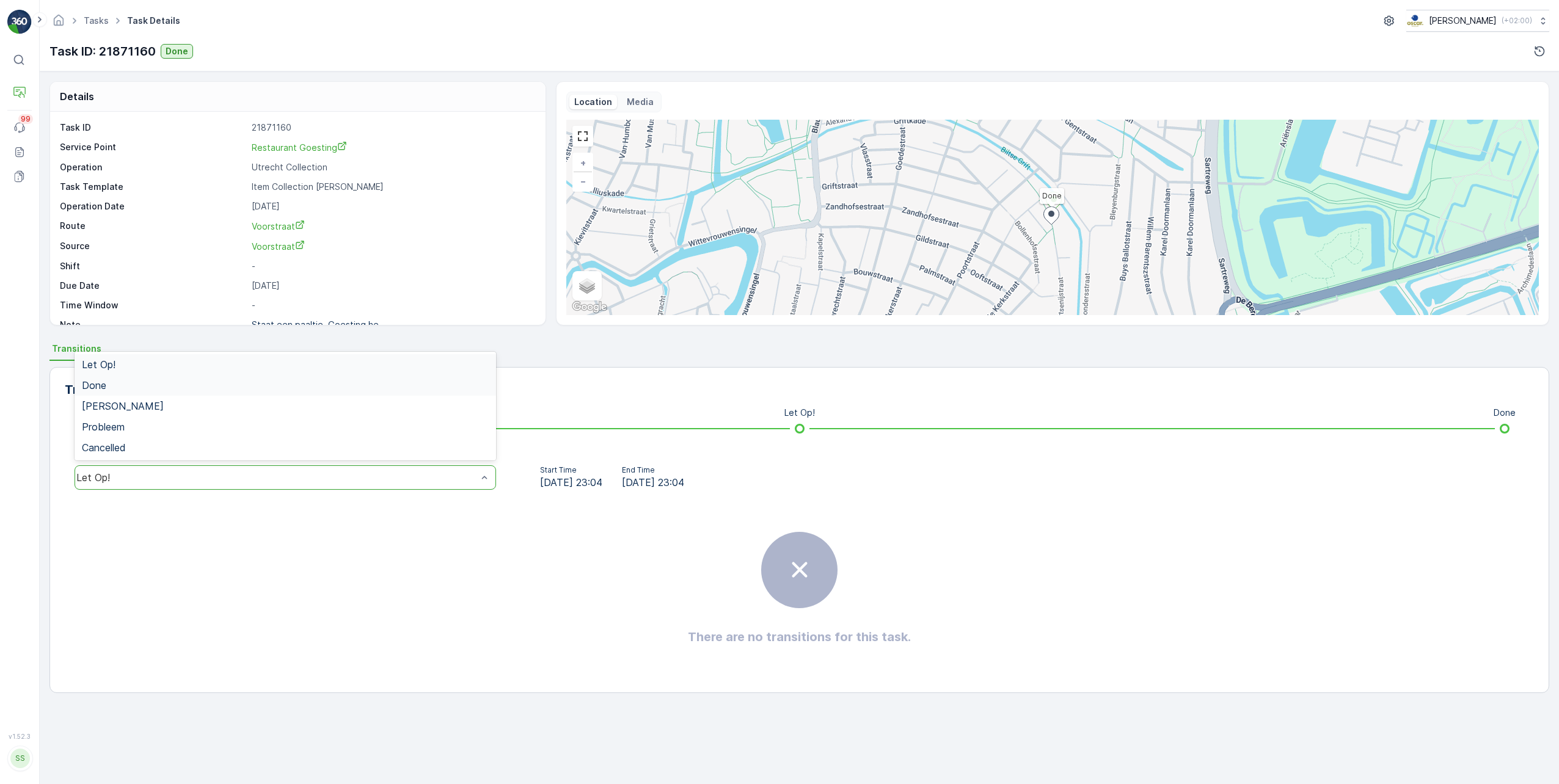
click at [150, 383] on div "Done" at bounding box center [285, 385] width 406 height 11
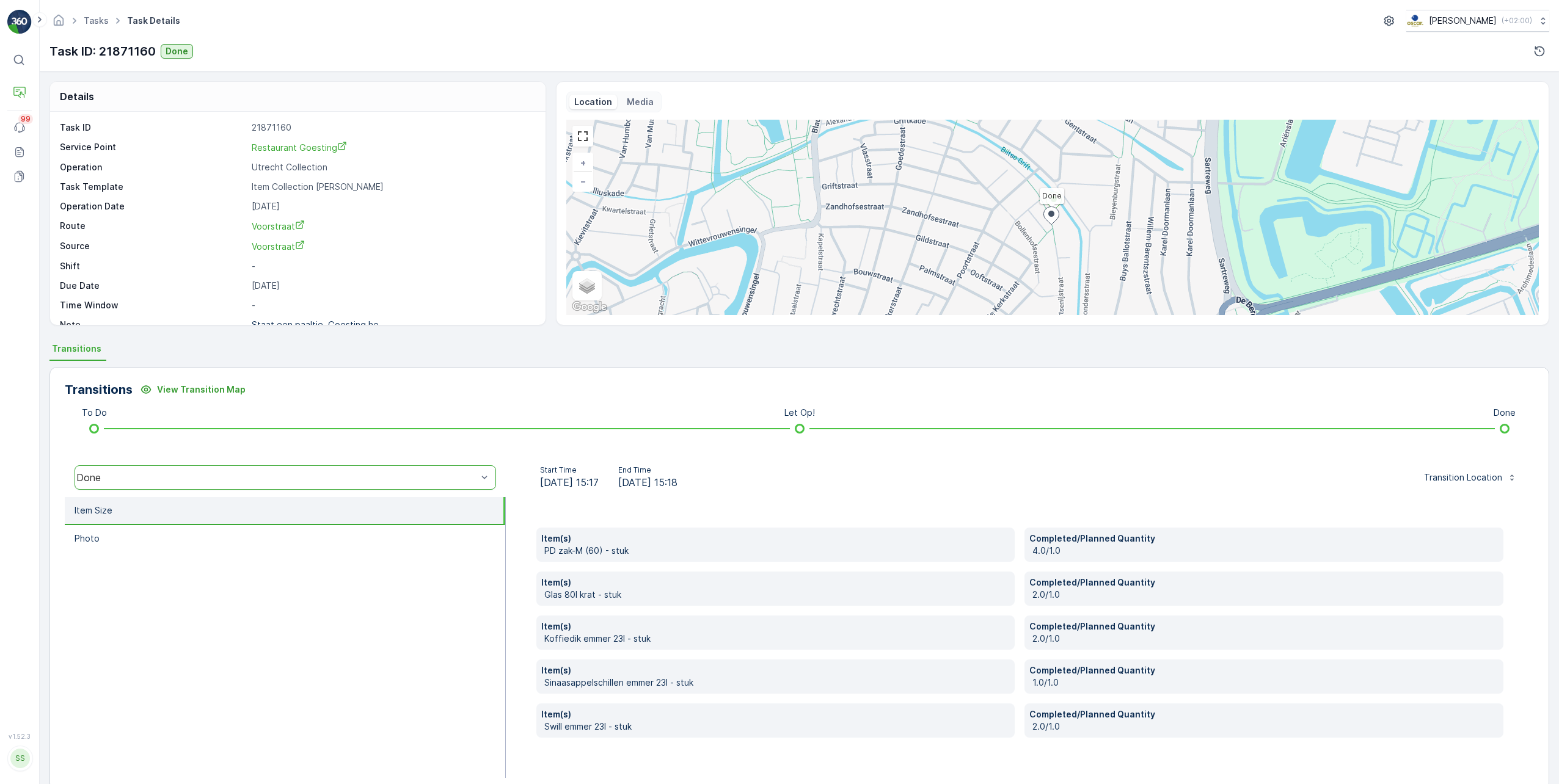
scroll to position [23, 0]
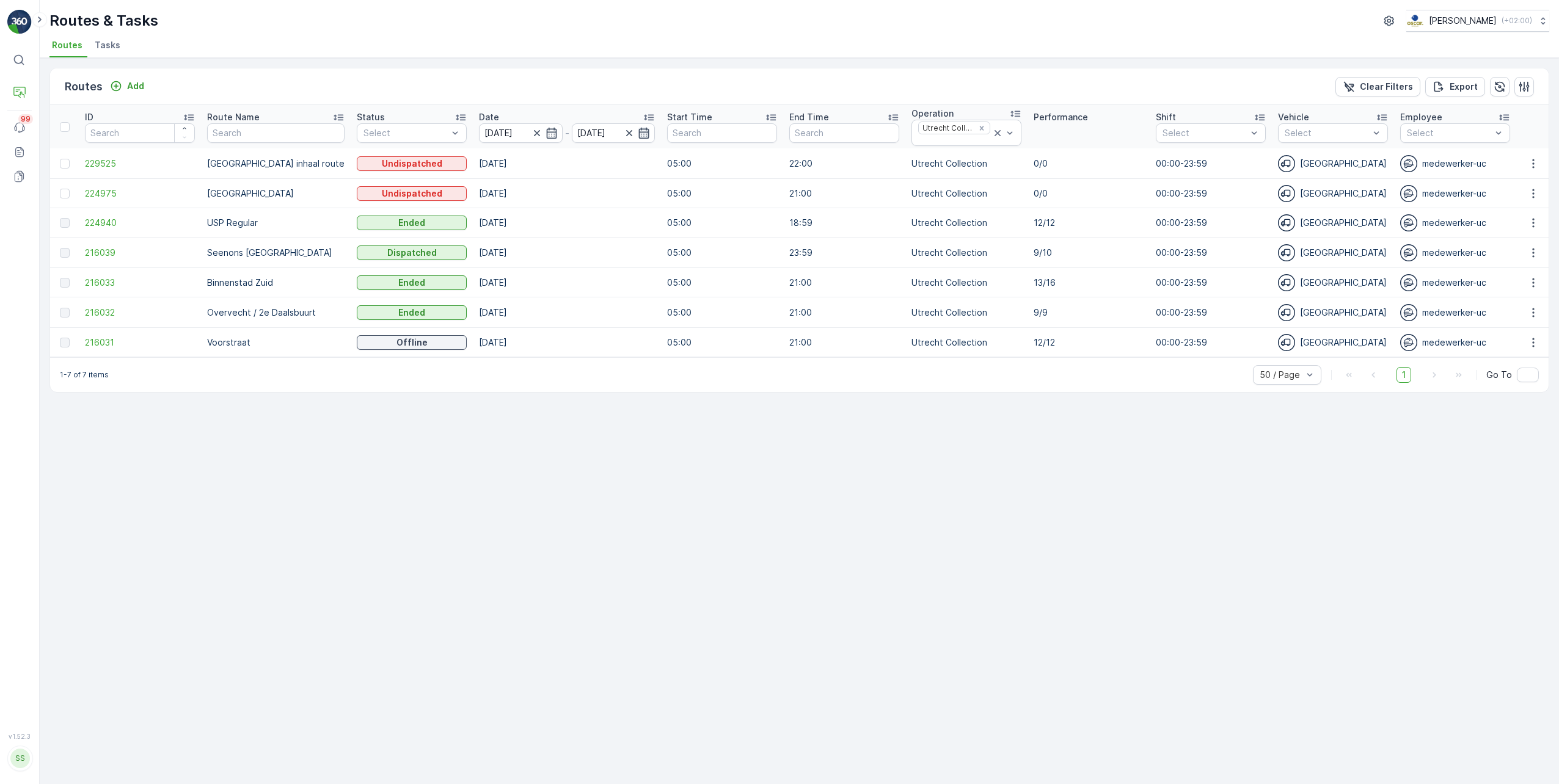
click at [638, 135] on icon "button" at bounding box center [643, 132] width 12 height 12
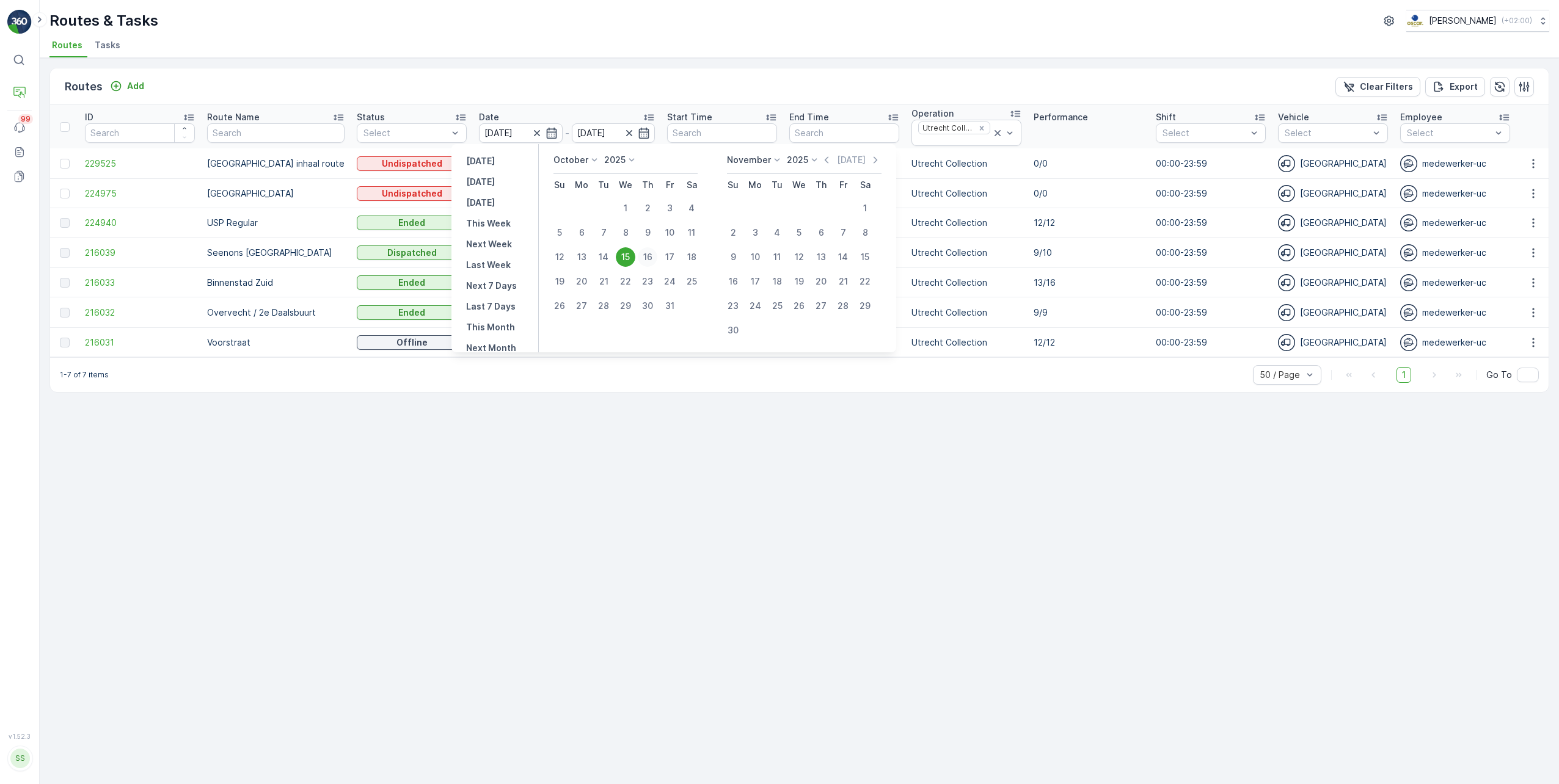
click at [641, 258] on div "16" at bounding box center [647, 257] width 20 height 20
type input "[DATE]"
